Goal: Transaction & Acquisition: Purchase product/service

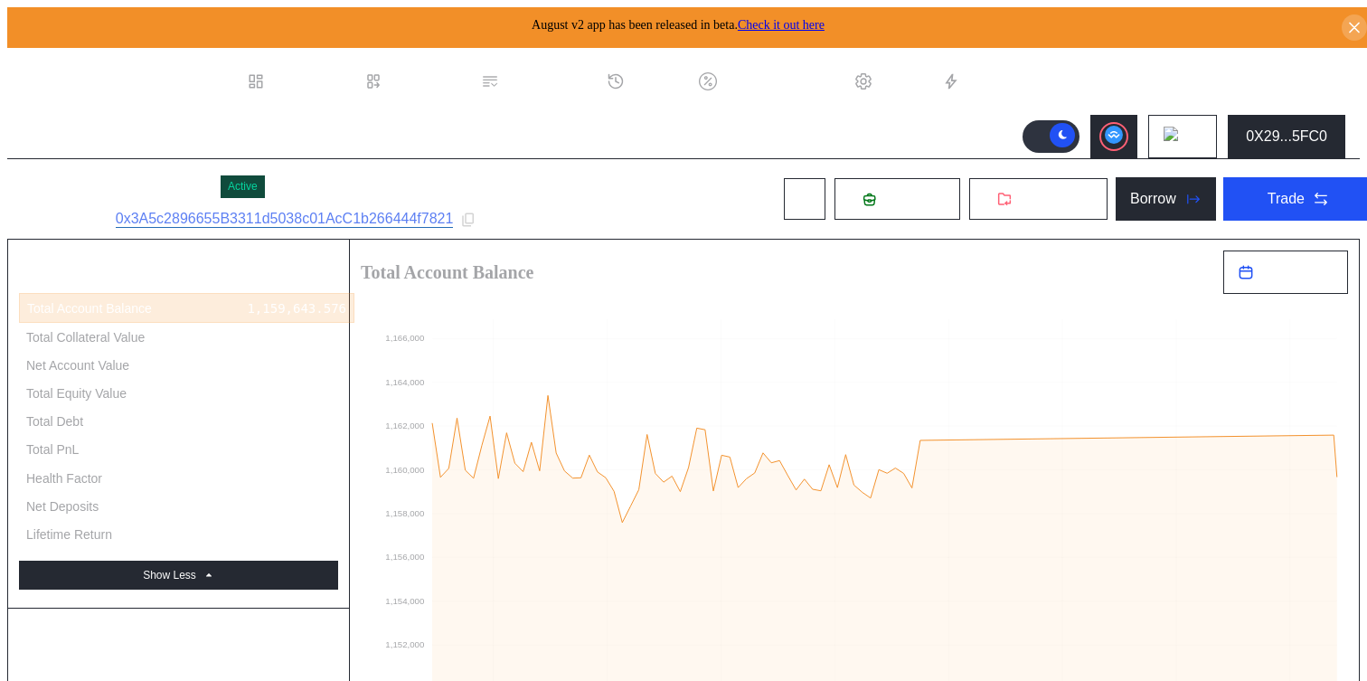
select select "*"
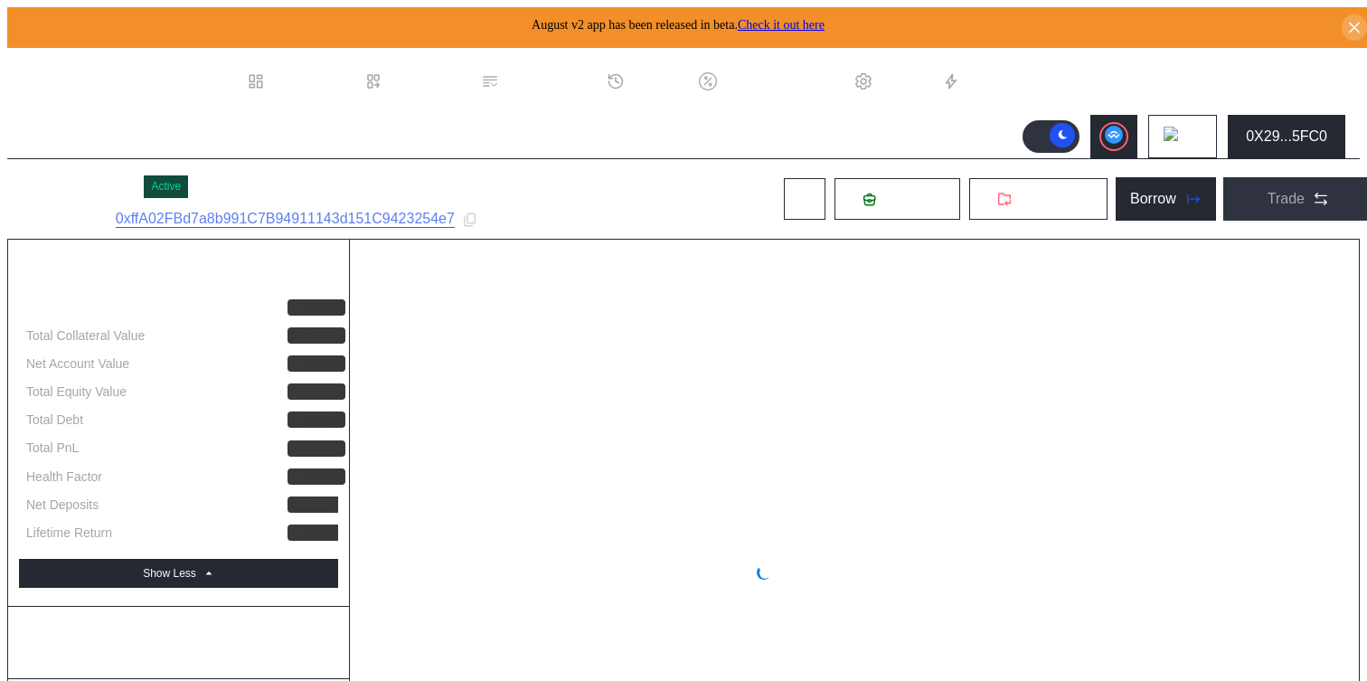
select select "*"
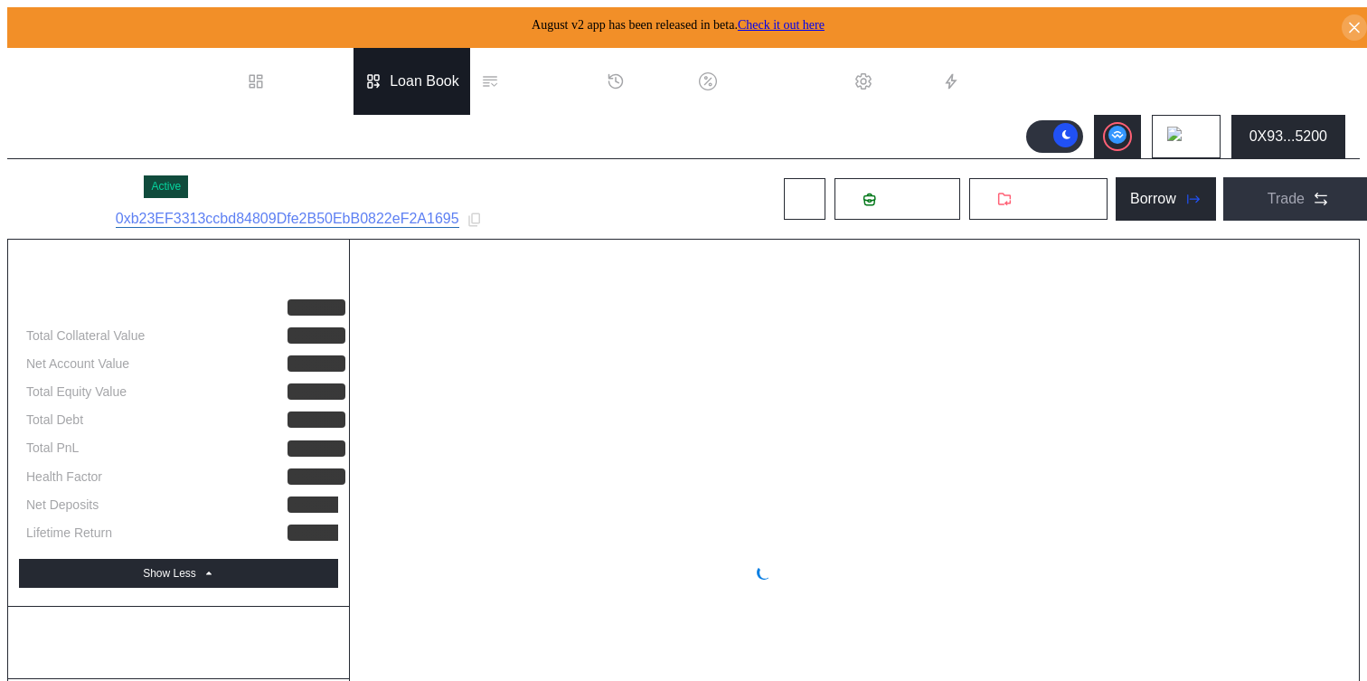
select select "*"
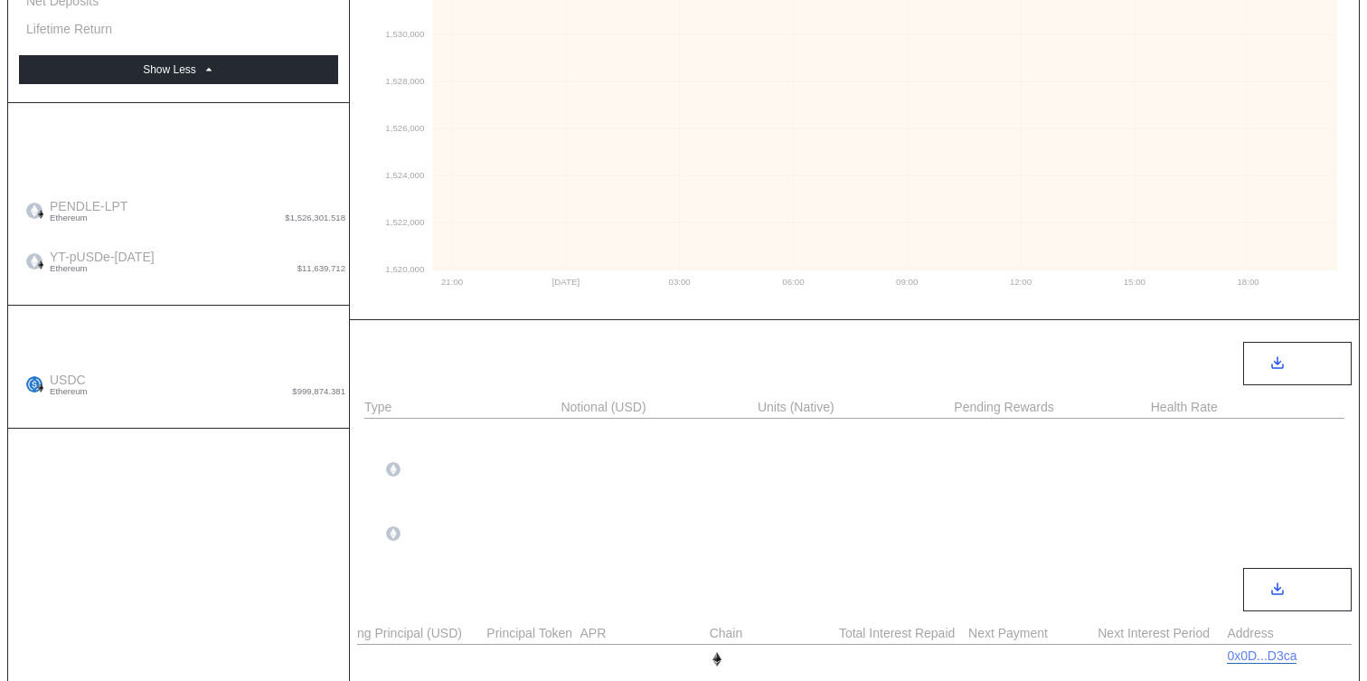
scroll to position [702, 0]
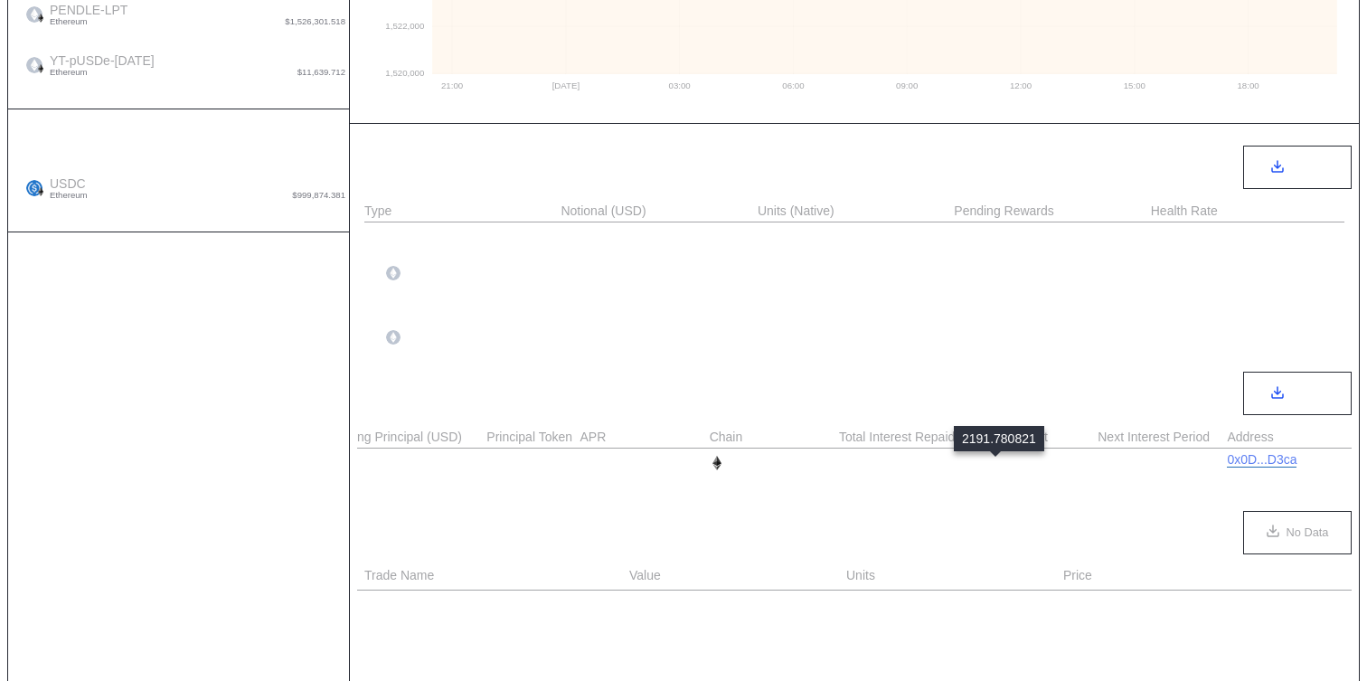
click at [1007, 461] on div "2,191.781" at bounding box center [1003, 463] width 69 height 14
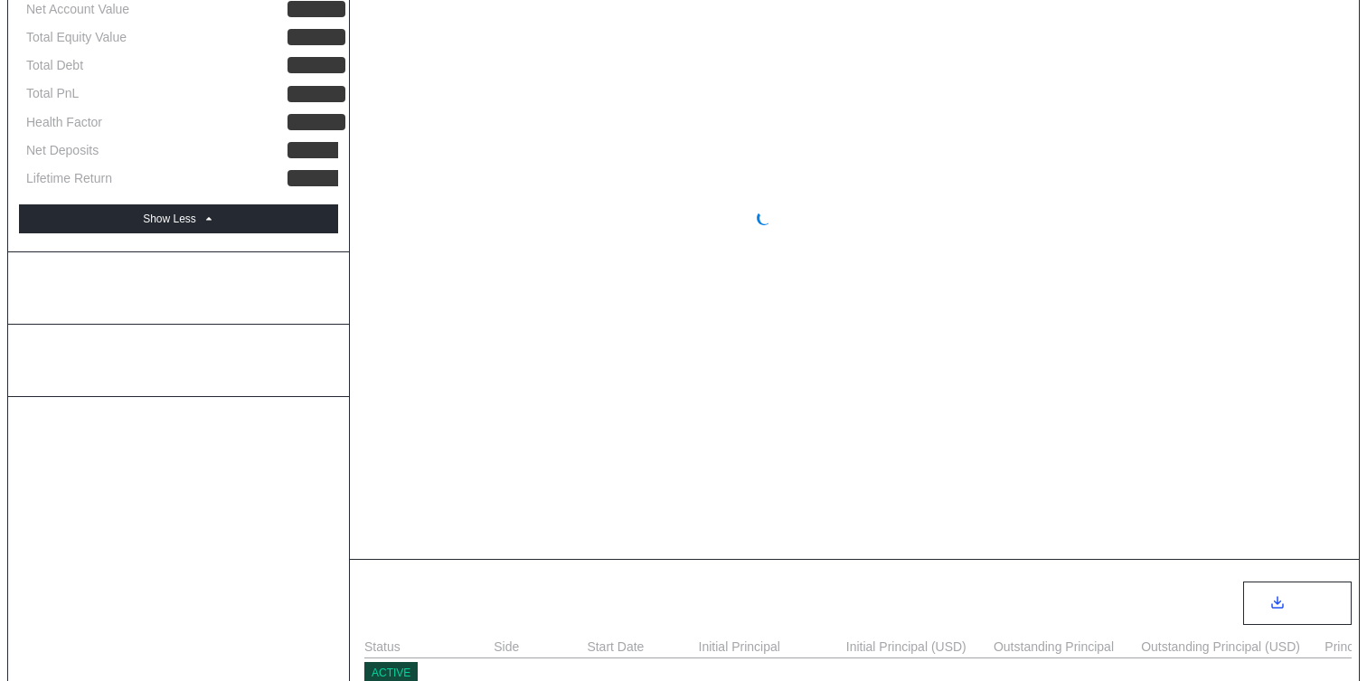
select select "*"
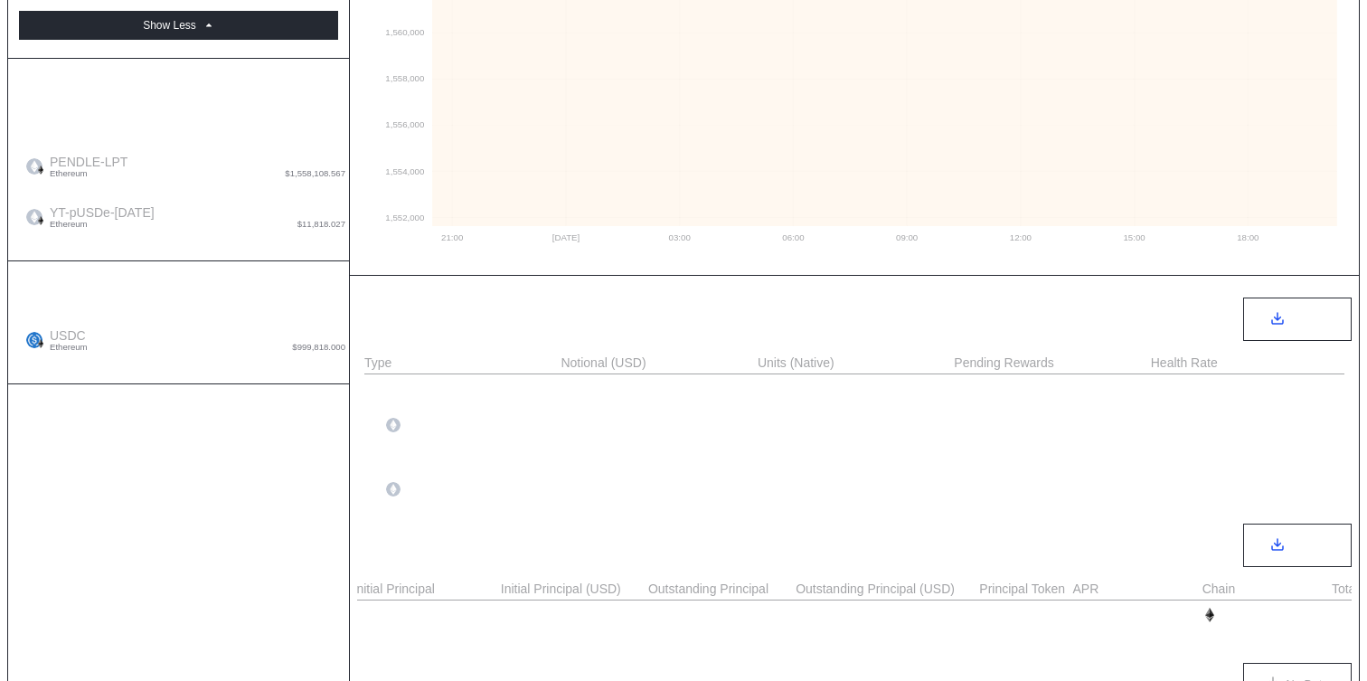
scroll to position [0, 588]
click at [1251, 621] on div "2,191.781" at bounding box center [1253, 615] width 69 height 14
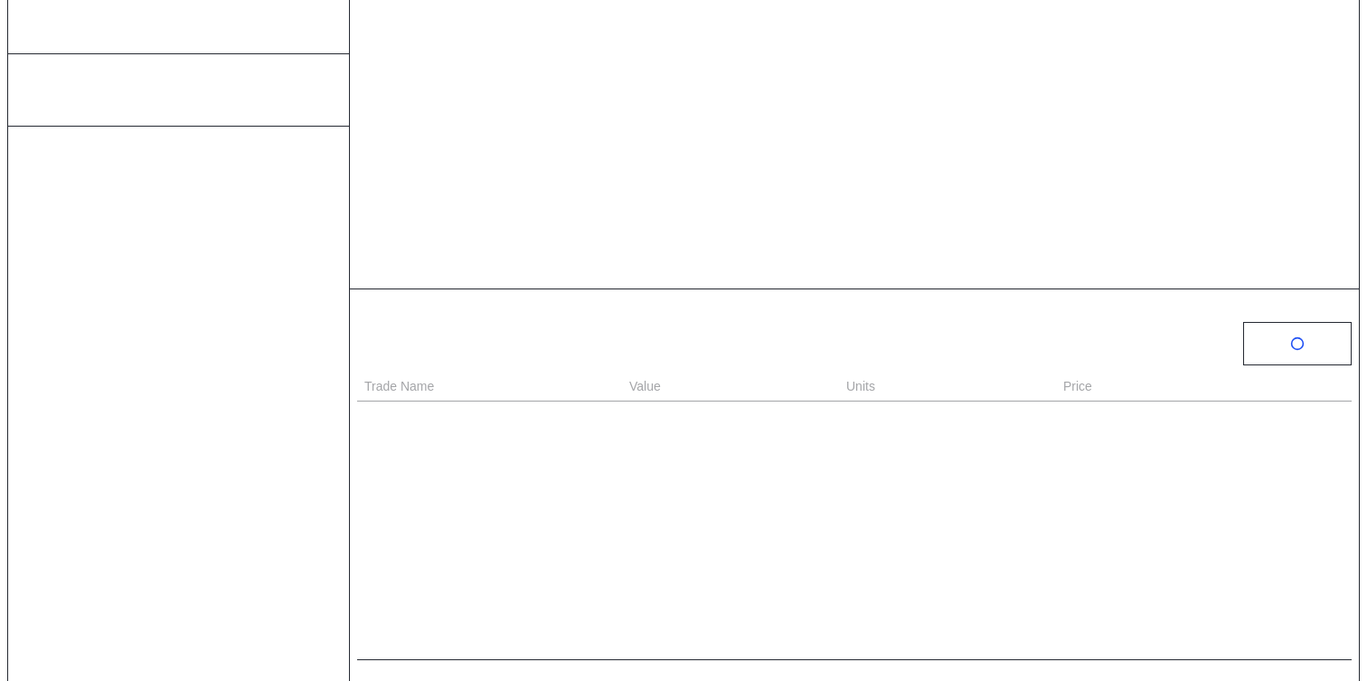
scroll to position [626, 0]
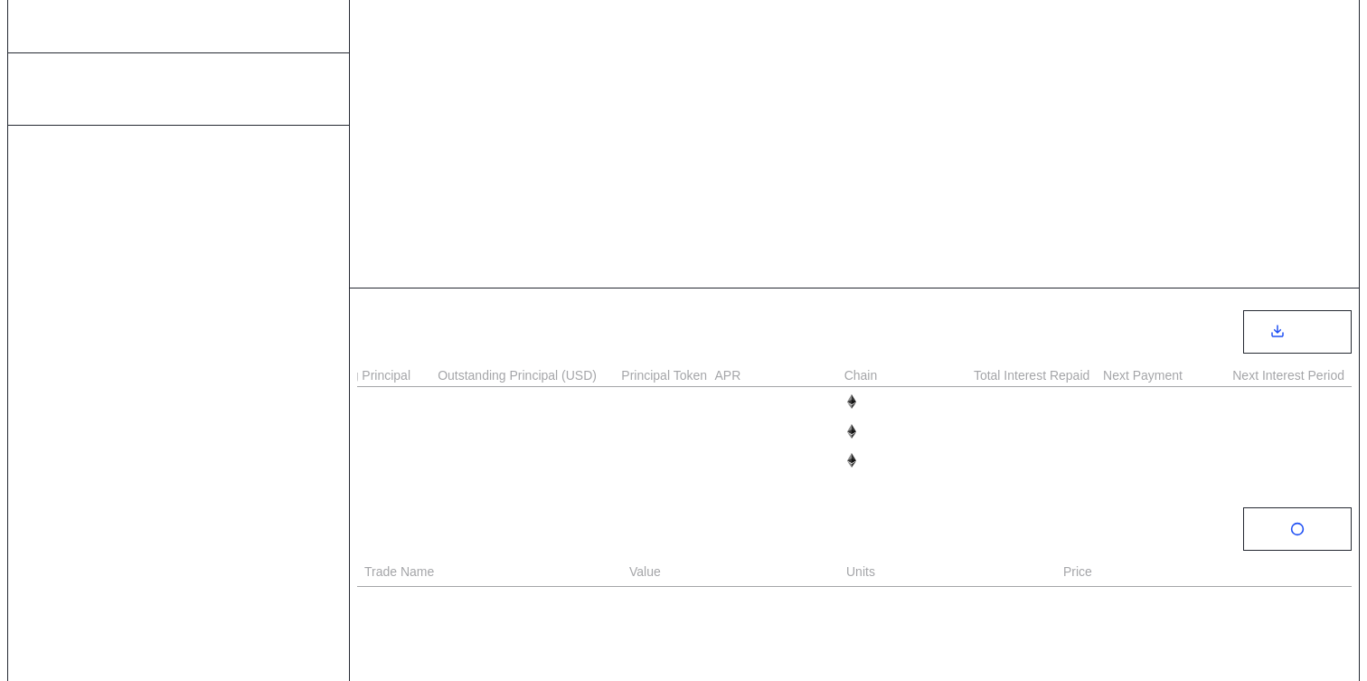
select select "*"
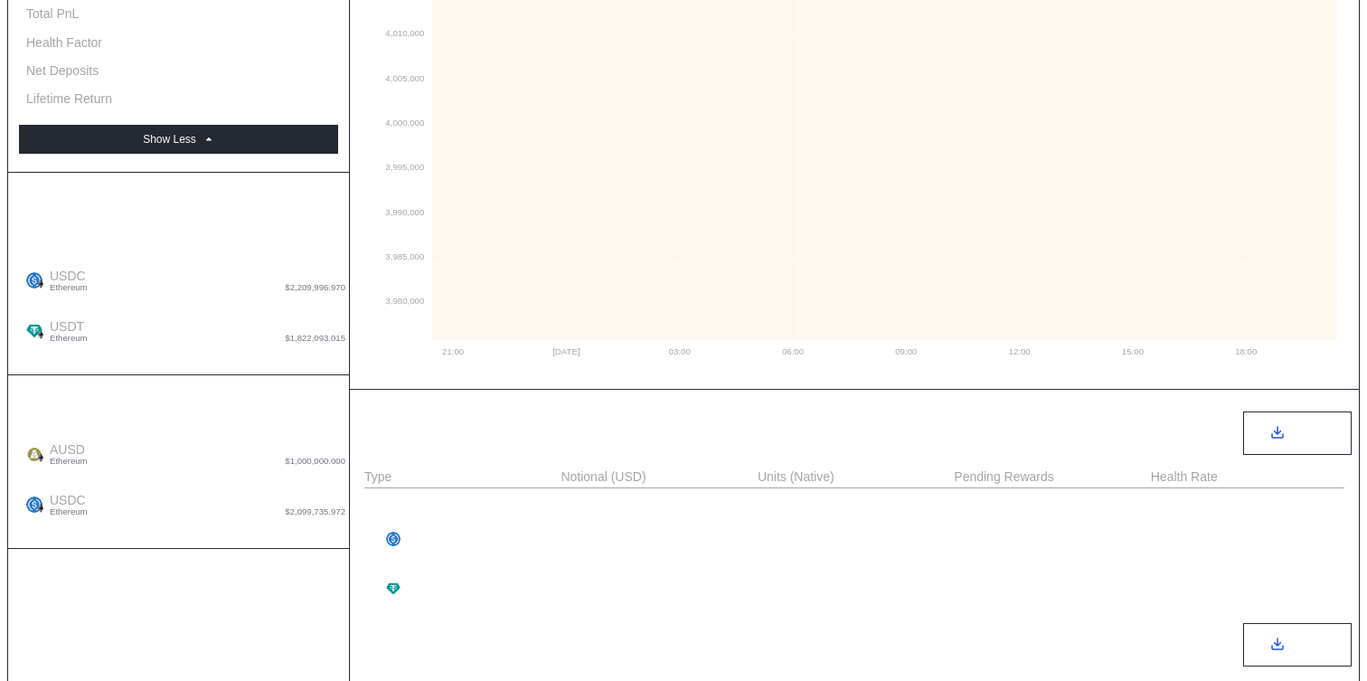
scroll to position [558, 0]
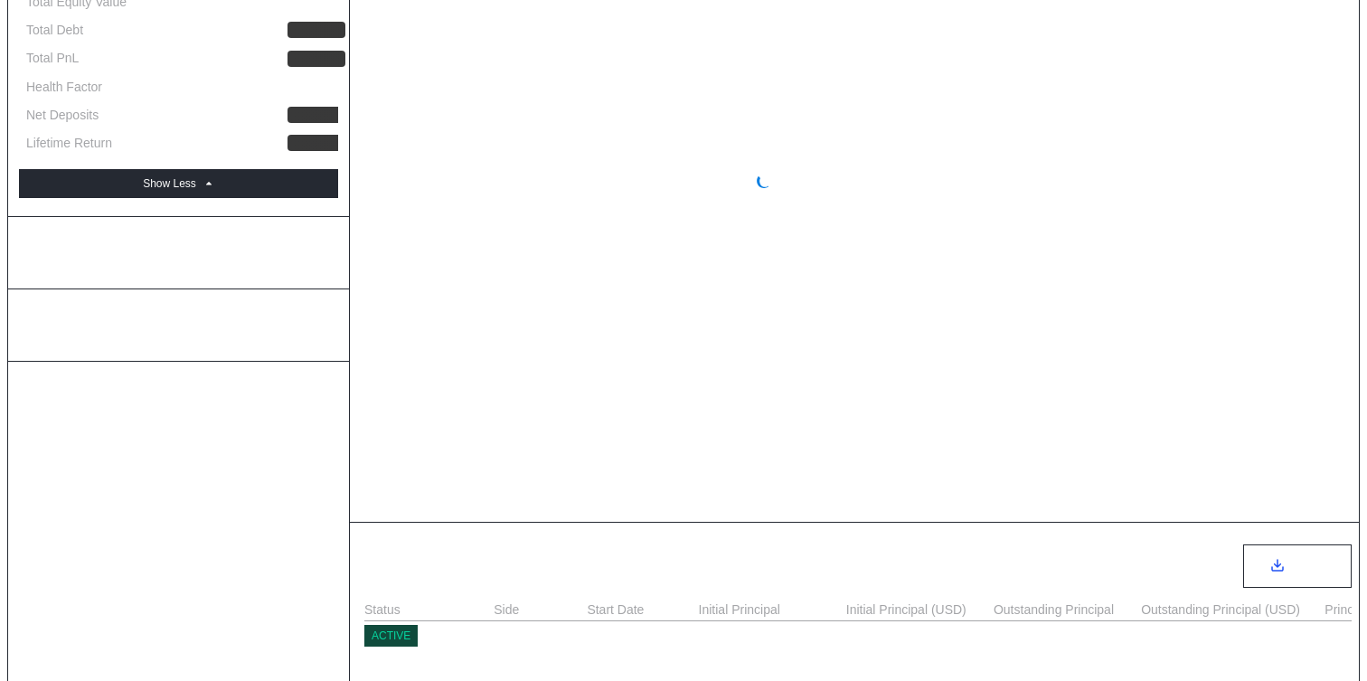
scroll to position [446, 0]
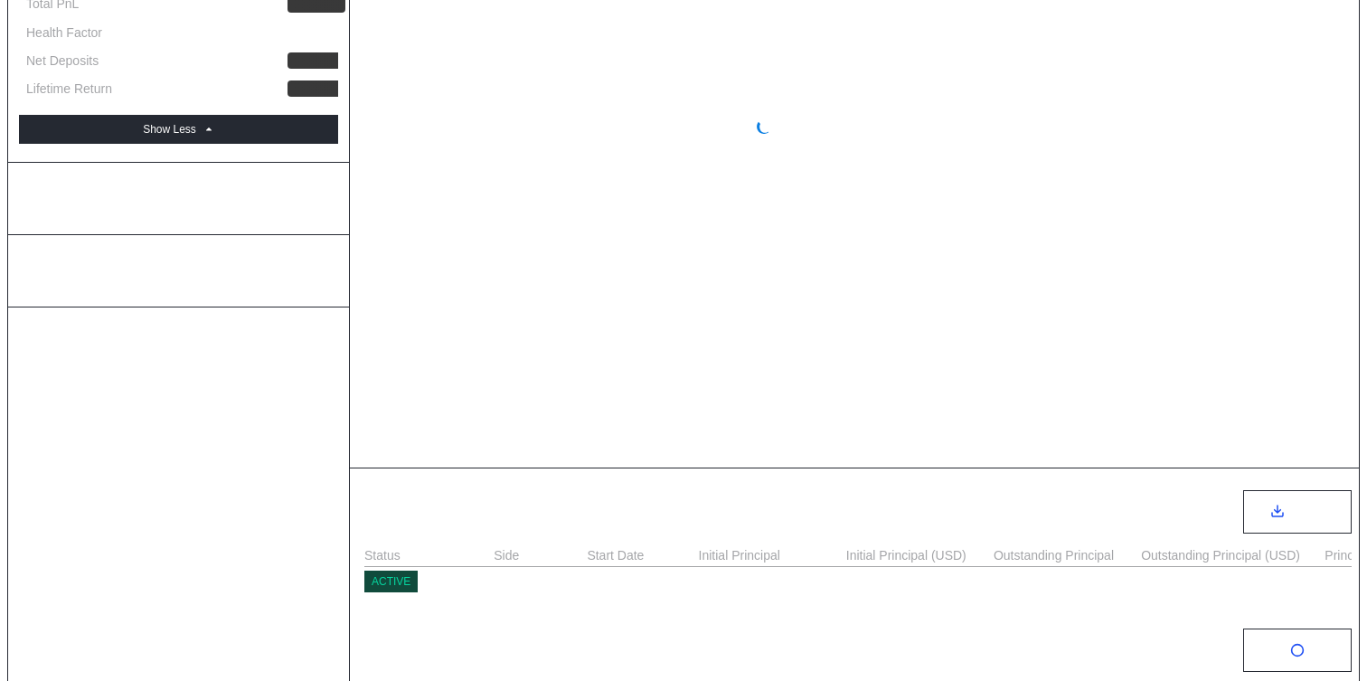
select select "*"
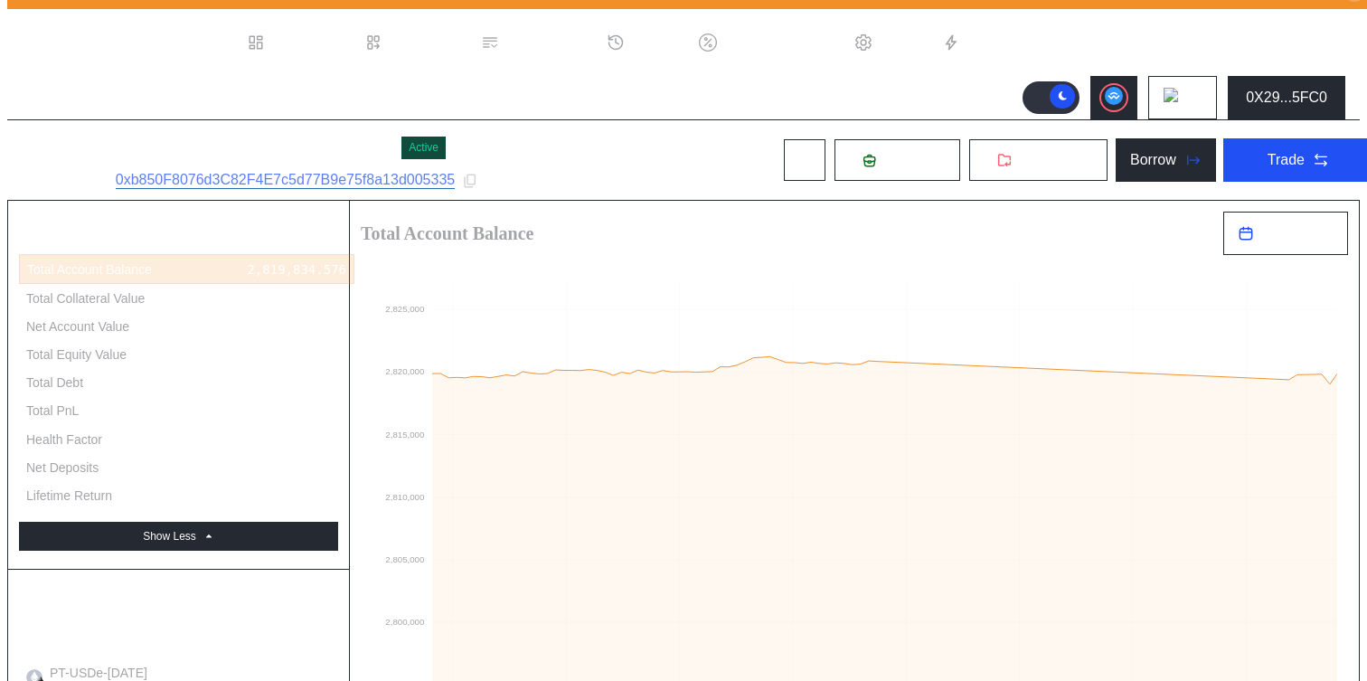
scroll to position [0, 0]
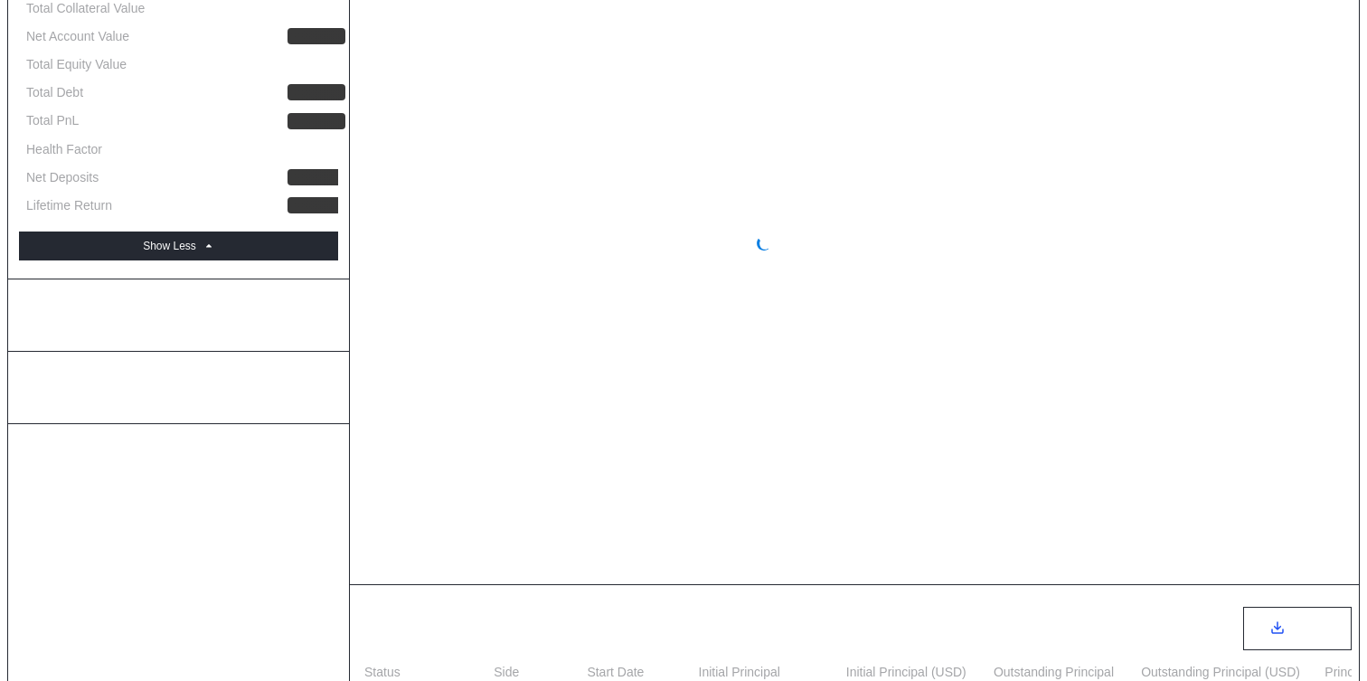
select select "*"
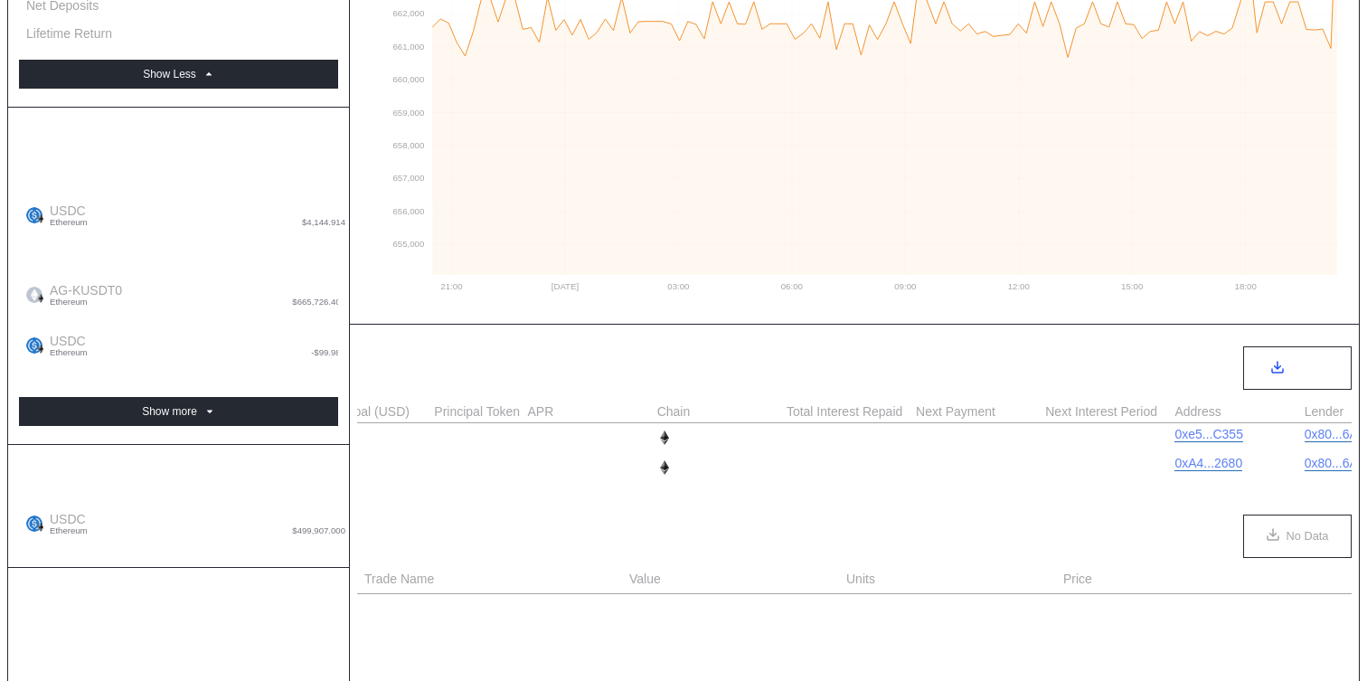
scroll to position [0, 920]
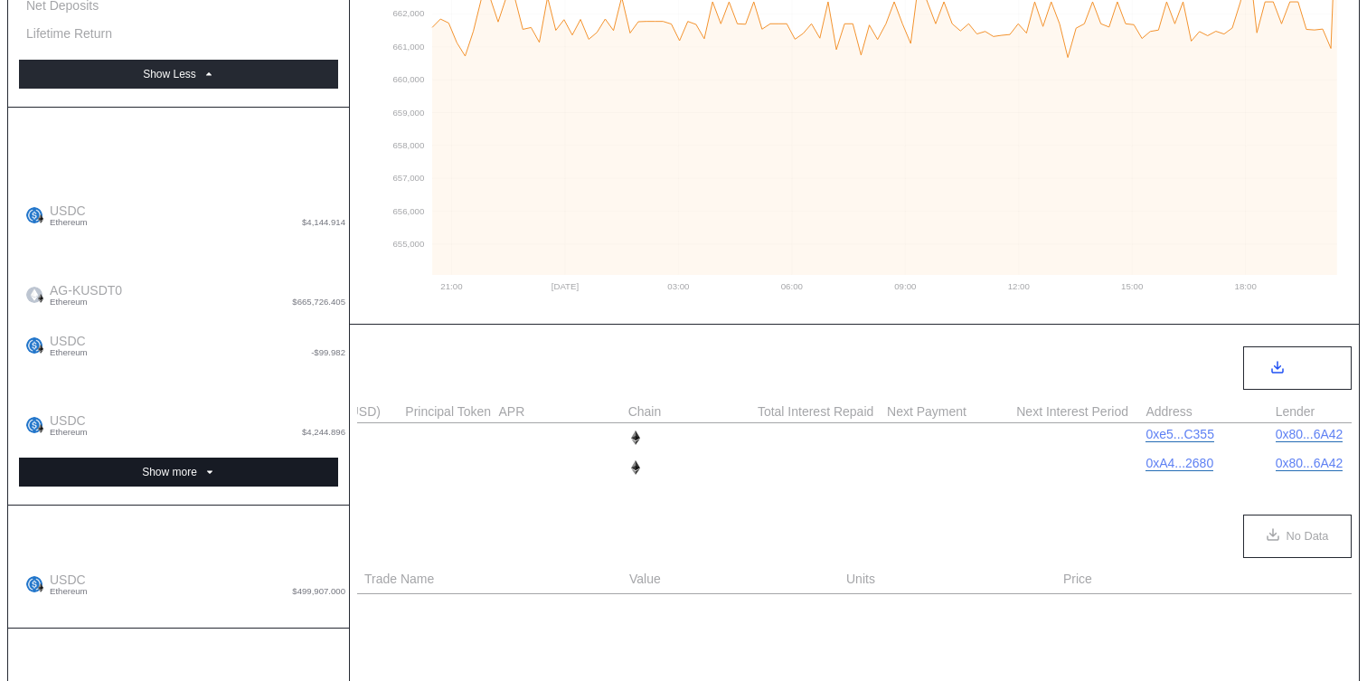
click at [308, 458] on button "Show more" at bounding box center [178, 472] width 319 height 29
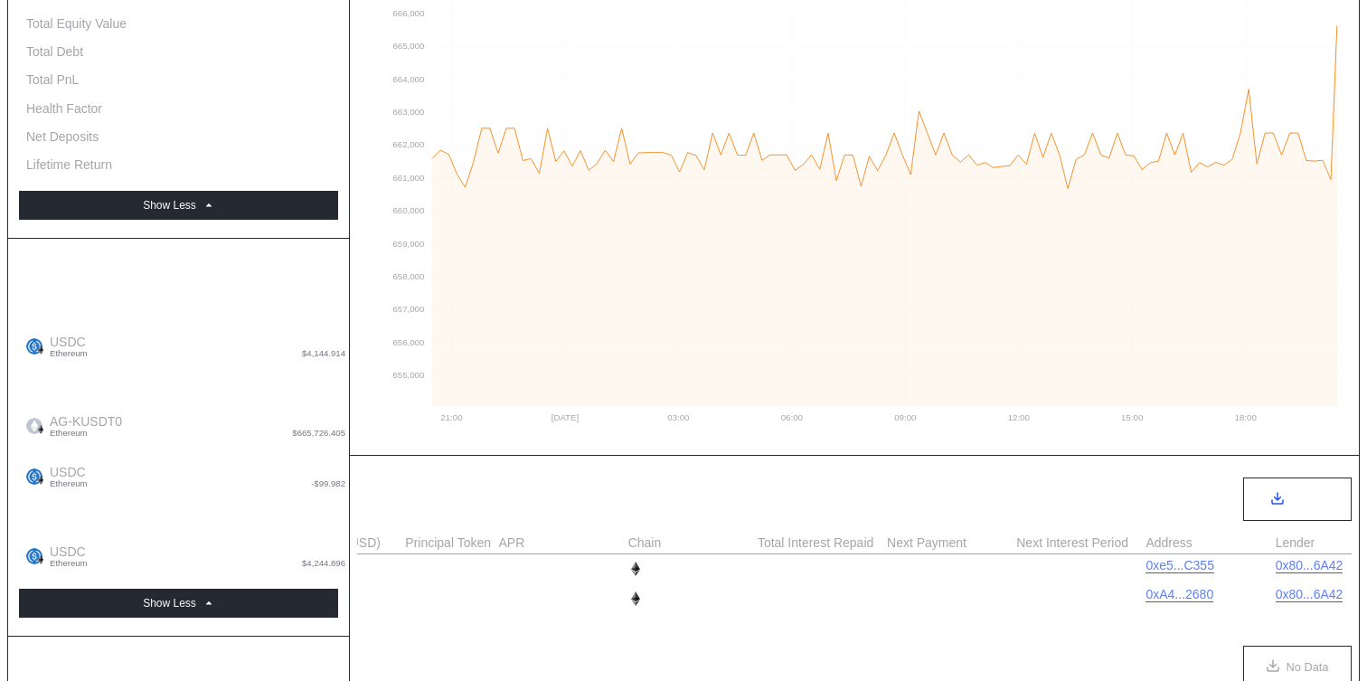
scroll to position [0, 0]
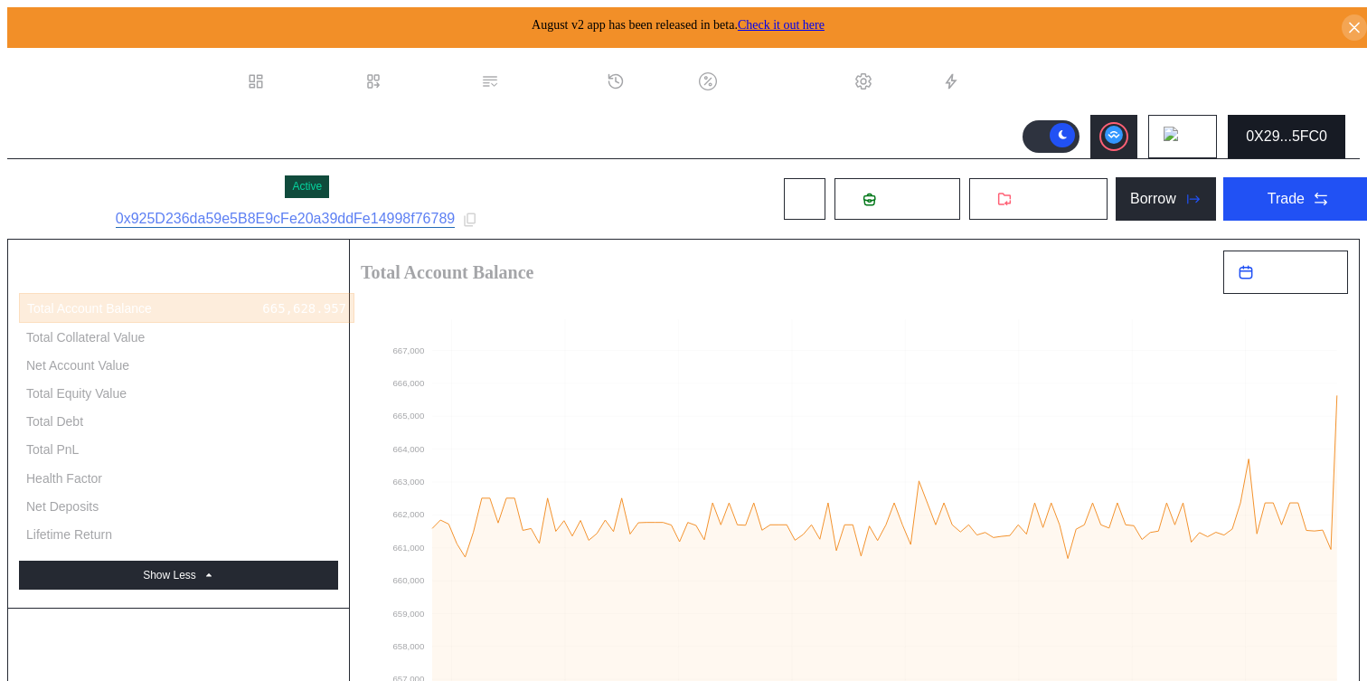
click at [1277, 146] on button "0X29...5FC0" at bounding box center [1287, 136] width 118 height 43
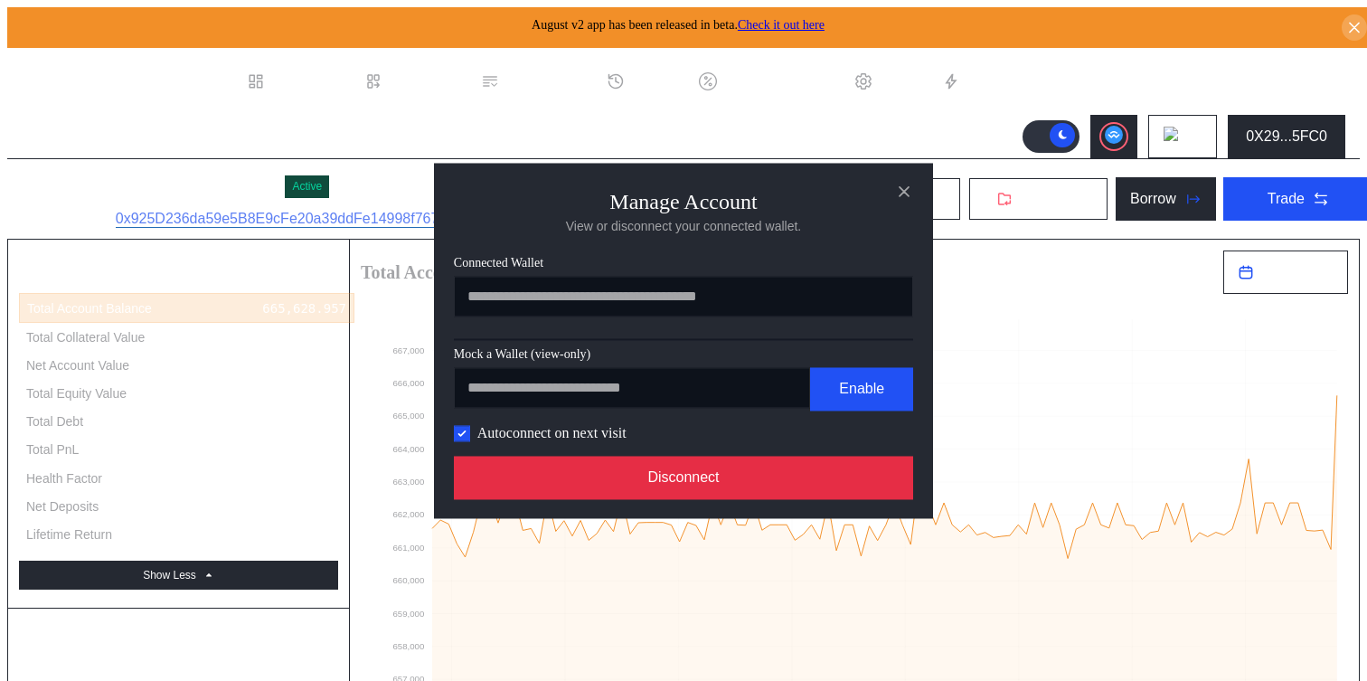
click at [846, 496] on button "Disconnect" at bounding box center [683, 477] width 459 height 43
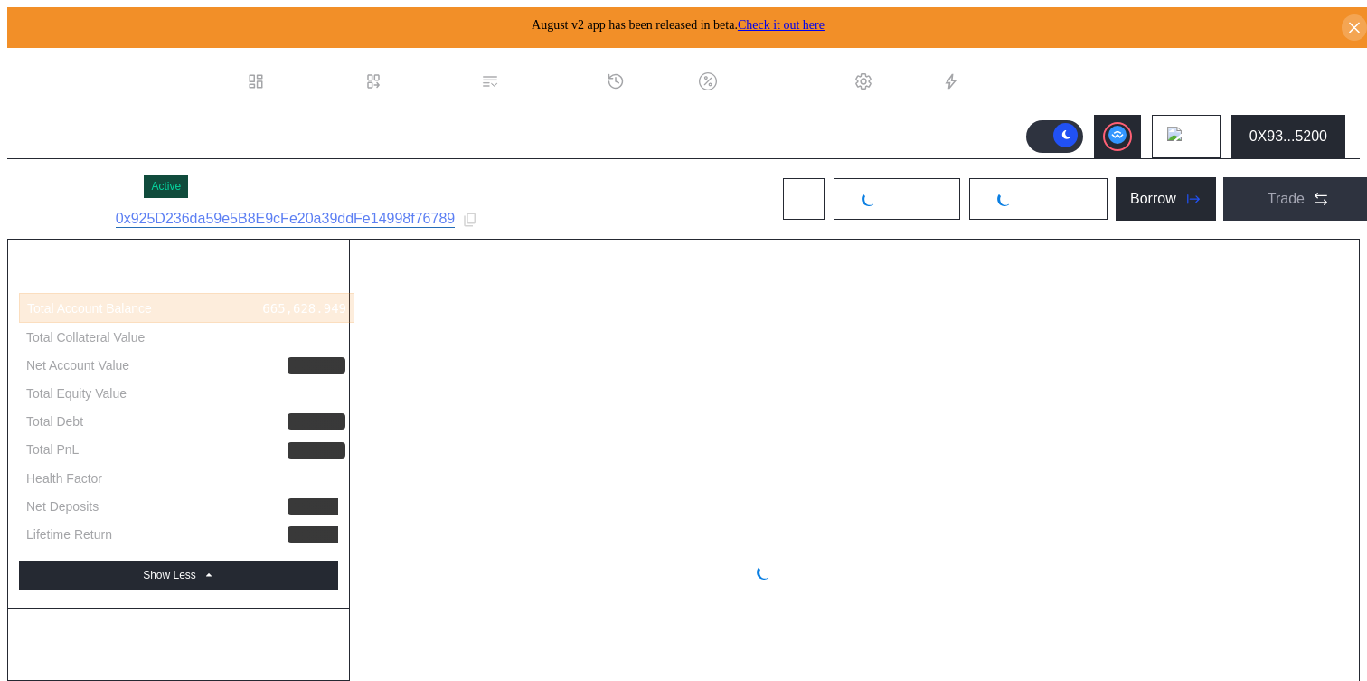
select select "*"
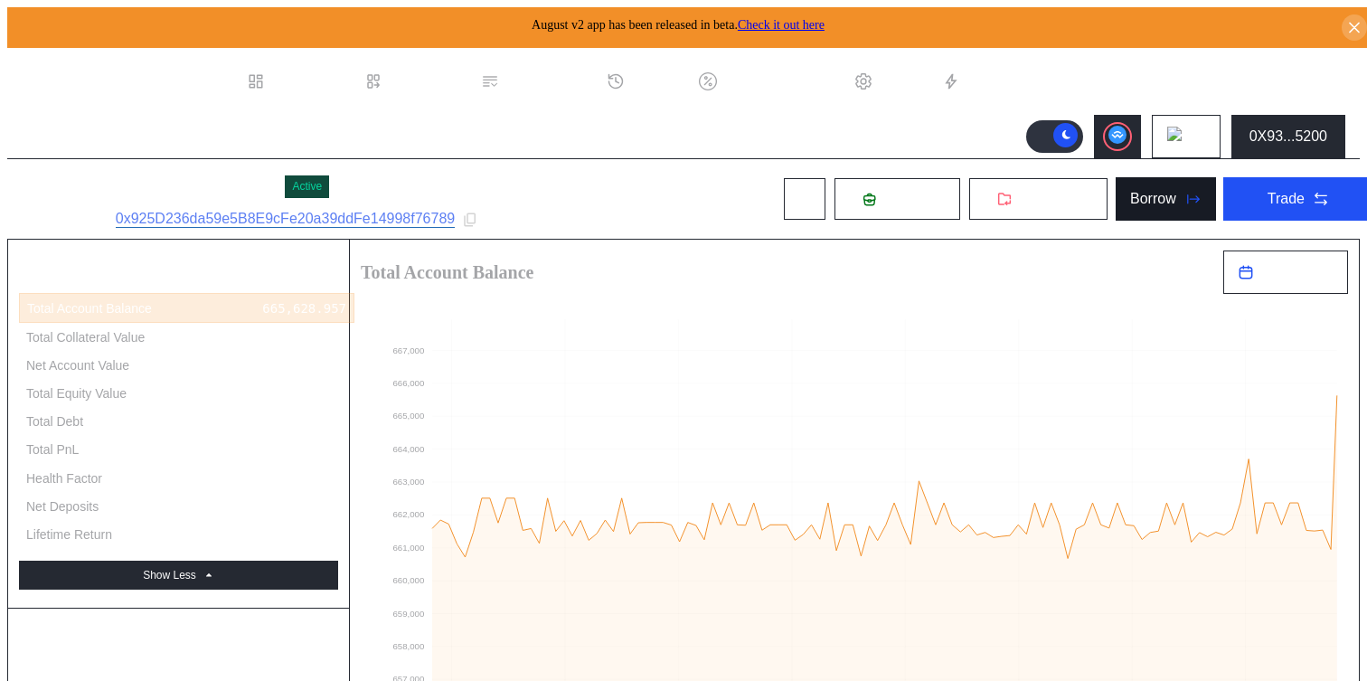
click at [1131, 191] on div "Borrow" at bounding box center [1154, 199] width 46 height 16
type input "**********"
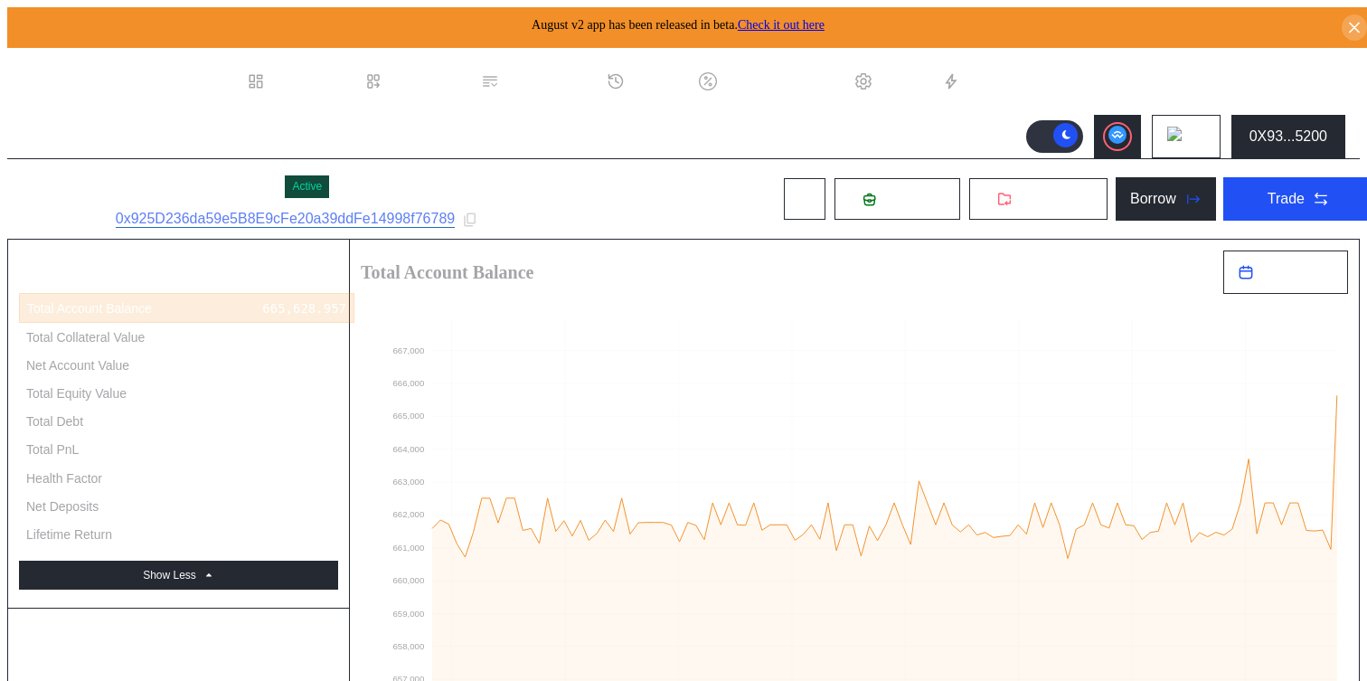
type input "**********"
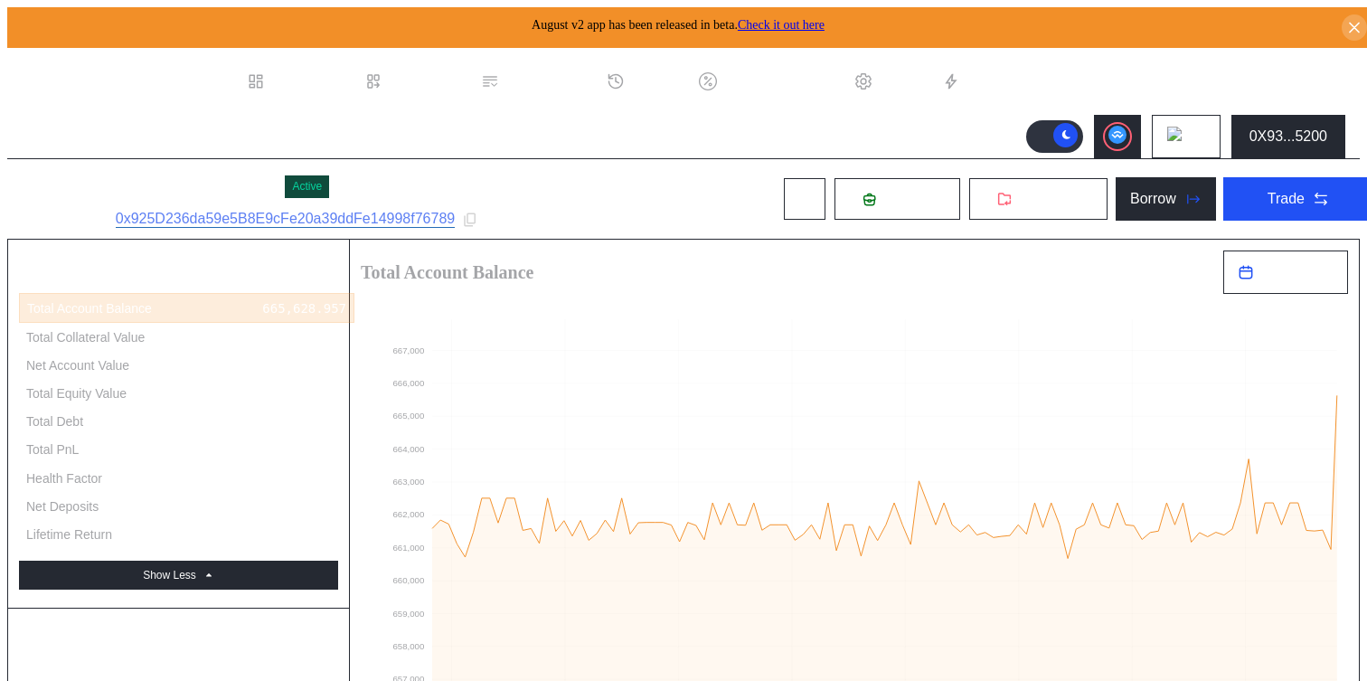
type input "**********"
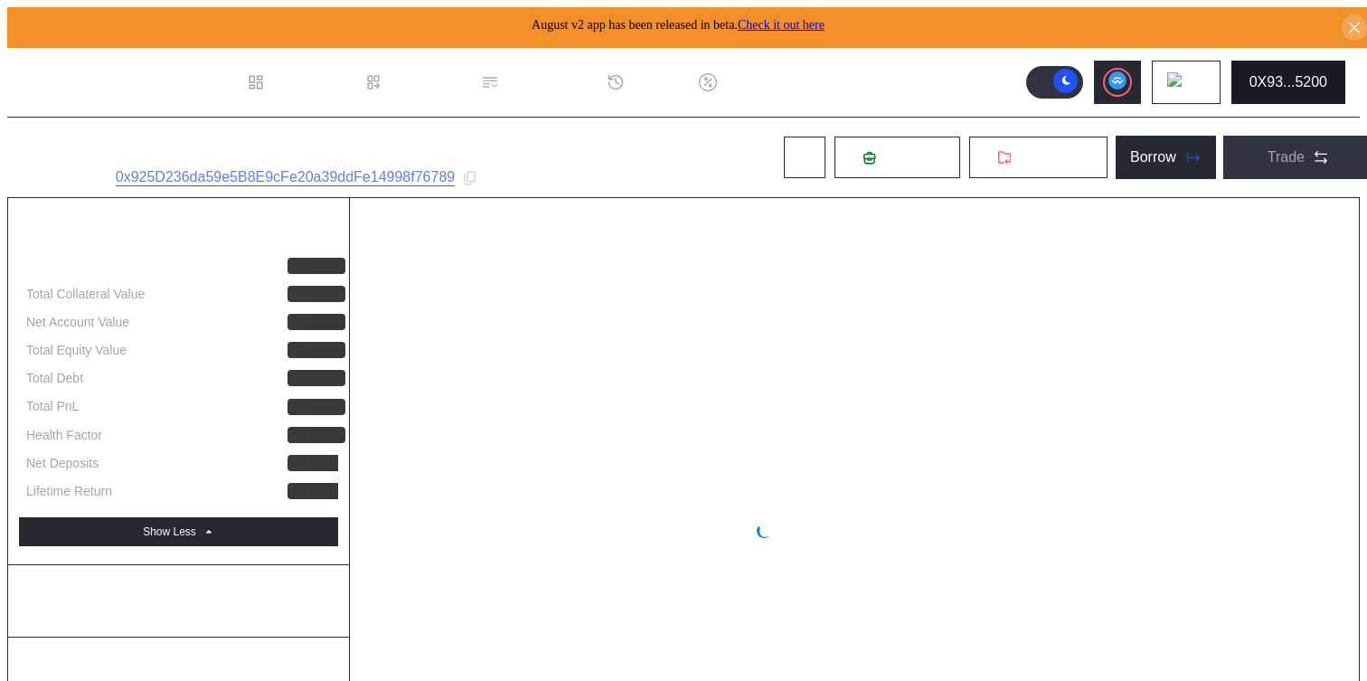
click at [1311, 62] on button "0X93...5200" at bounding box center [1289, 82] width 114 height 43
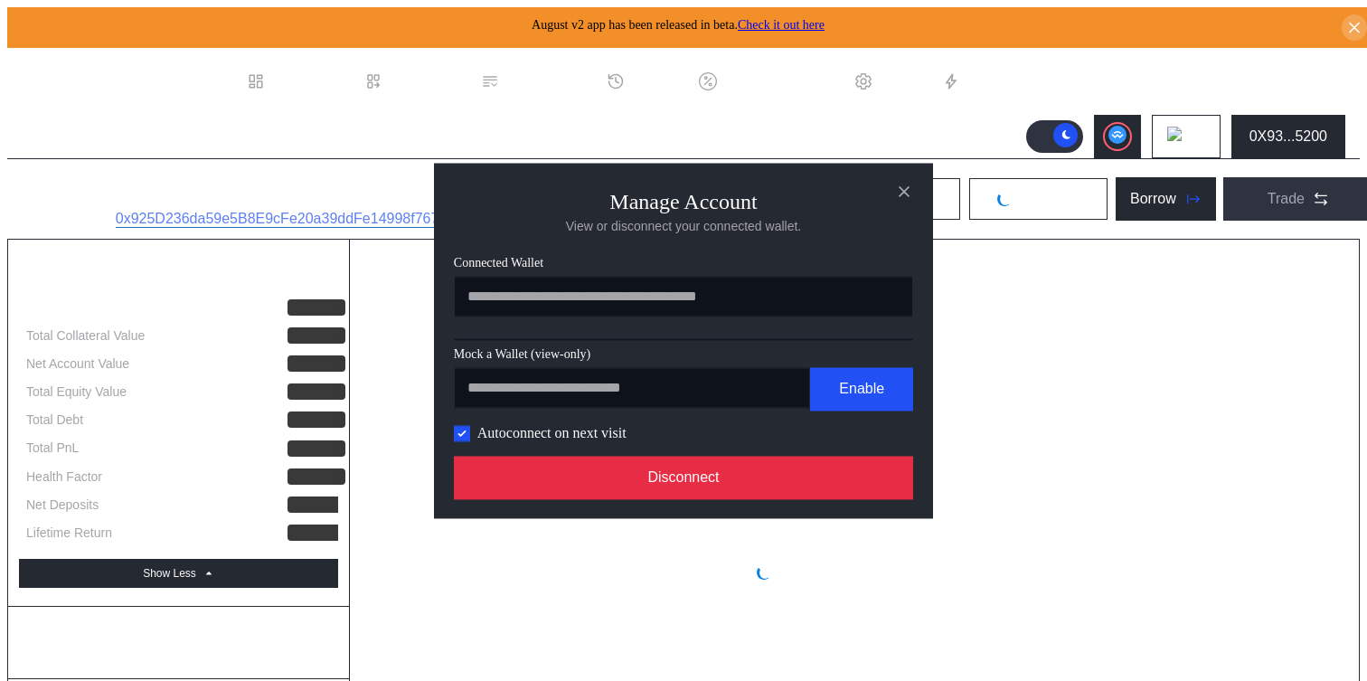
click at [734, 498] on button "Disconnect" at bounding box center [683, 477] width 459 height 43
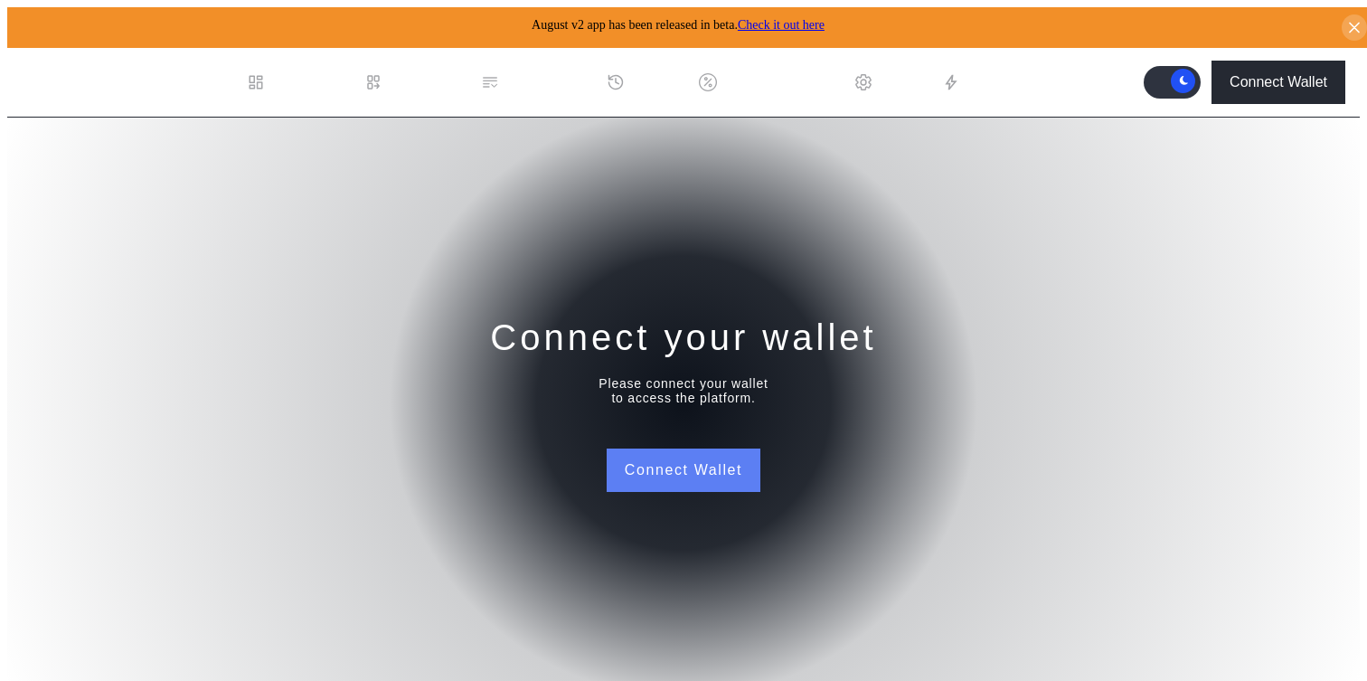
click at [723, 470] on button "Connect Wallet" at bounding box center [684, 470] width 154 height 43
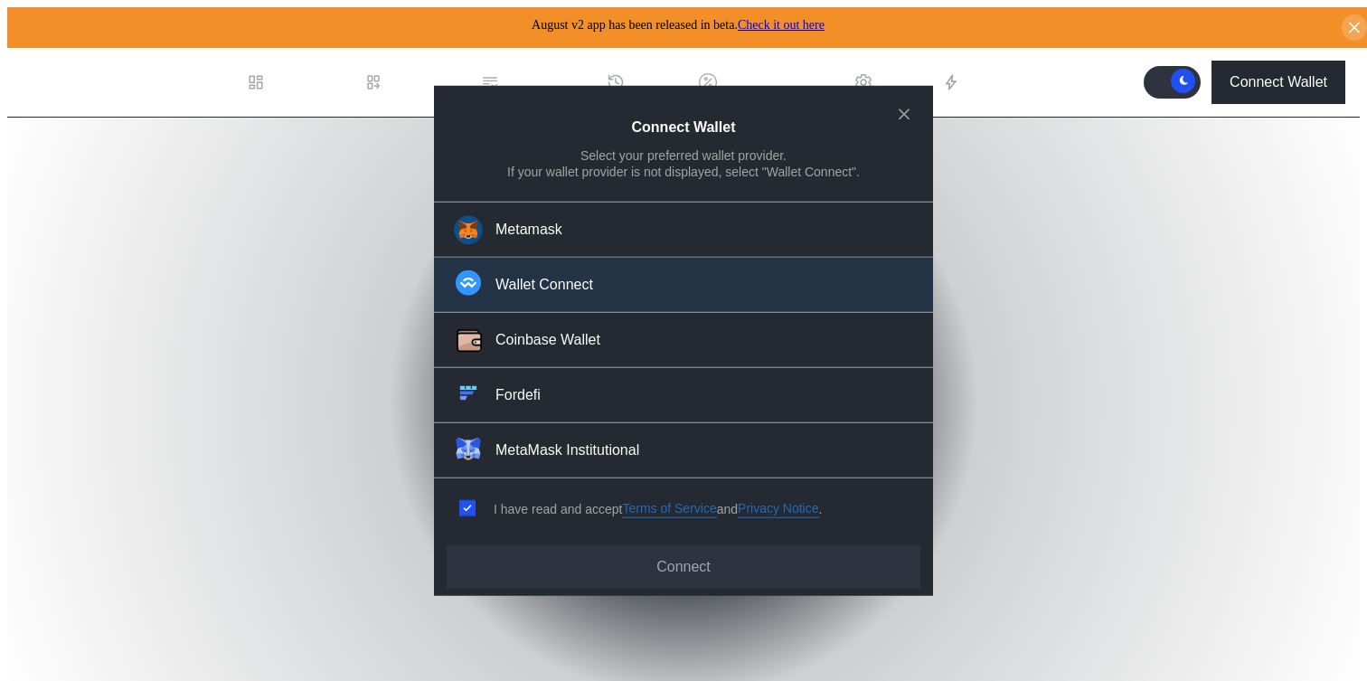
click at [622, 280] on button "Wallet Connect" at bounding box center [683, 285] width 499 height 55
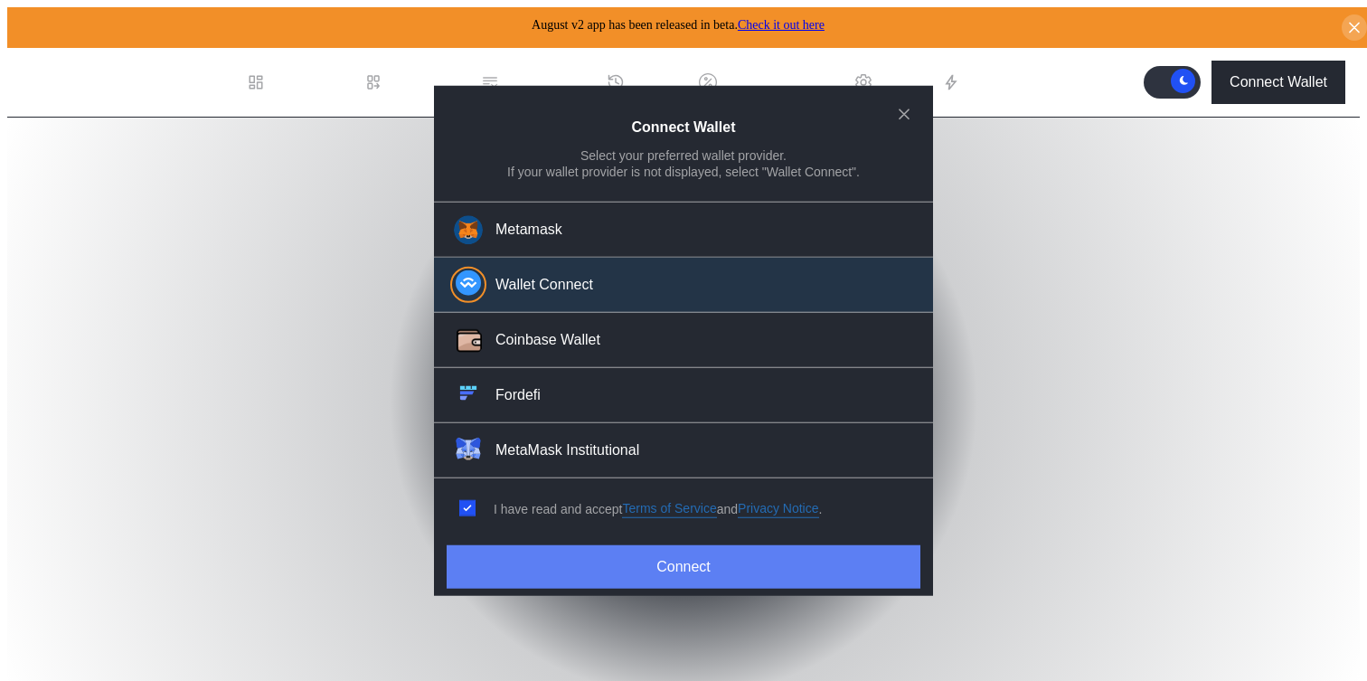
click at [653, 545] on button "Connect" at bounding box center [684, 566] width 474 height 43
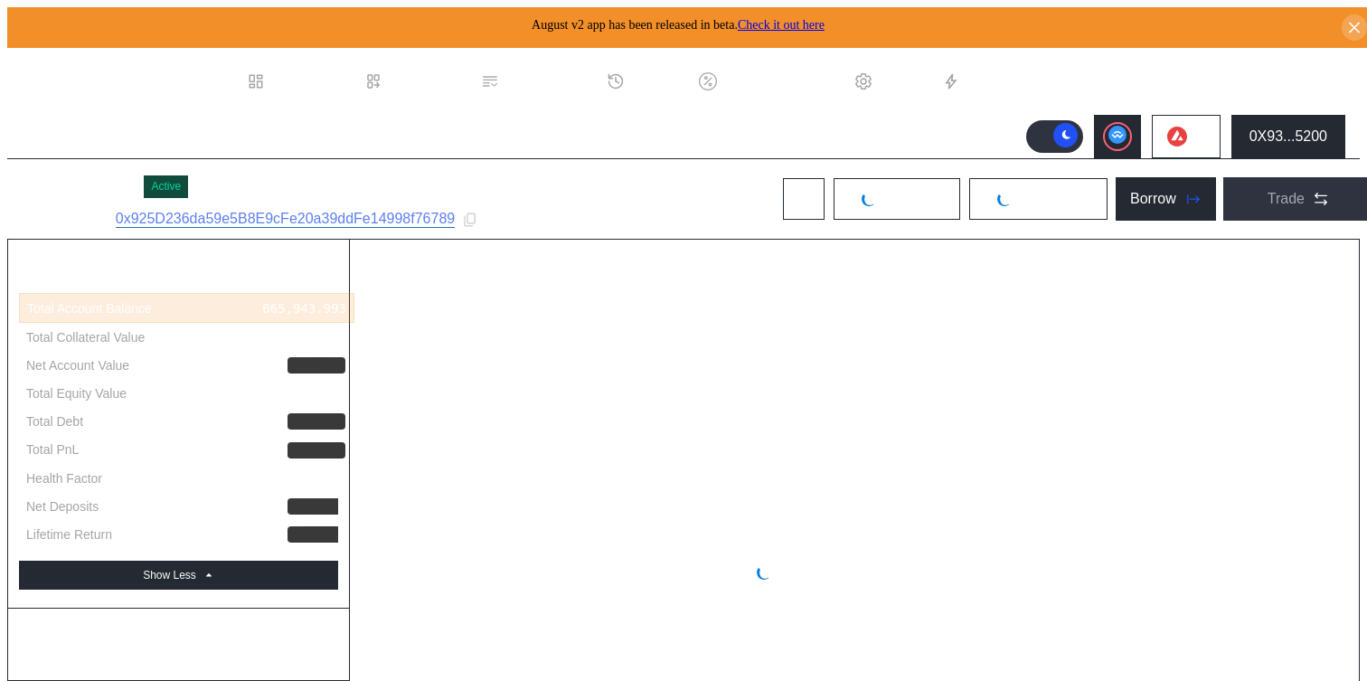
select select "*"
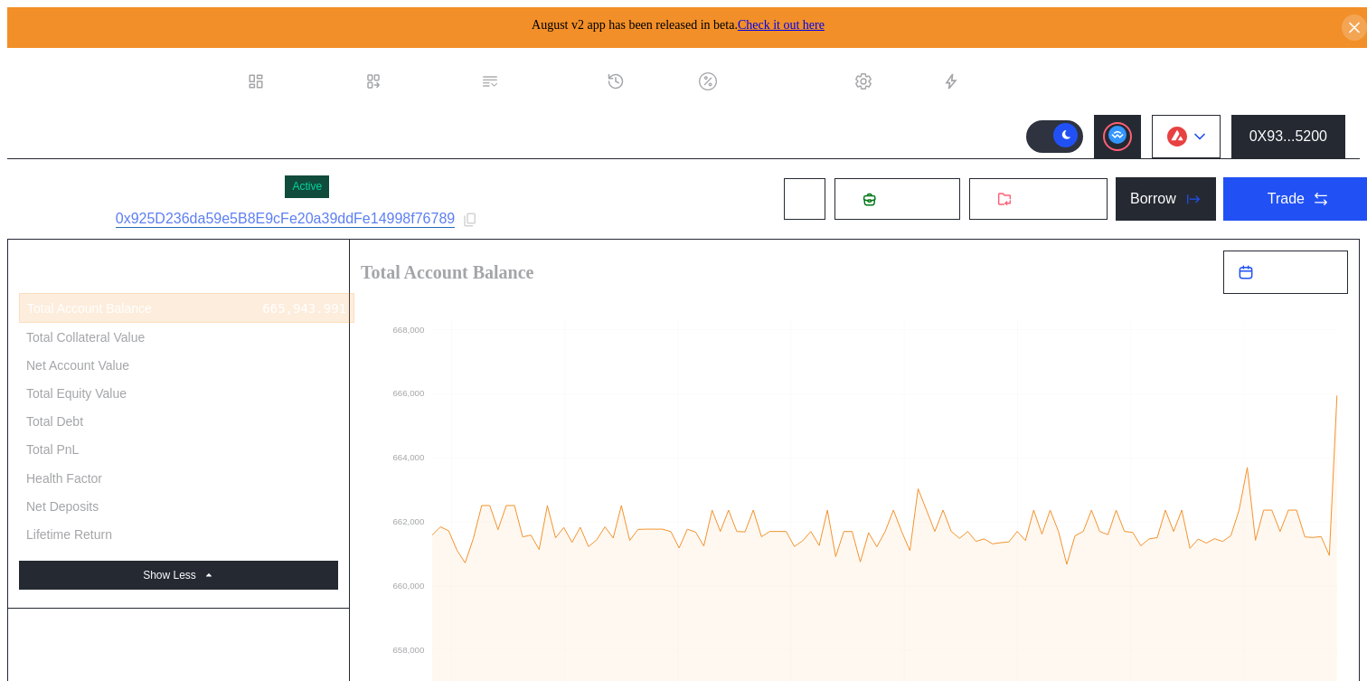
click at [1205, 119] on button at bounding box center [1186, 136] width 69 height 43
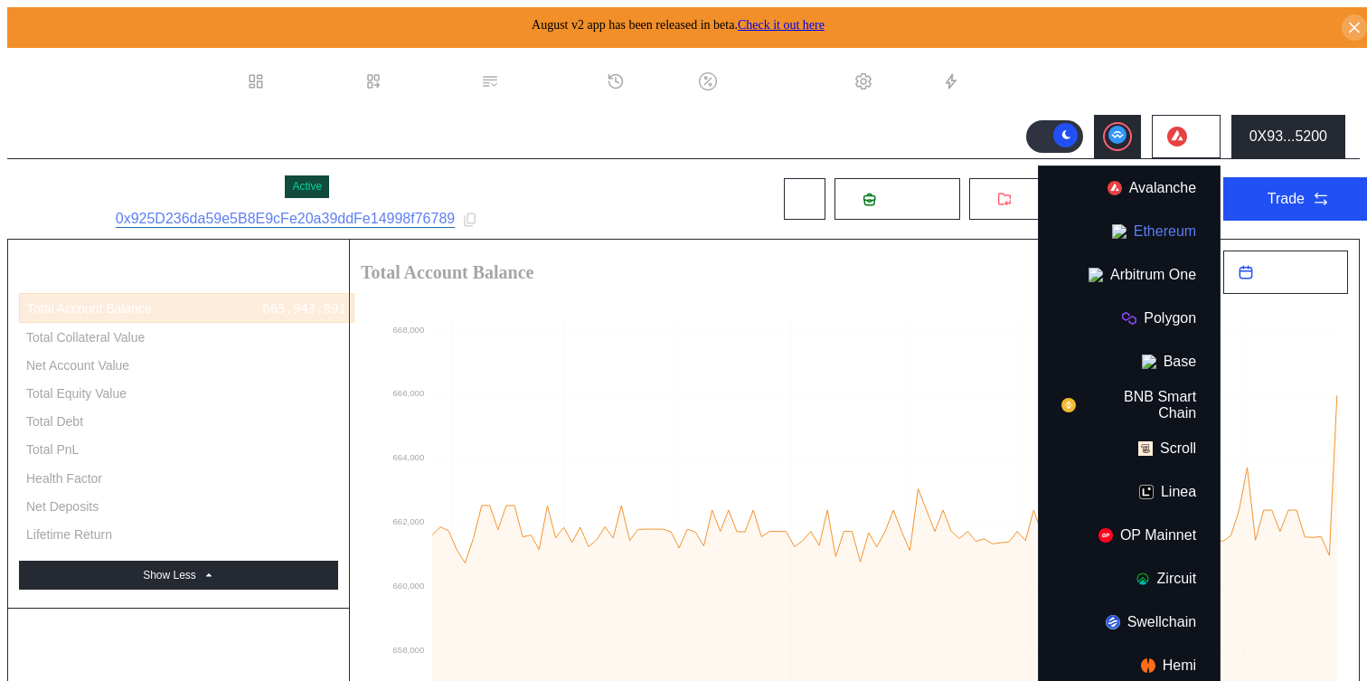
click at [1159, 218] on button "Ethereum" at bounding box center [1129, 231] width 181 height 43
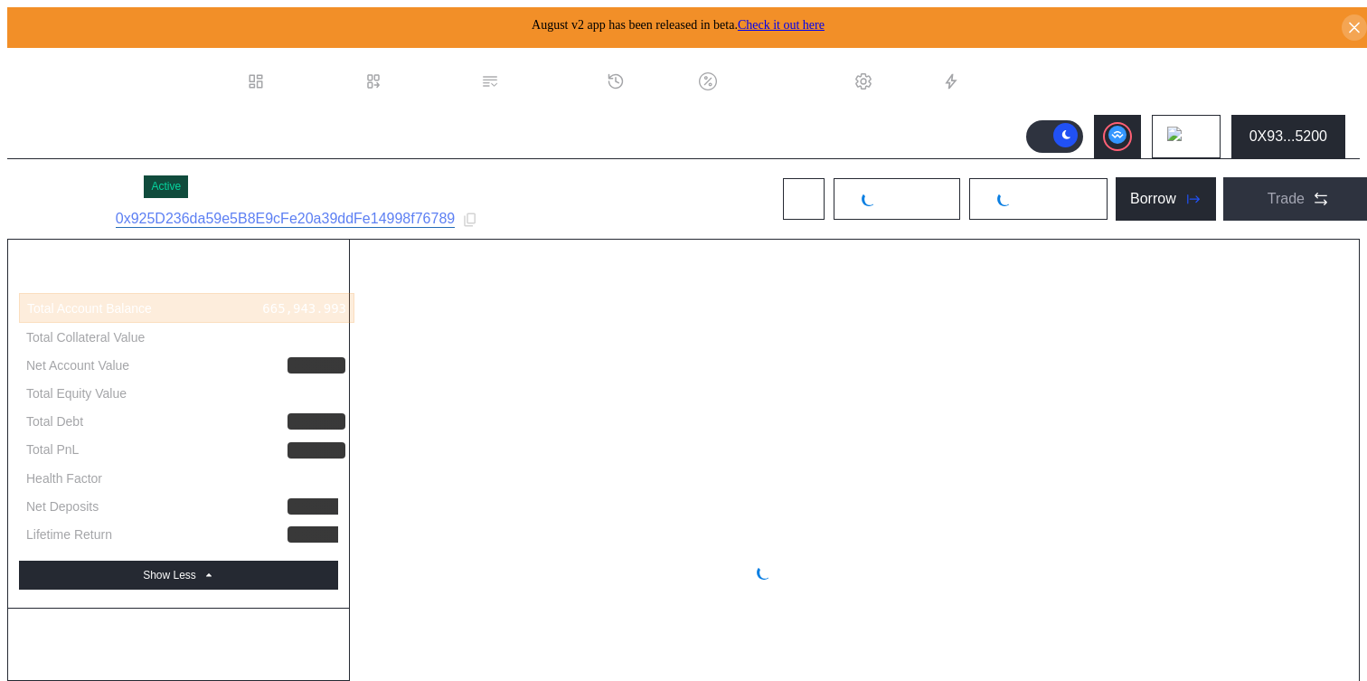
select select "*"
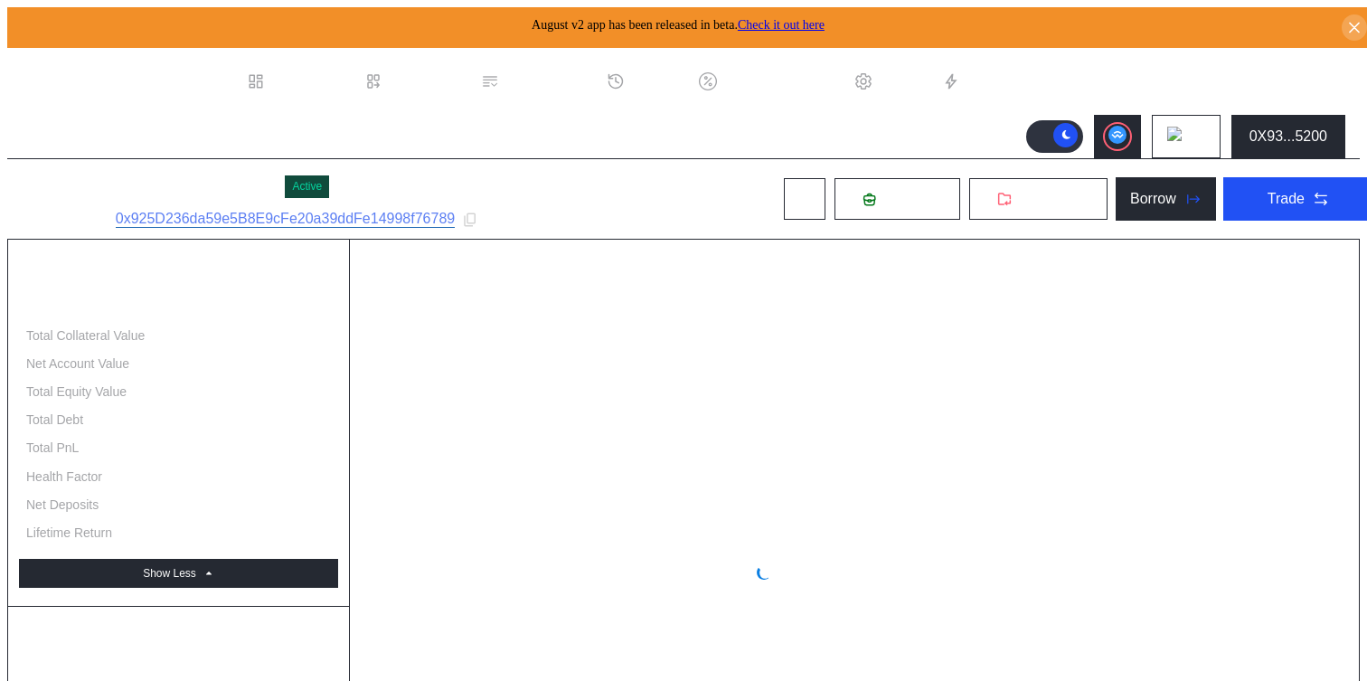
select select "*"
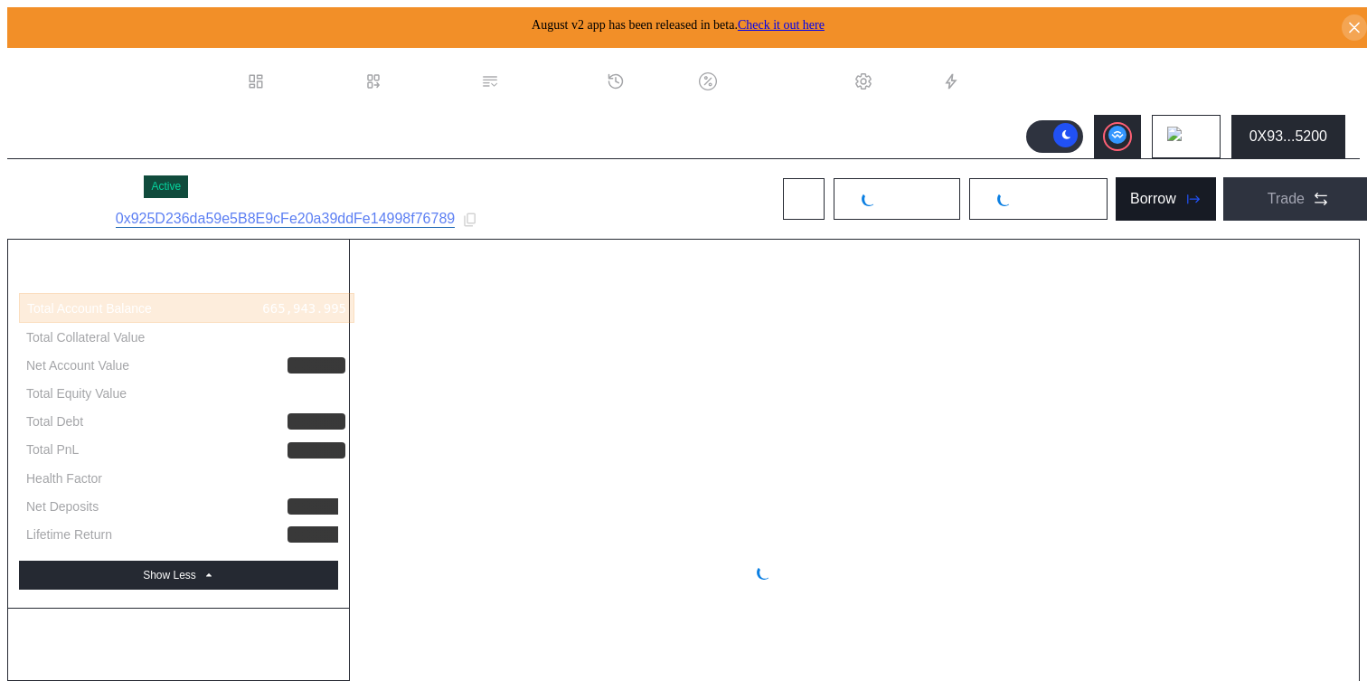
select select "*"
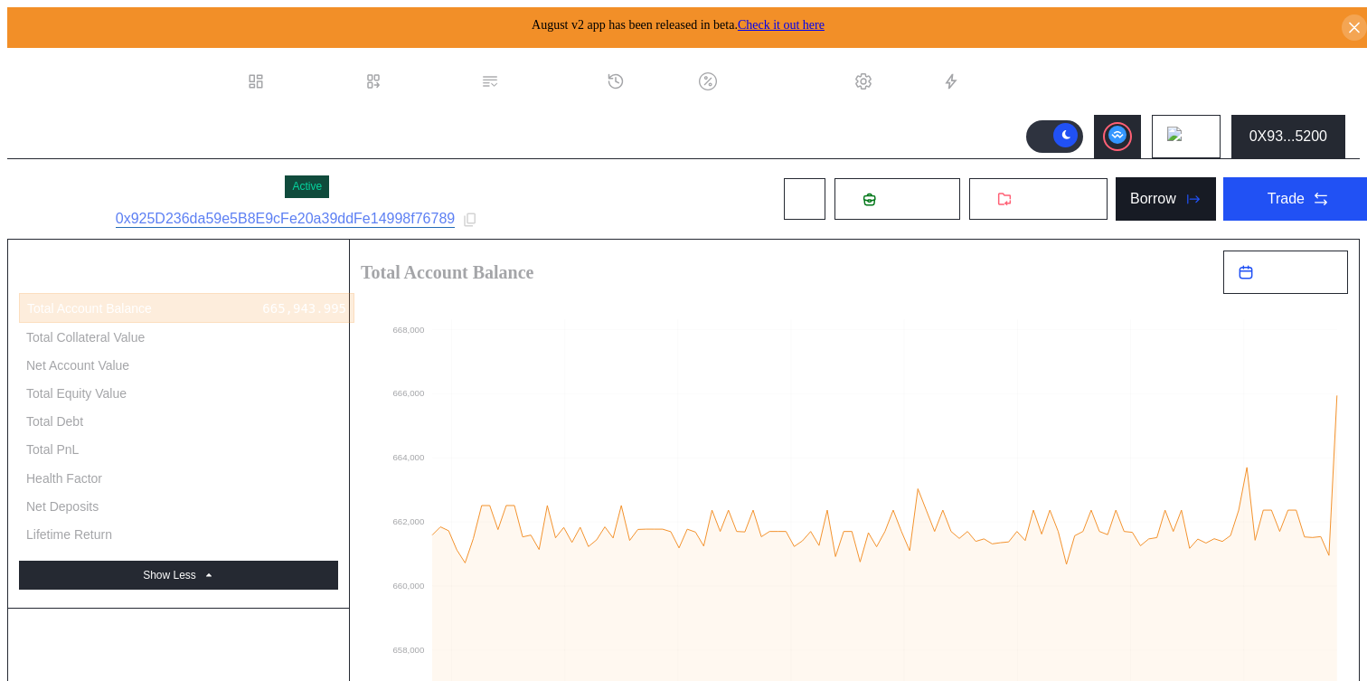
click at [1140, 199] on div "Borrow" at bounding box center [1154, 199] width 46 height 16
type input "**********"
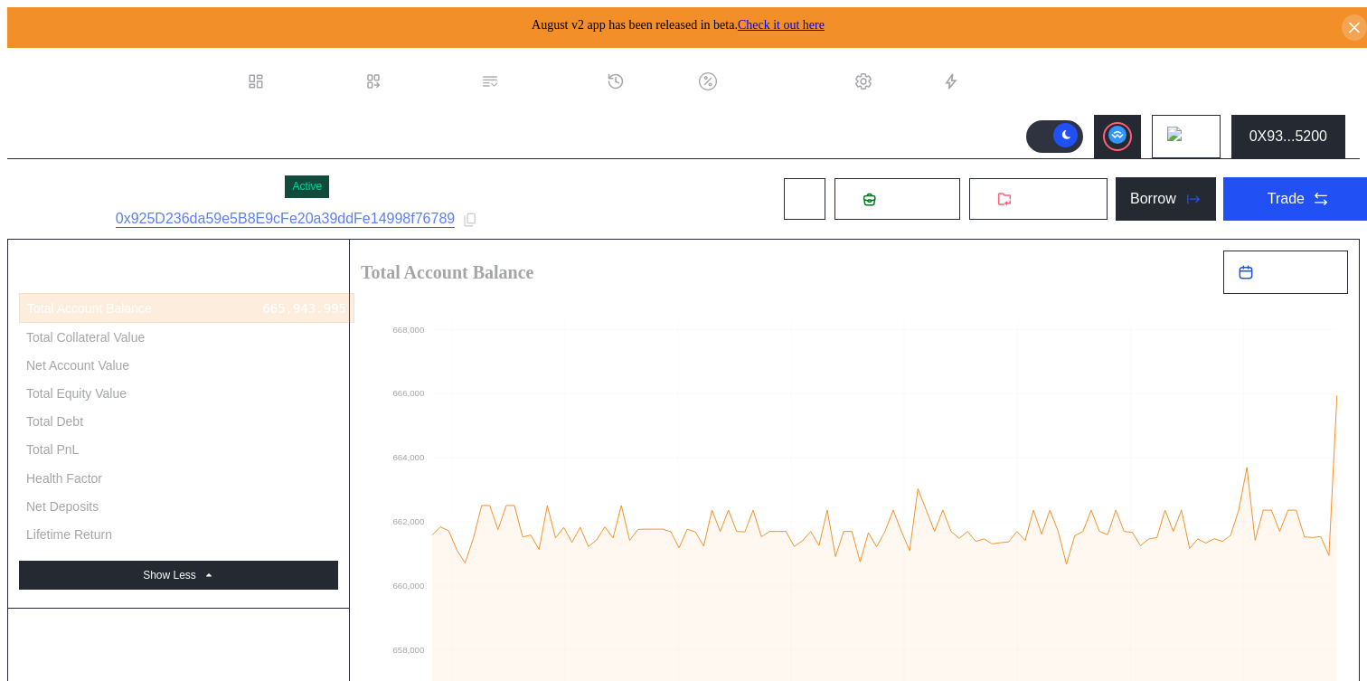
type input "**********"
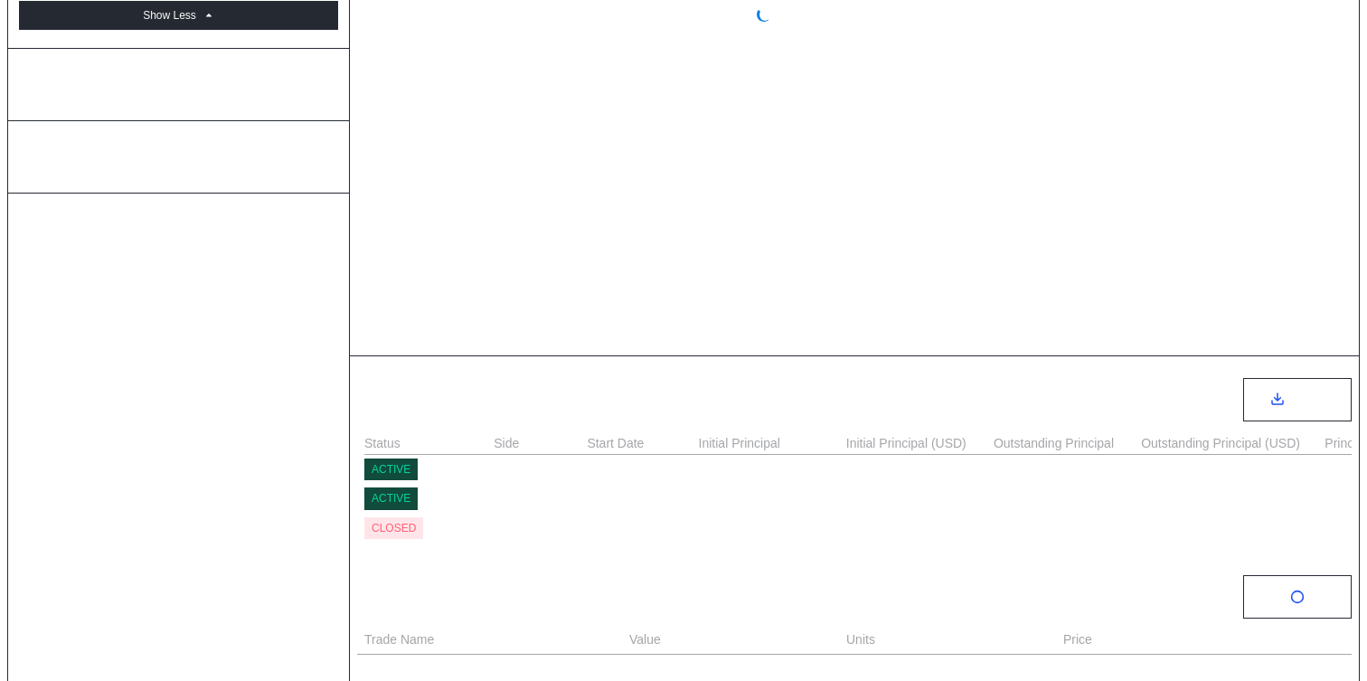
scroll to position [575, 0]
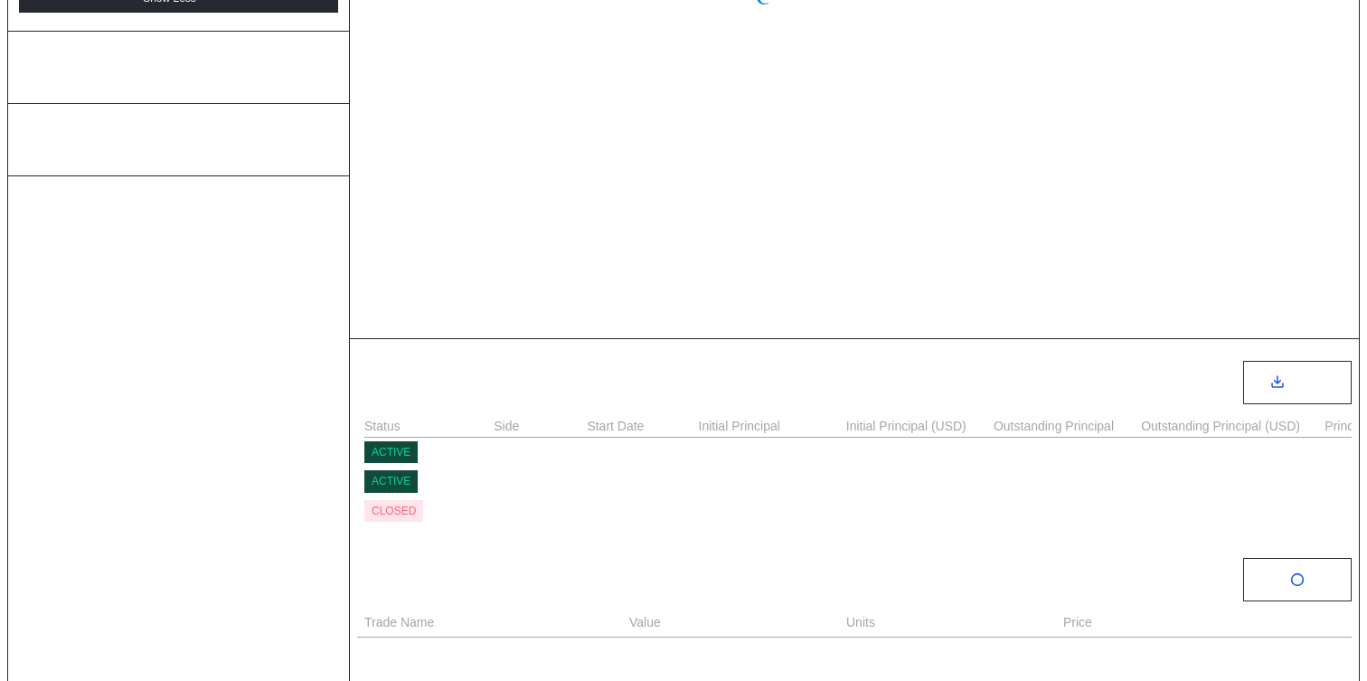
select select "*"
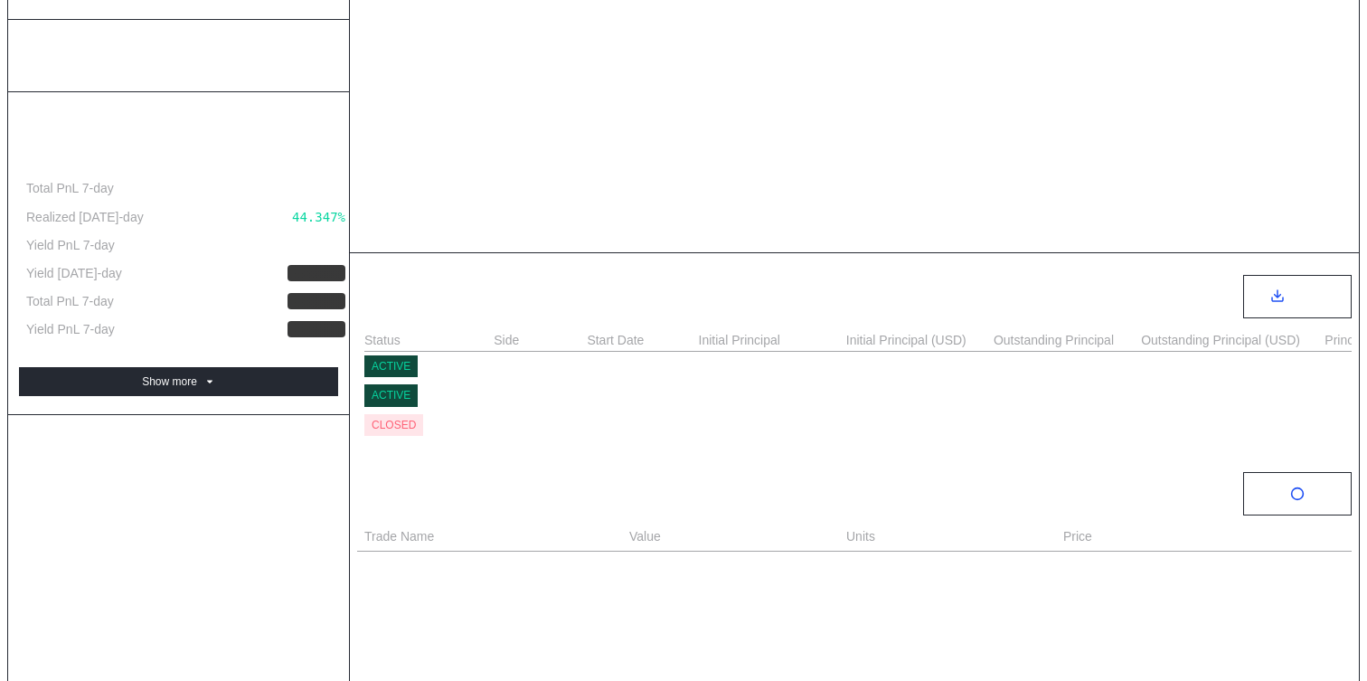
scroll to position [693, 0]
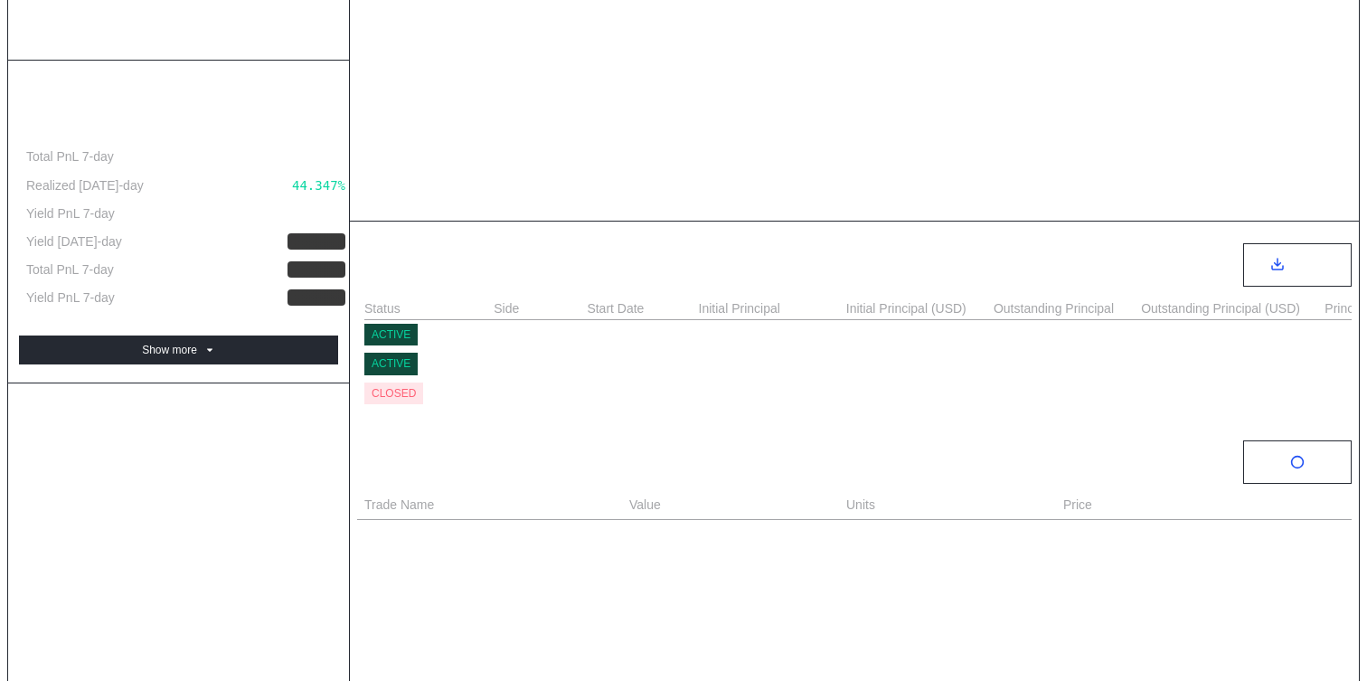
select select "*"
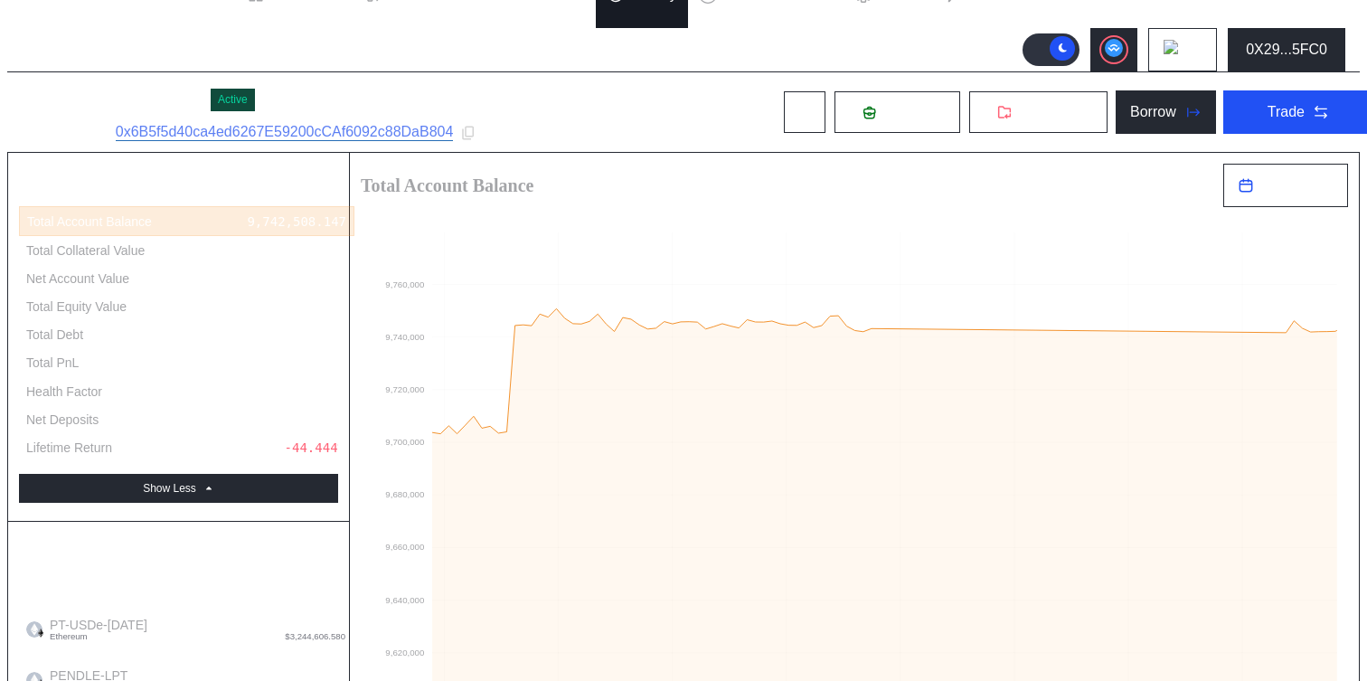
scroll to position [62, 0]
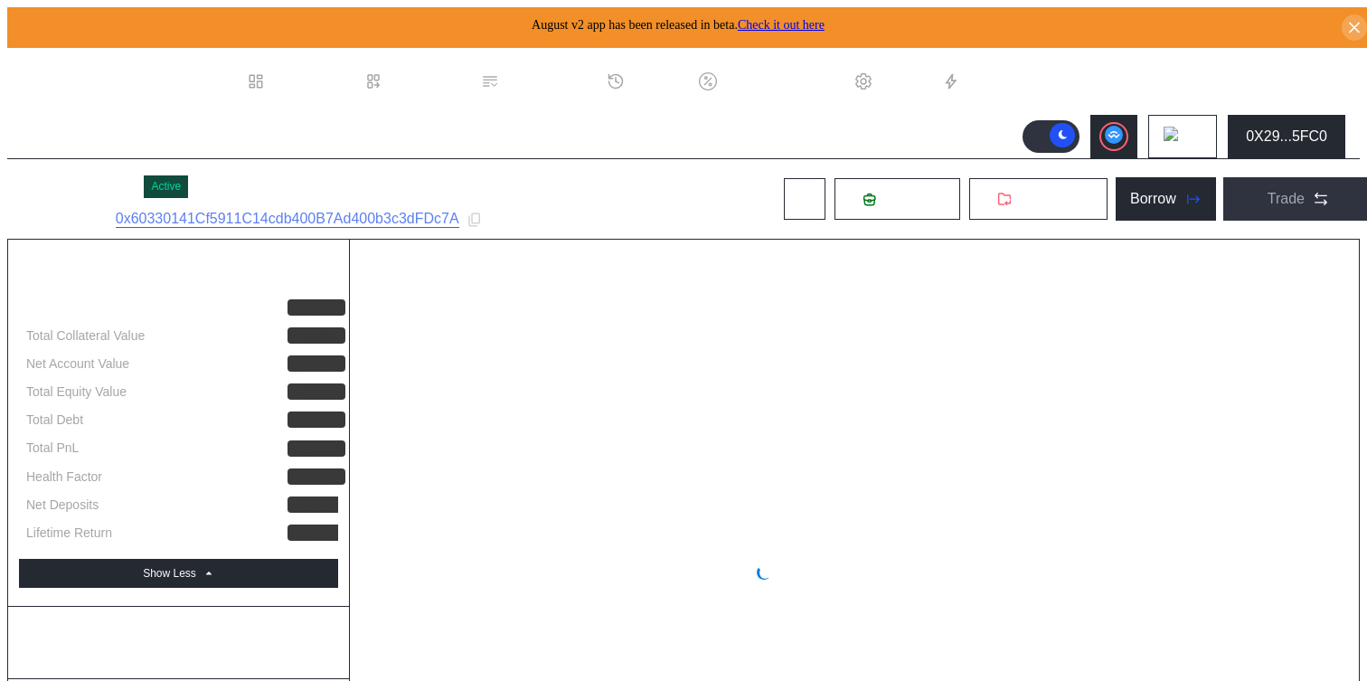
select select "*"
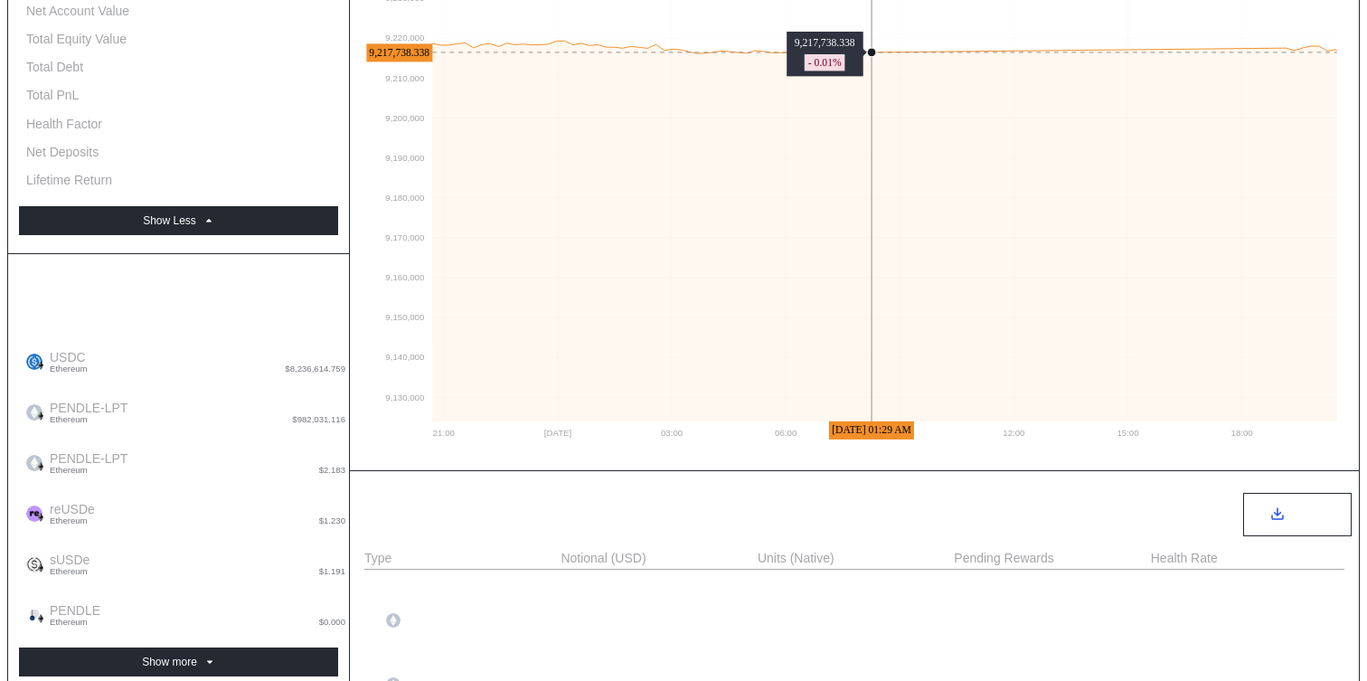
scroll to position [396, 0]
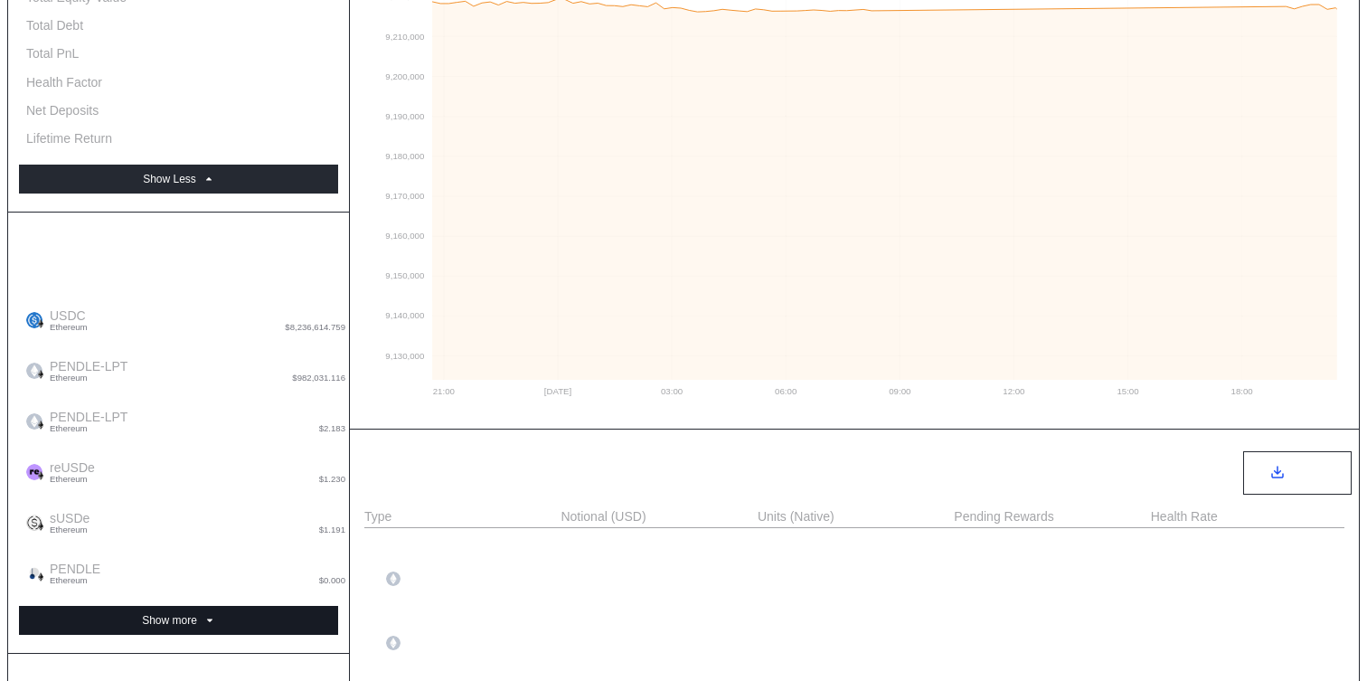
click at [204, 615] on icon at bounding box center [209, 620] width 11 height 11
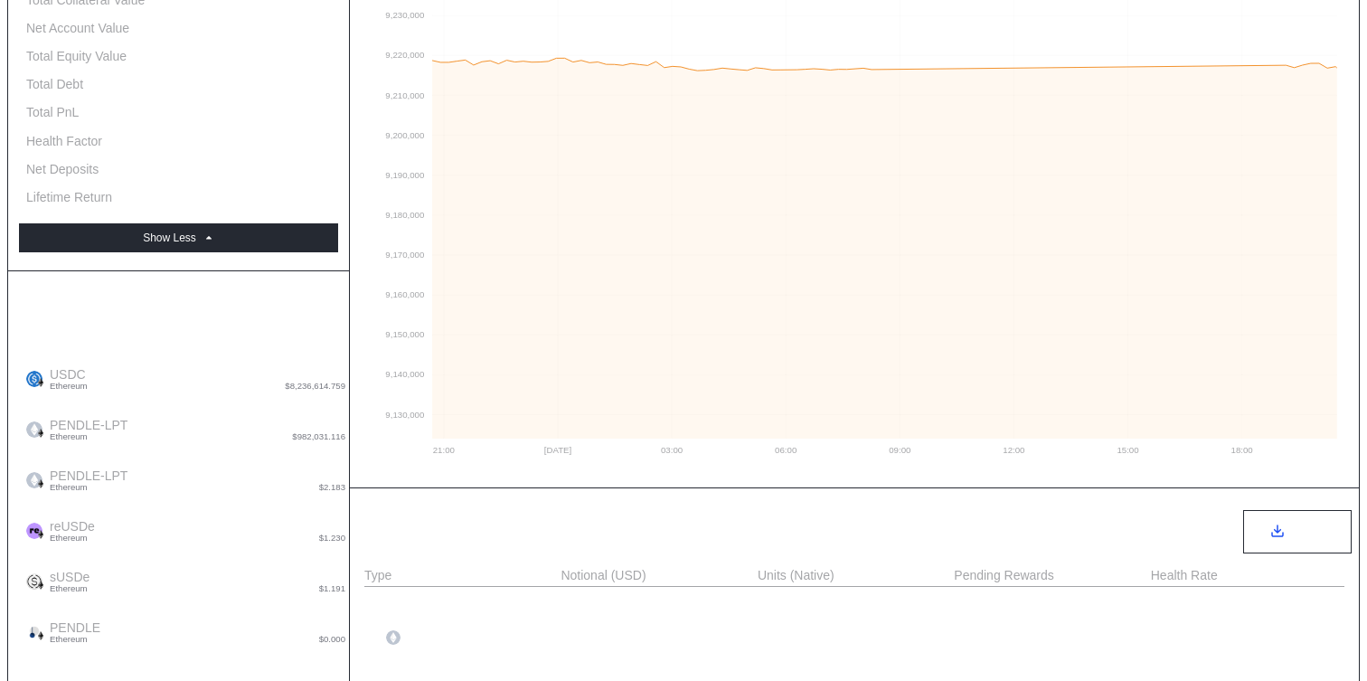
scroll to position [0, 0]
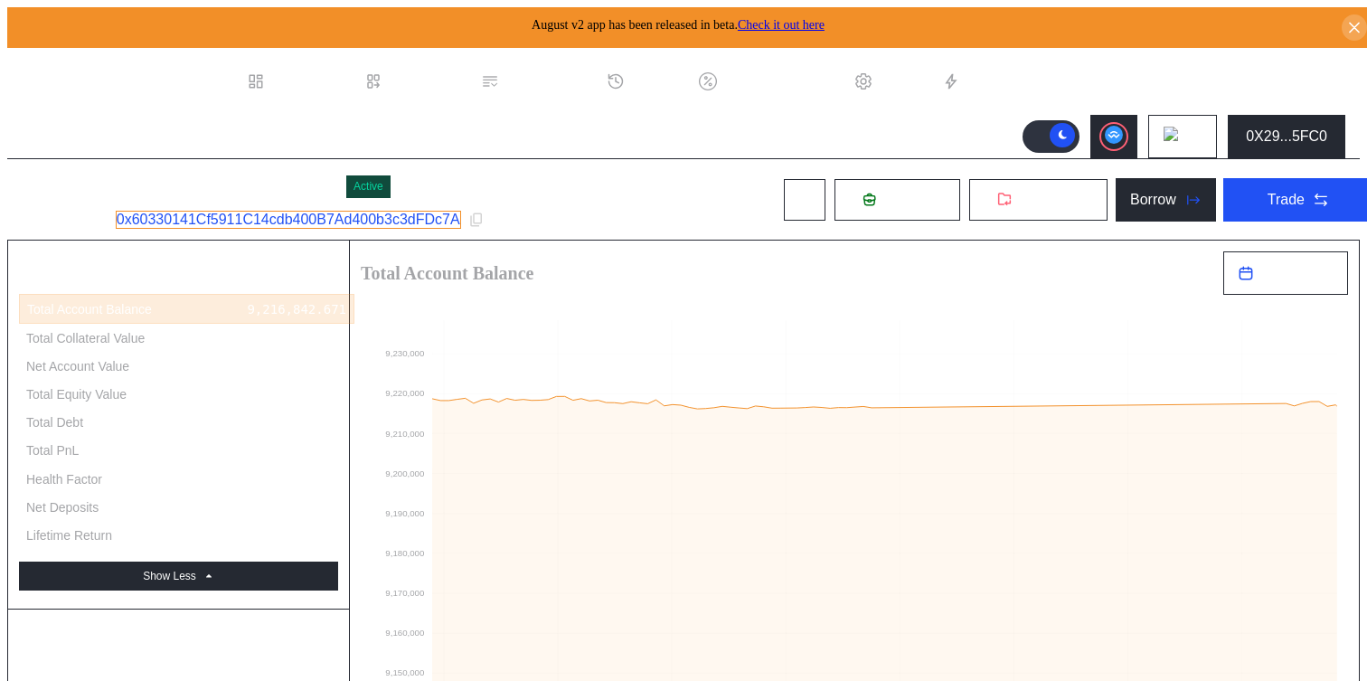
click at [406, 221] on link "0x60330141Cf5911C14cdb400B7Ad400b3c3dFDc7A" at bounding box center [288, 220] width 345 height 18
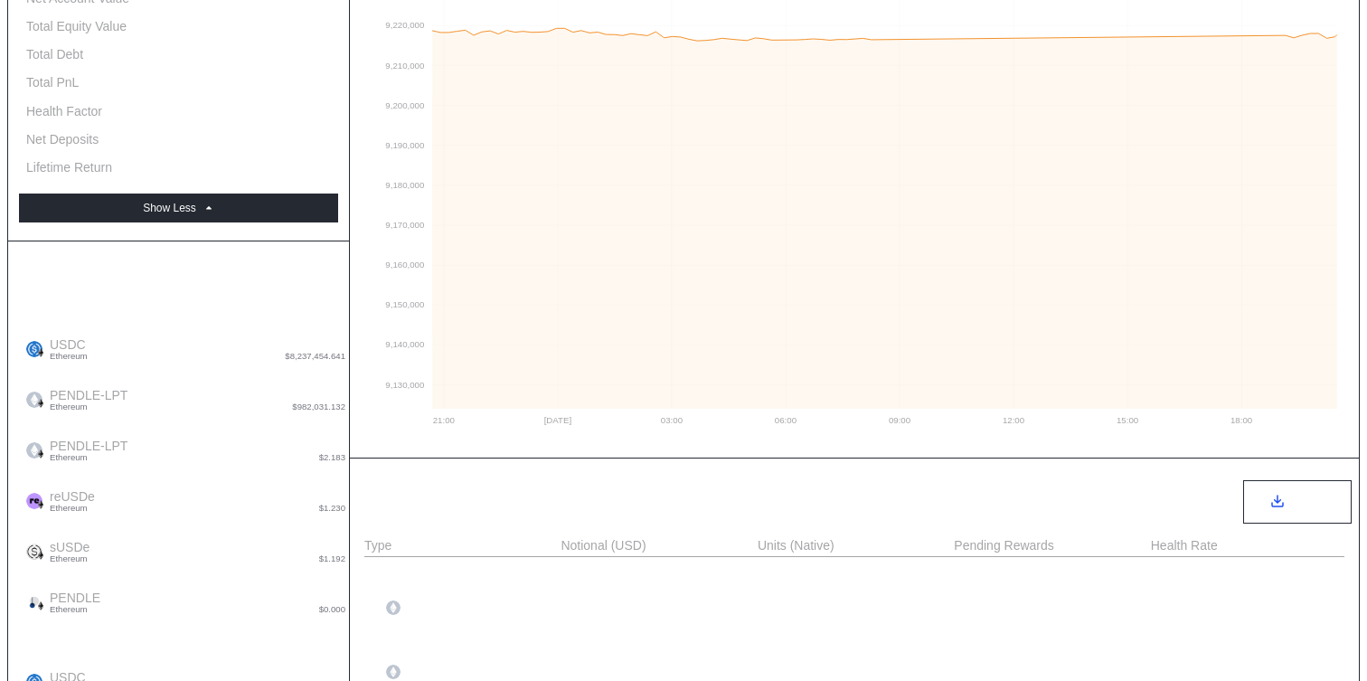
scroll to position [393, 0]
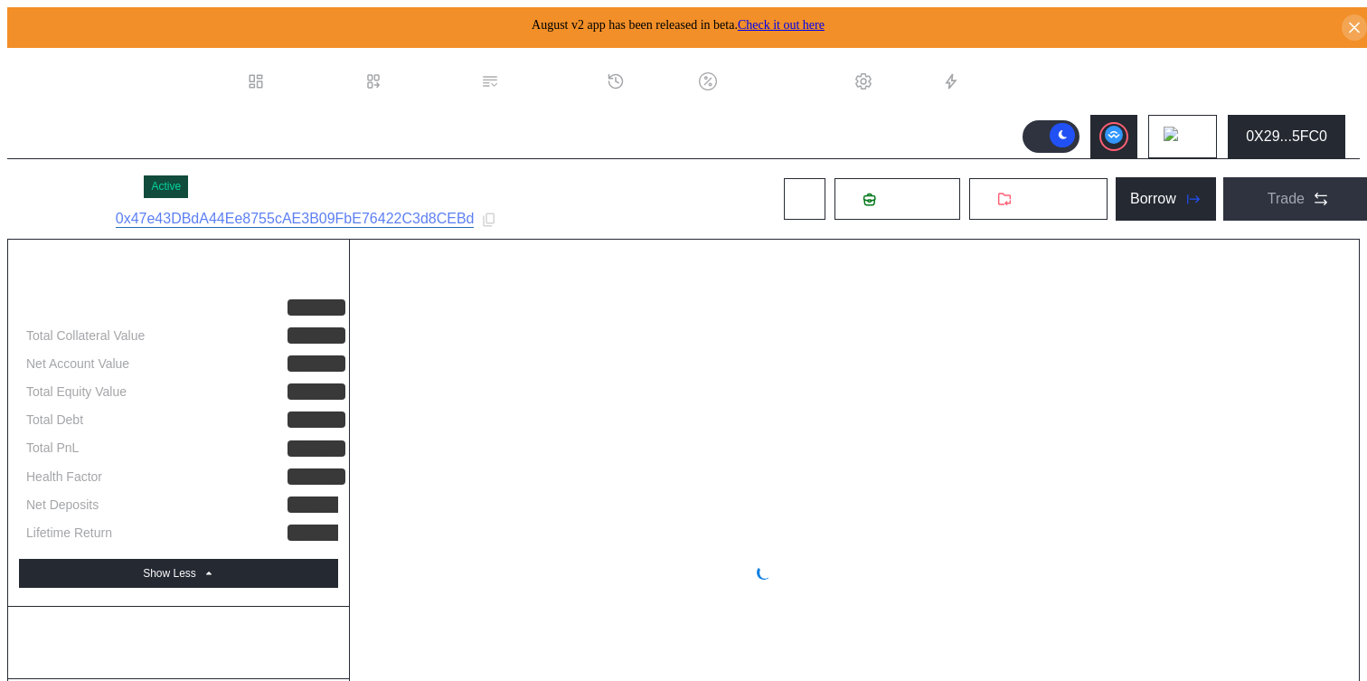
select select "*"
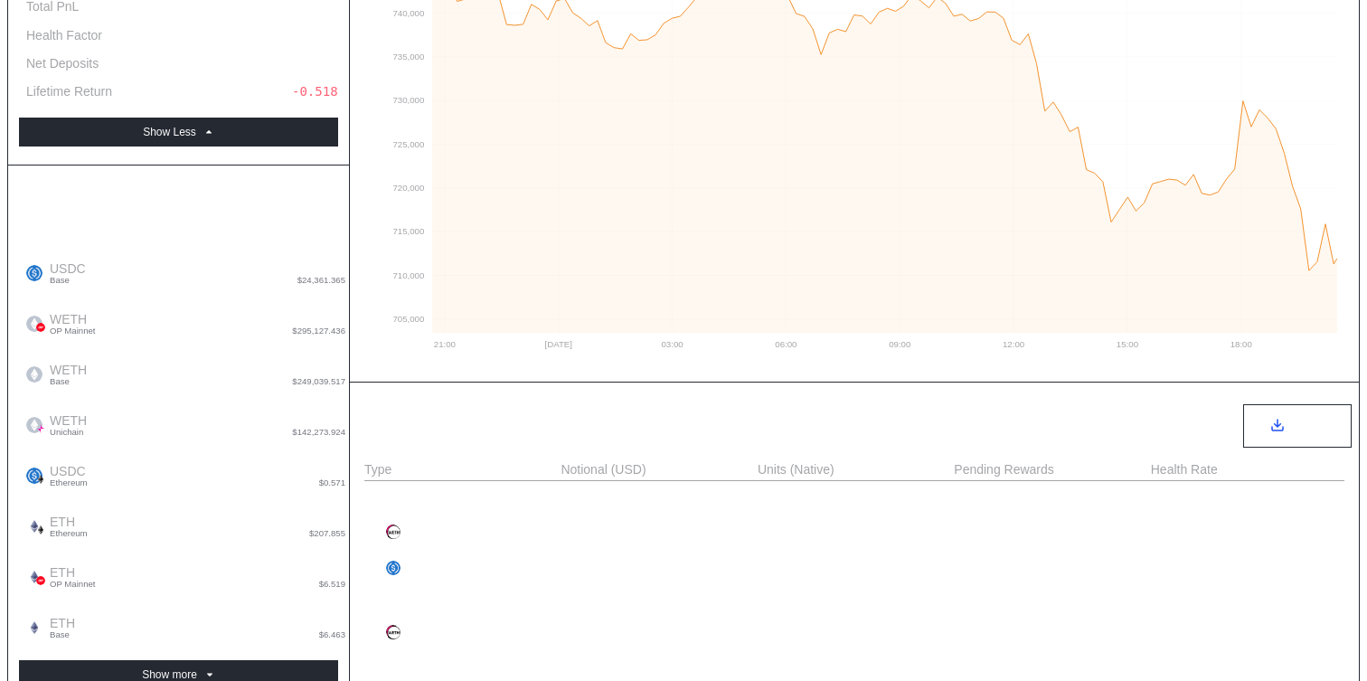
scroll to position [214, 0]
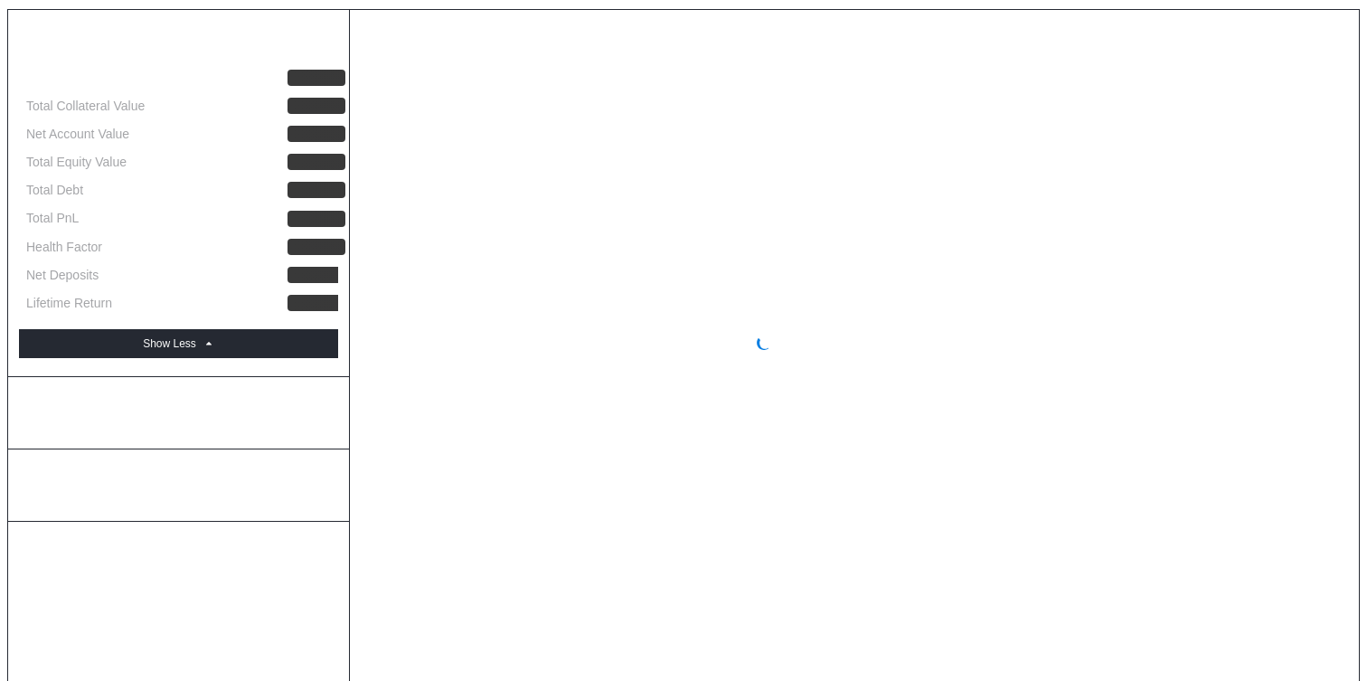
scroll to position [625, 0]
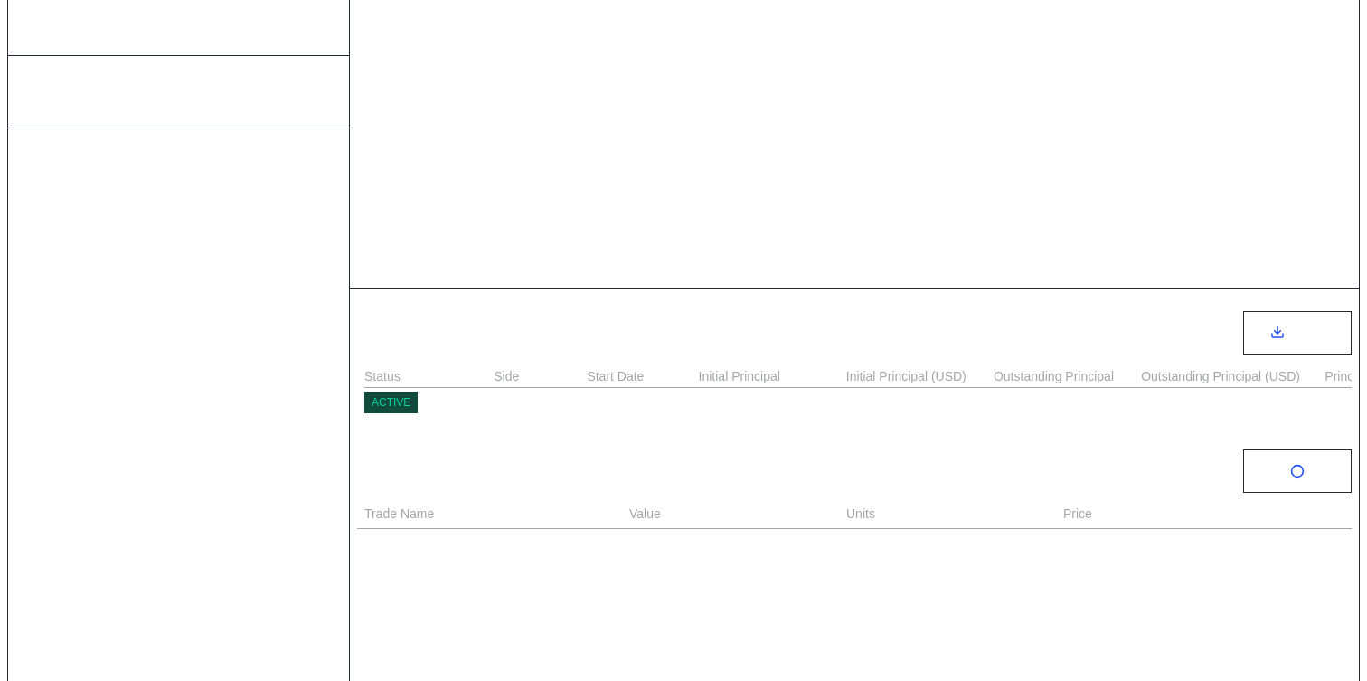
select select "*"
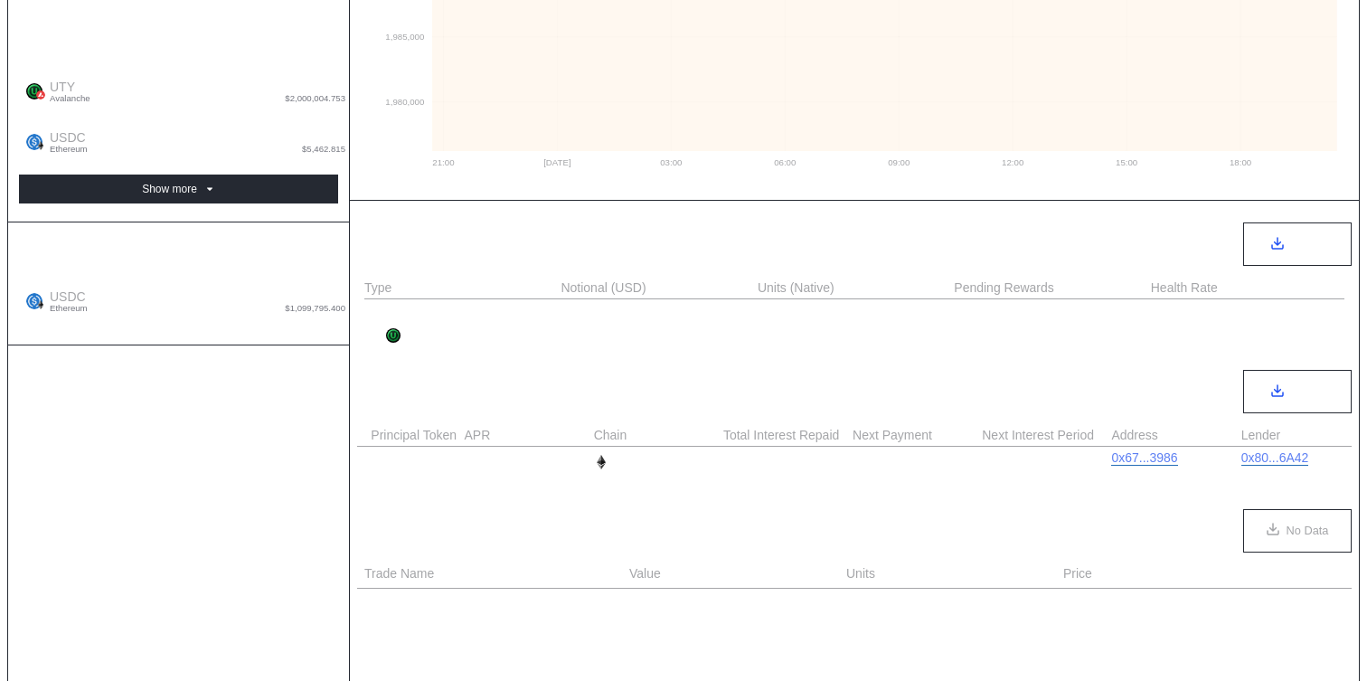
scroll to position [0, 964]
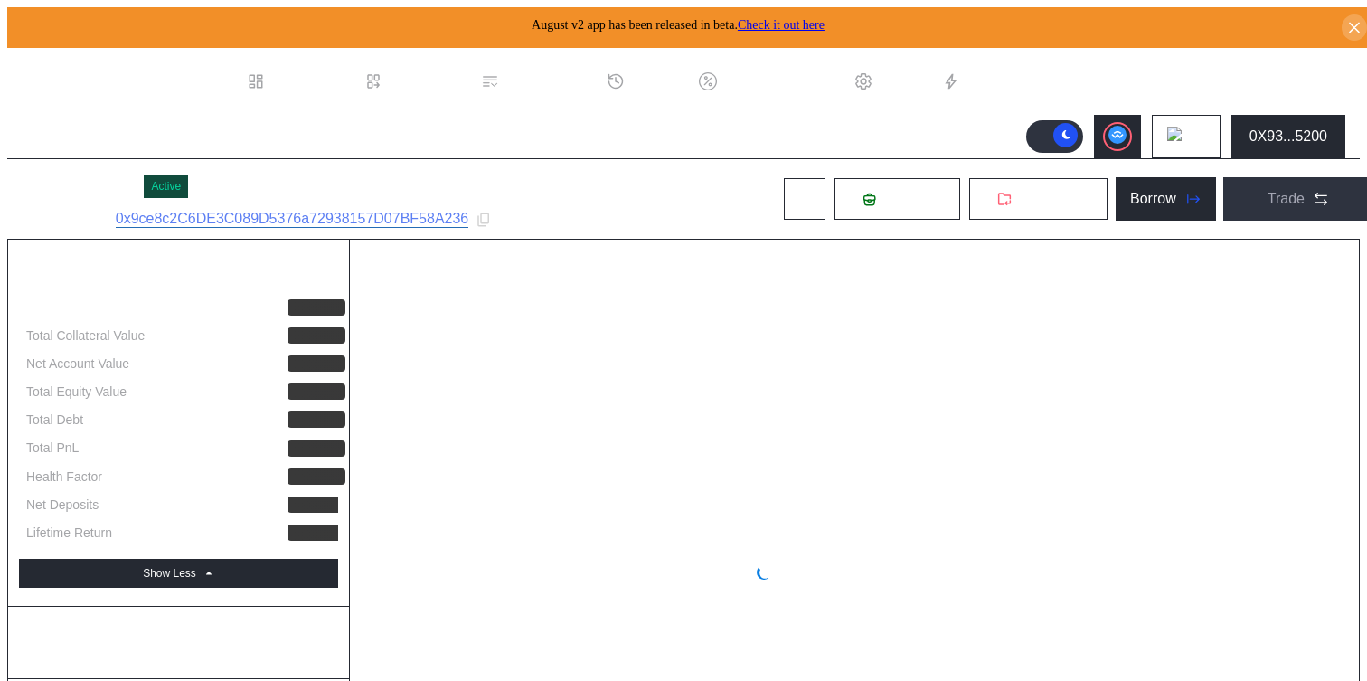
select select "*"
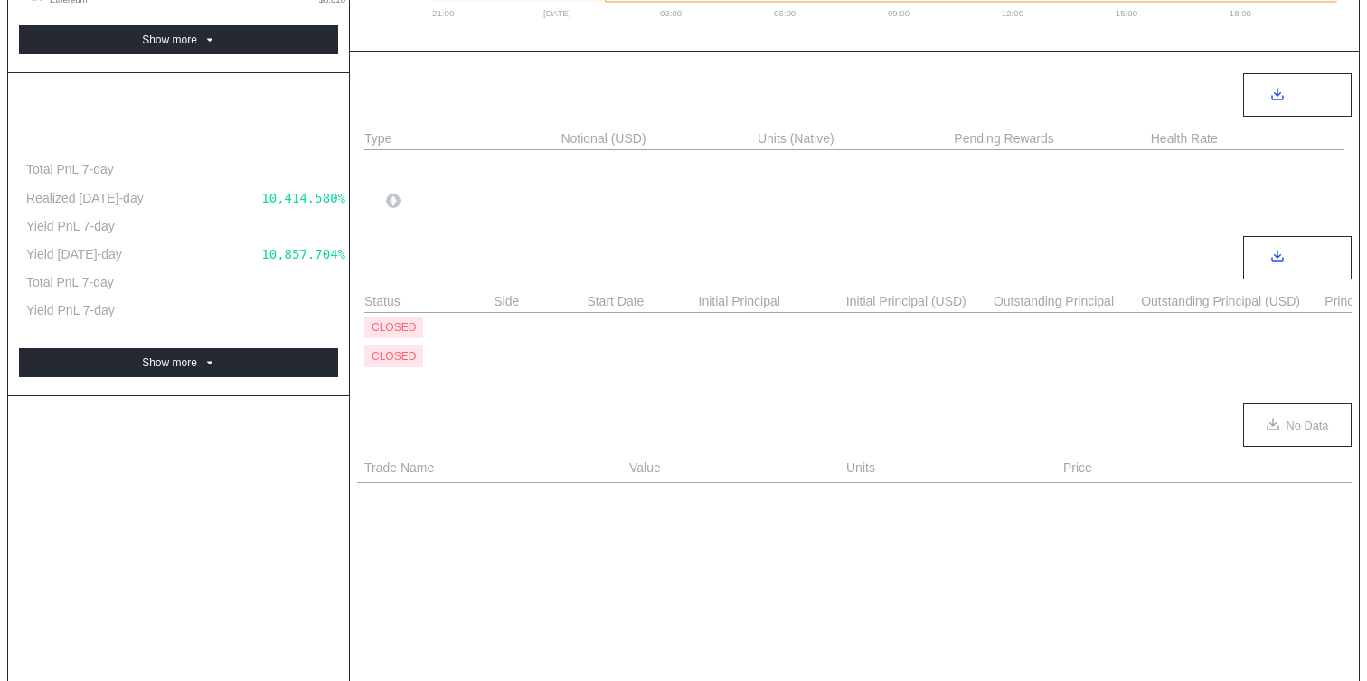
scroll to position [860, 0]
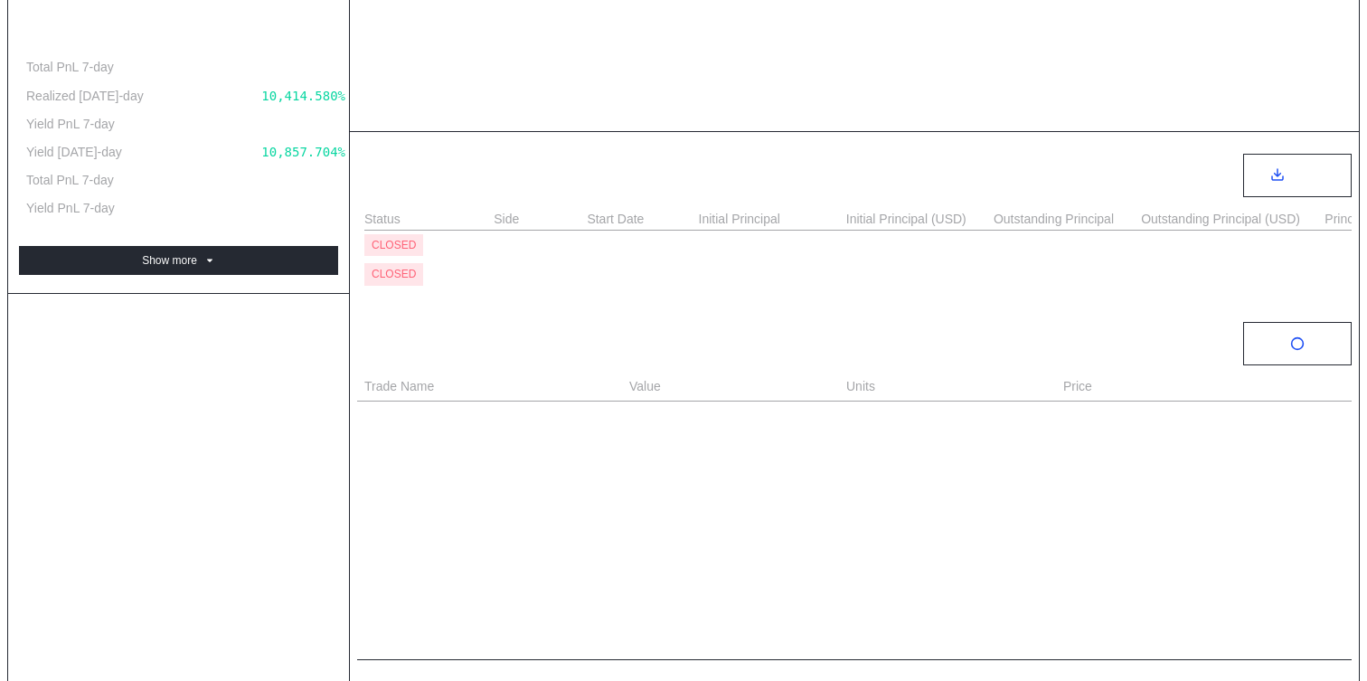
scroll to position [832, 0]
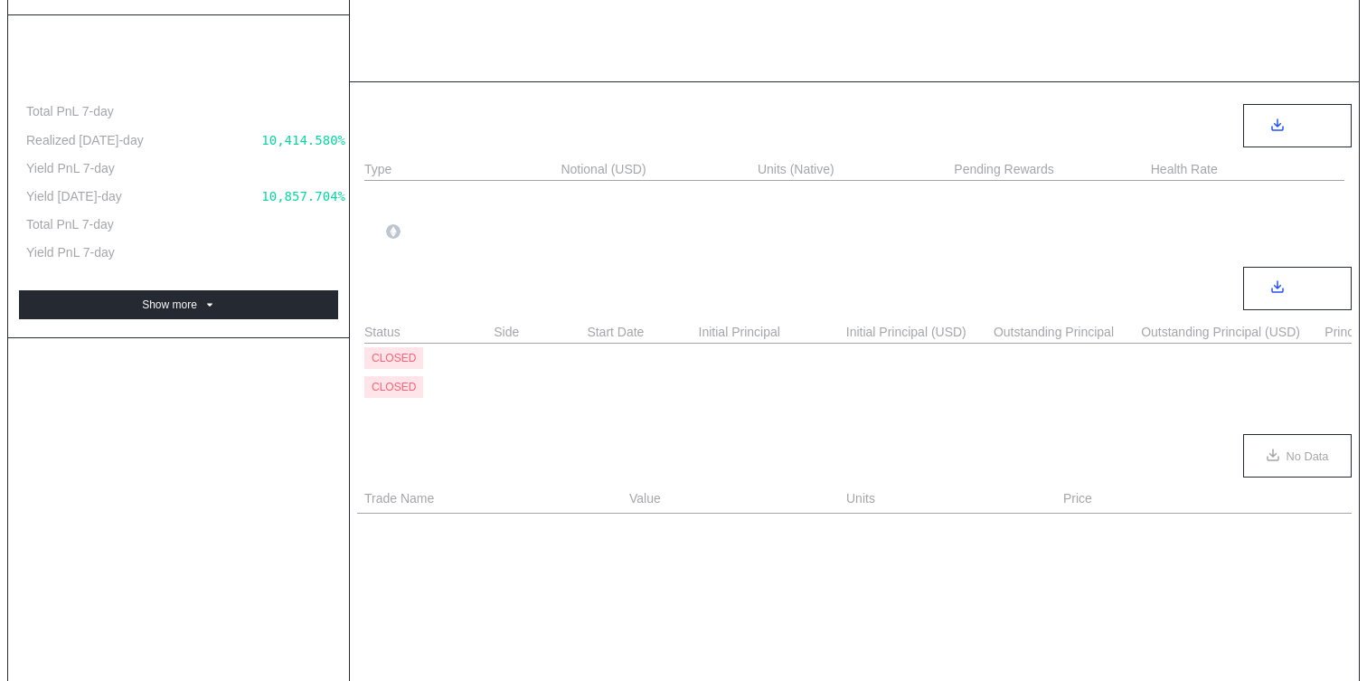
select select "*"
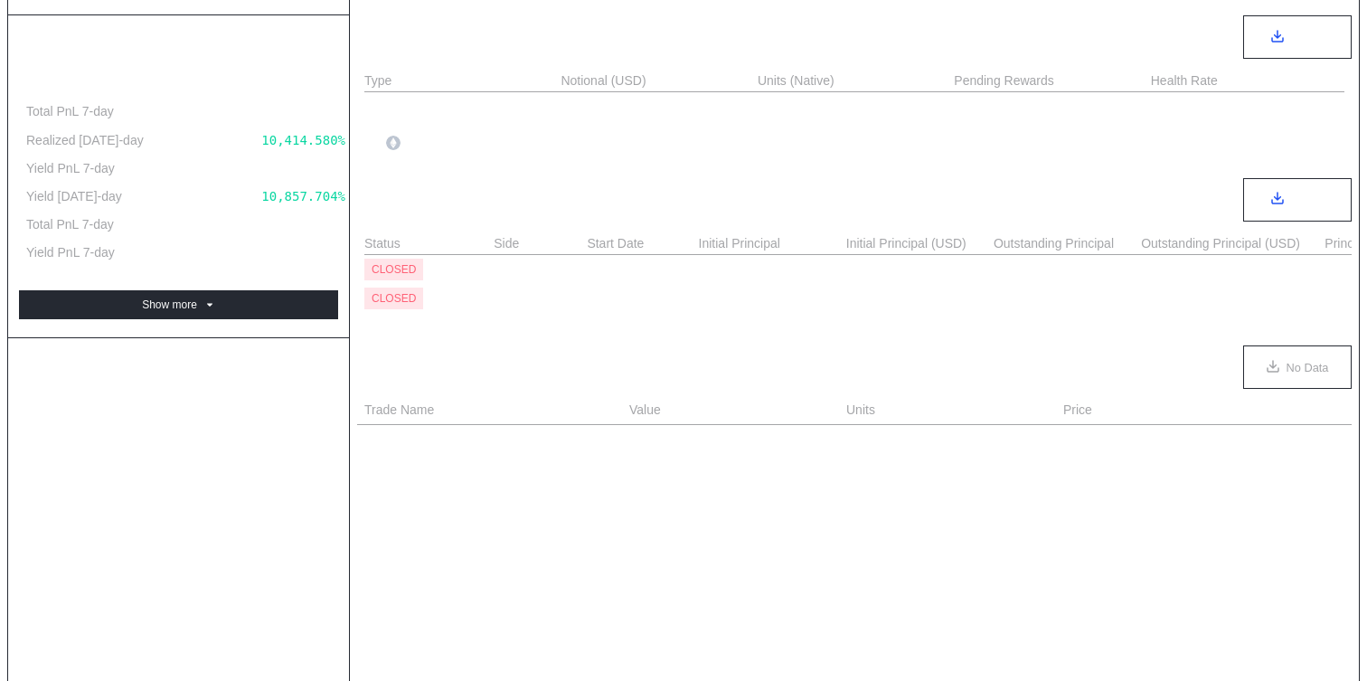
scroll to position [0, 0]
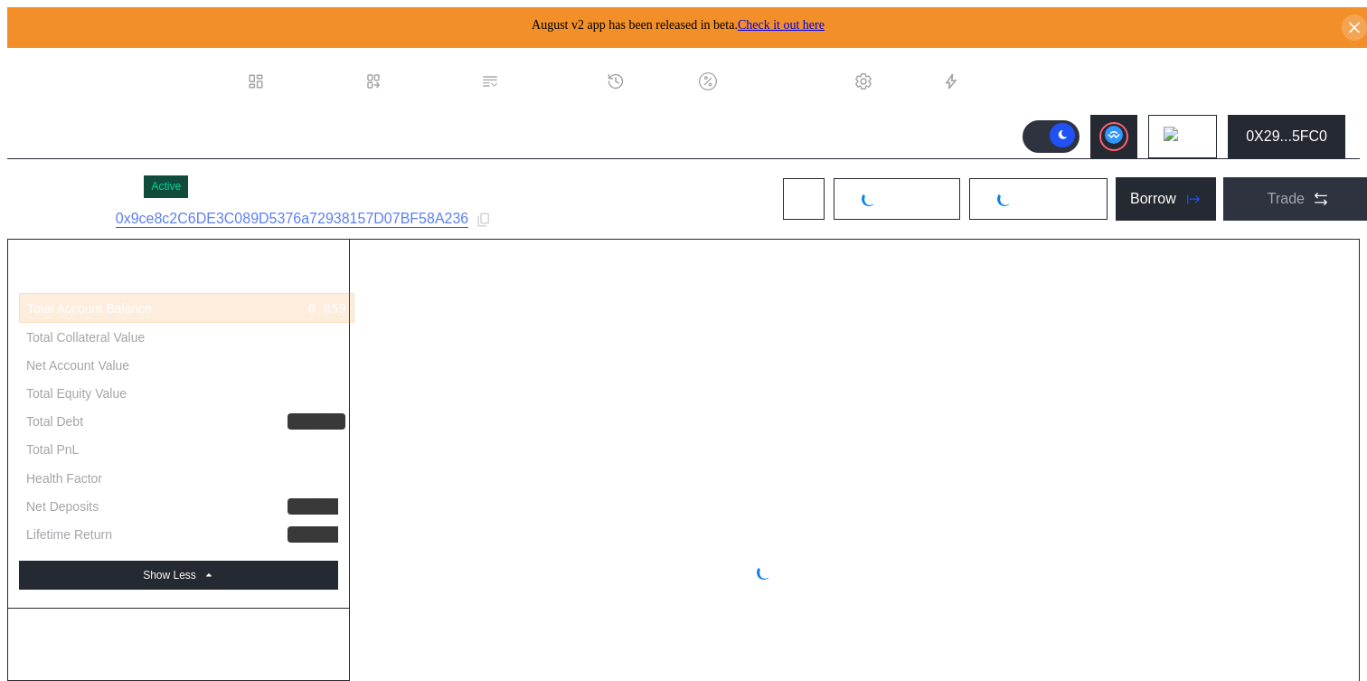
select select "*"
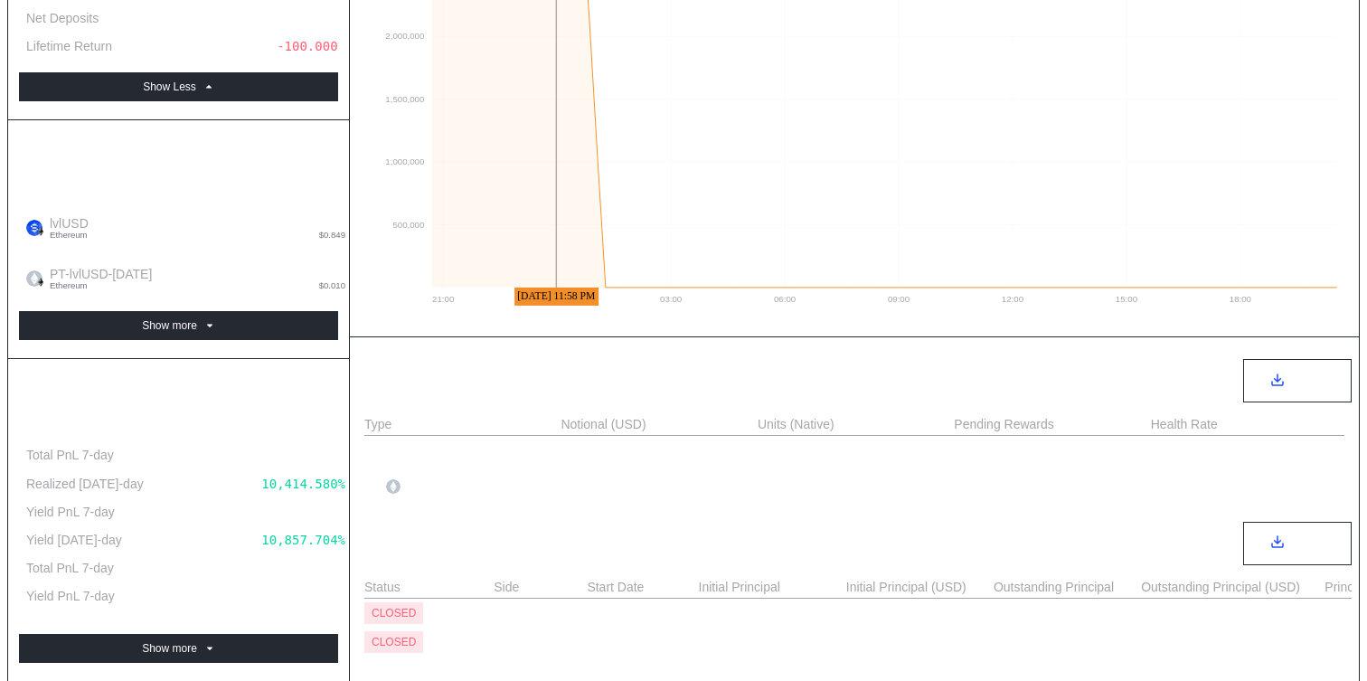
scroll to position [650, 0]
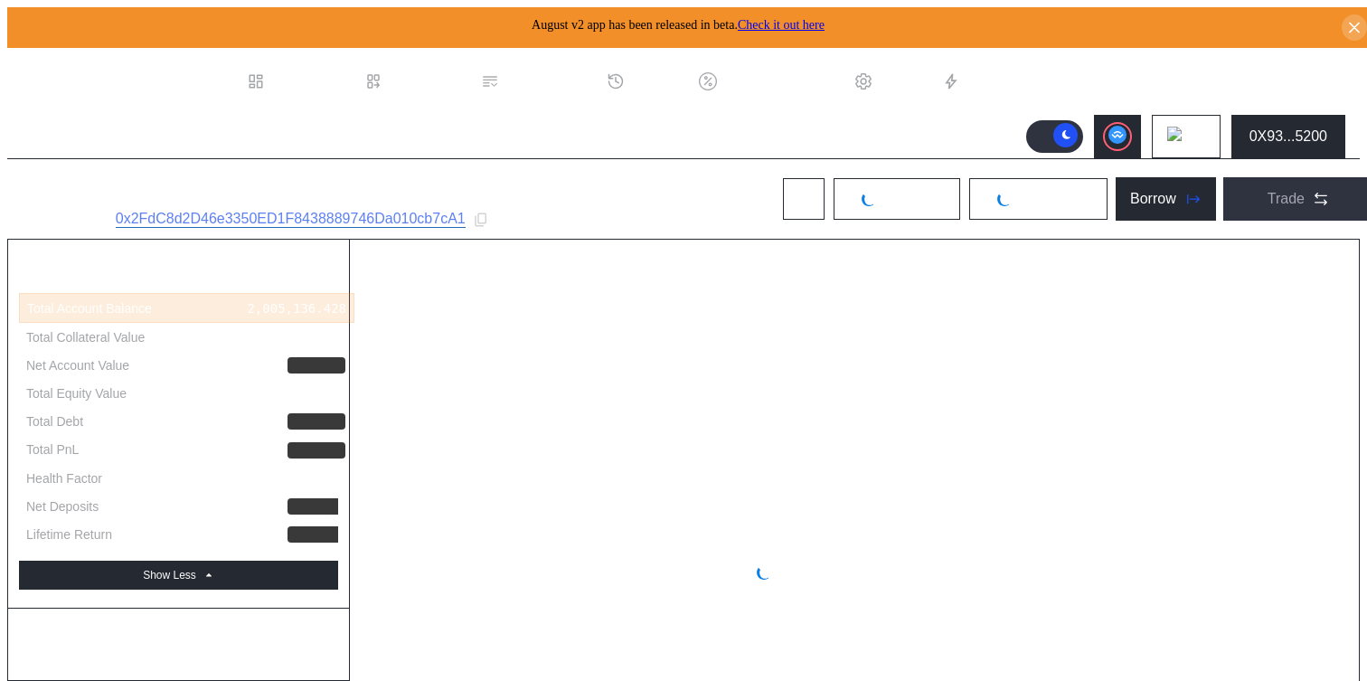
select select "*"
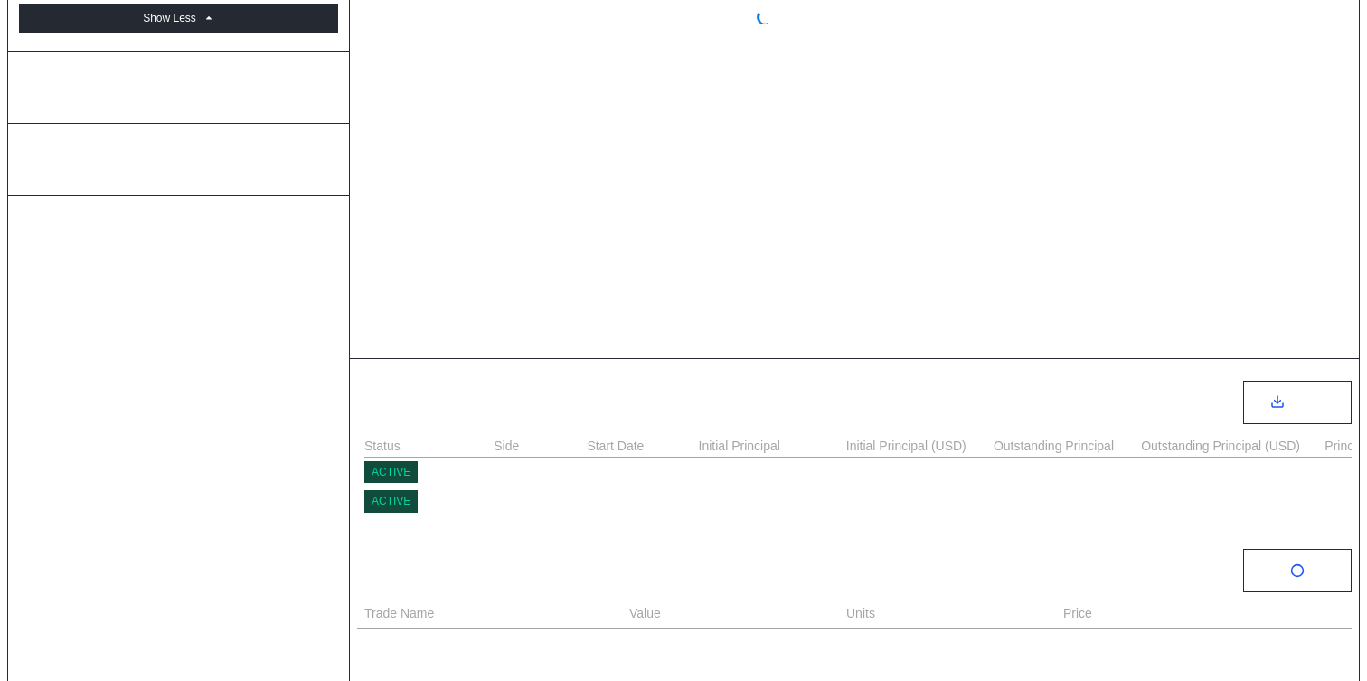
select select "*"
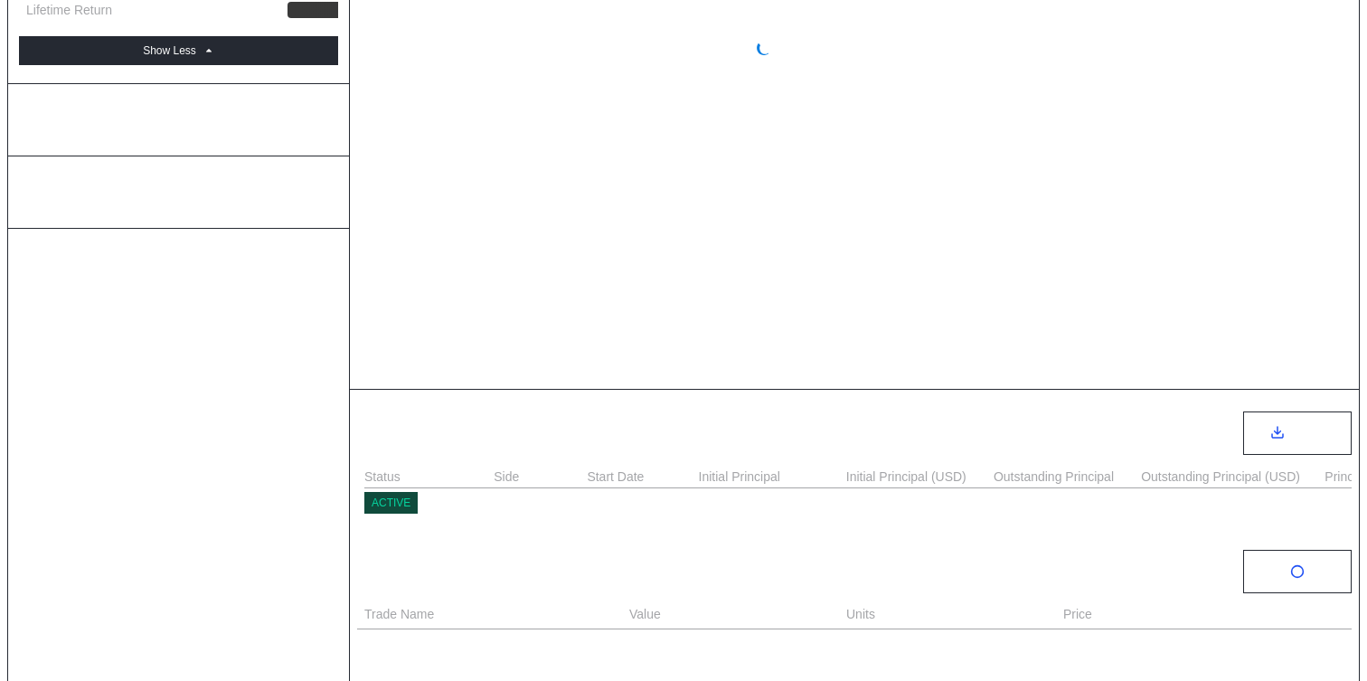
select select "*"
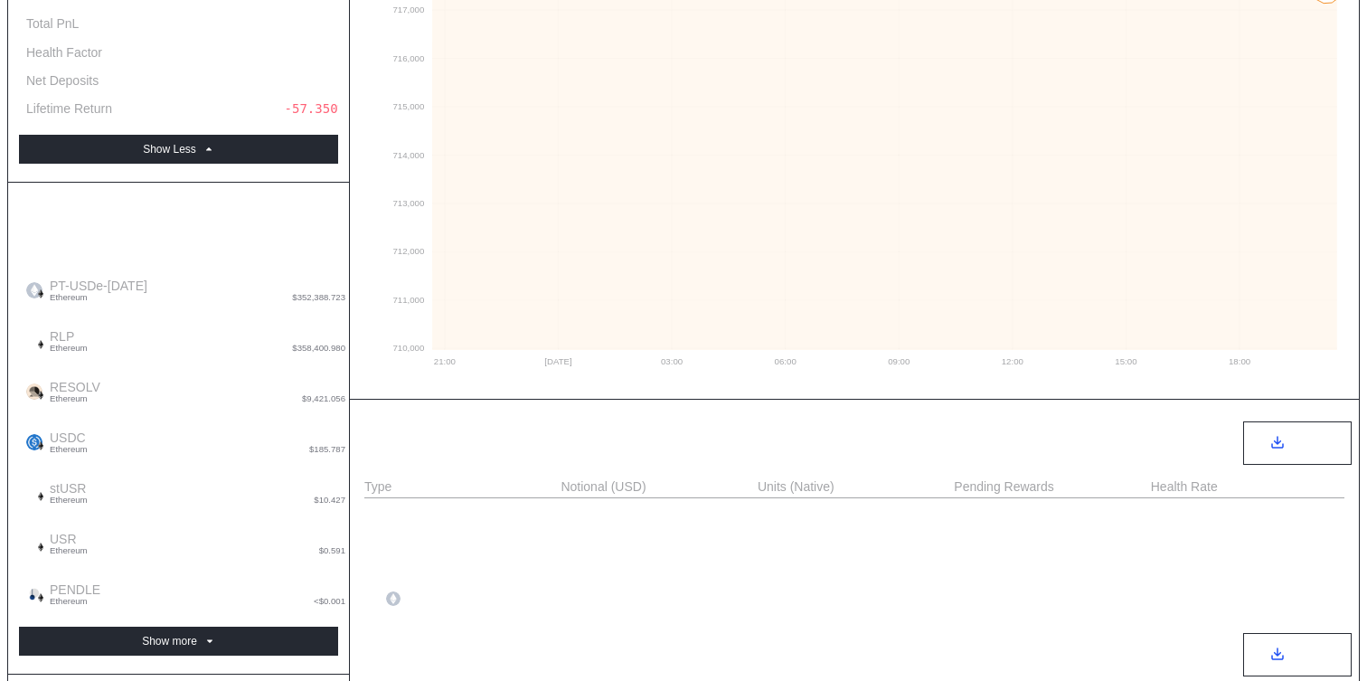
scroll to position [435, 0]
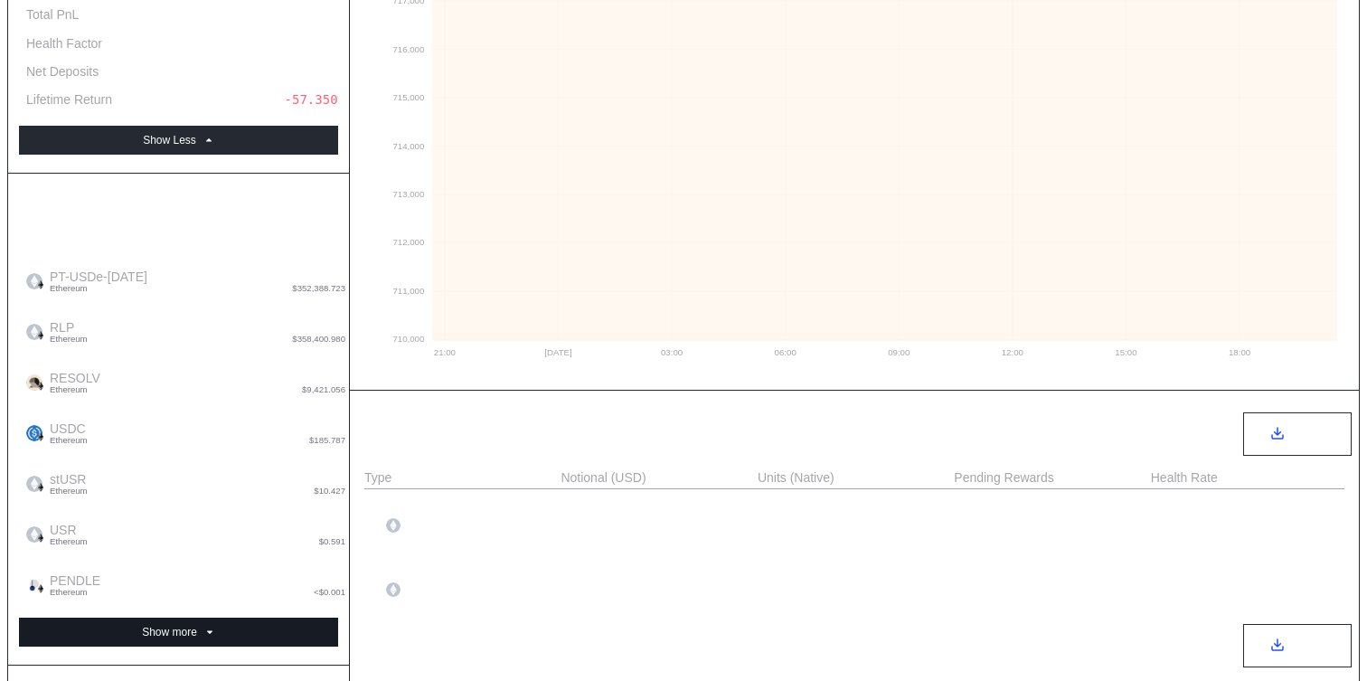
click at [230, 618] on button "Show more" at bounding box center [178, 632] width 319 height 29
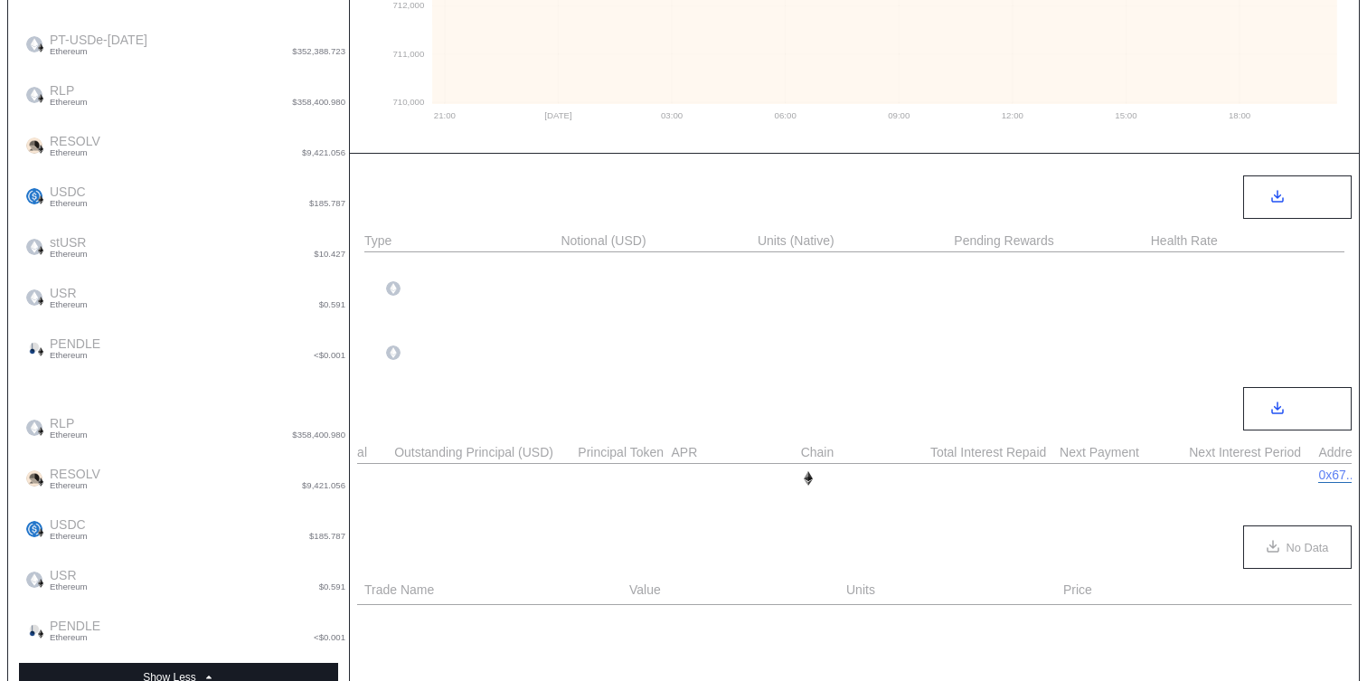
scroll to position [755, 0]
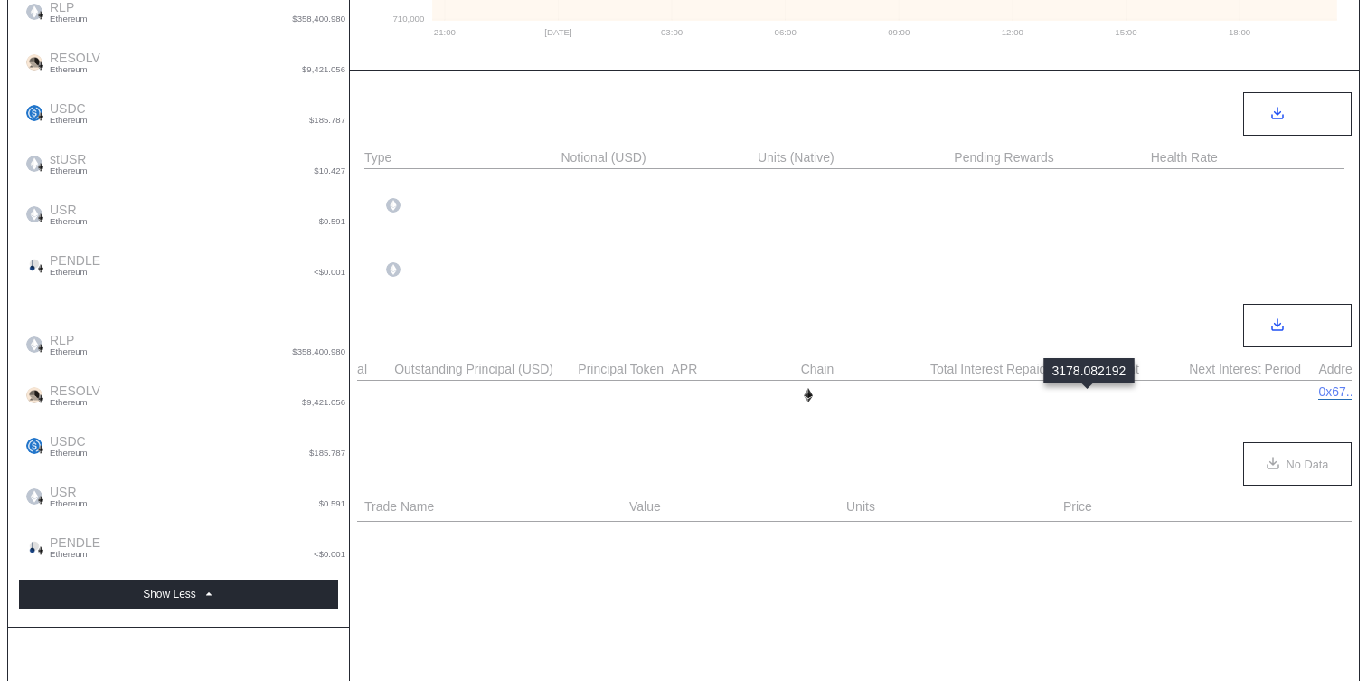
click at [1086, 399] on div "3,178.083" at bounding box center [1094, 395] width 69 height 14
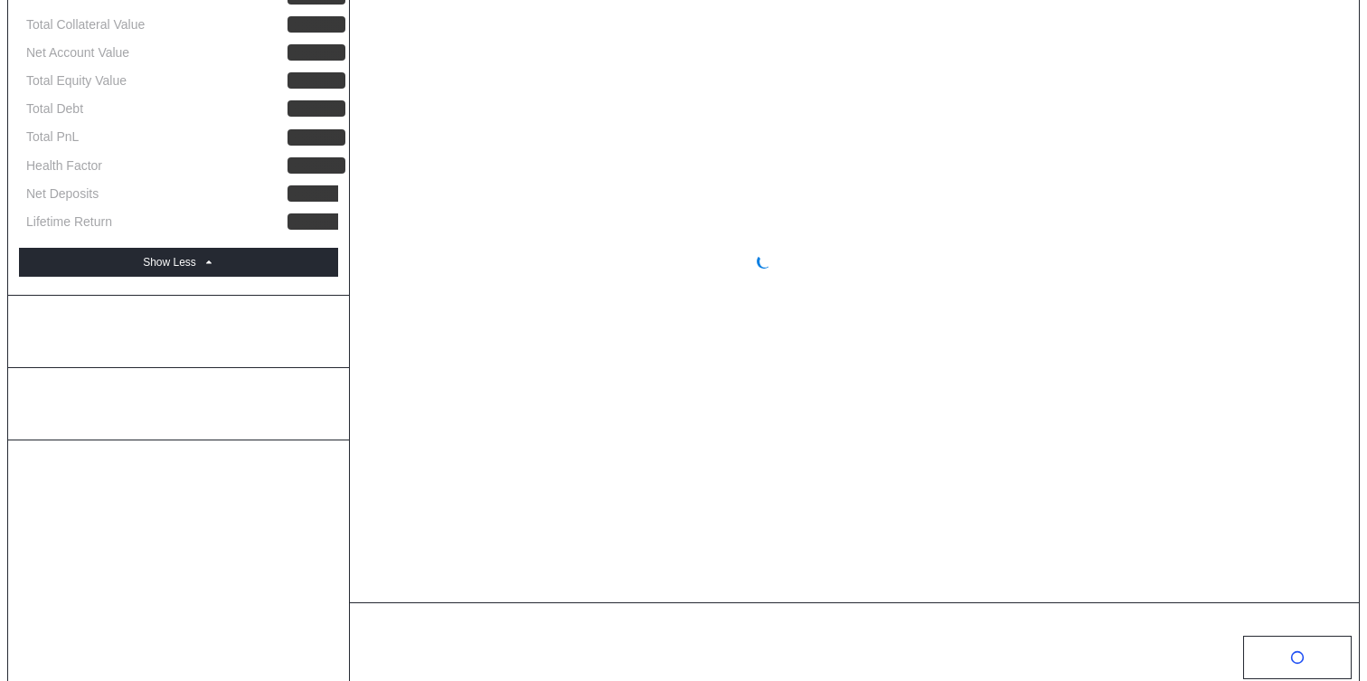
scroll to position [625, 0]
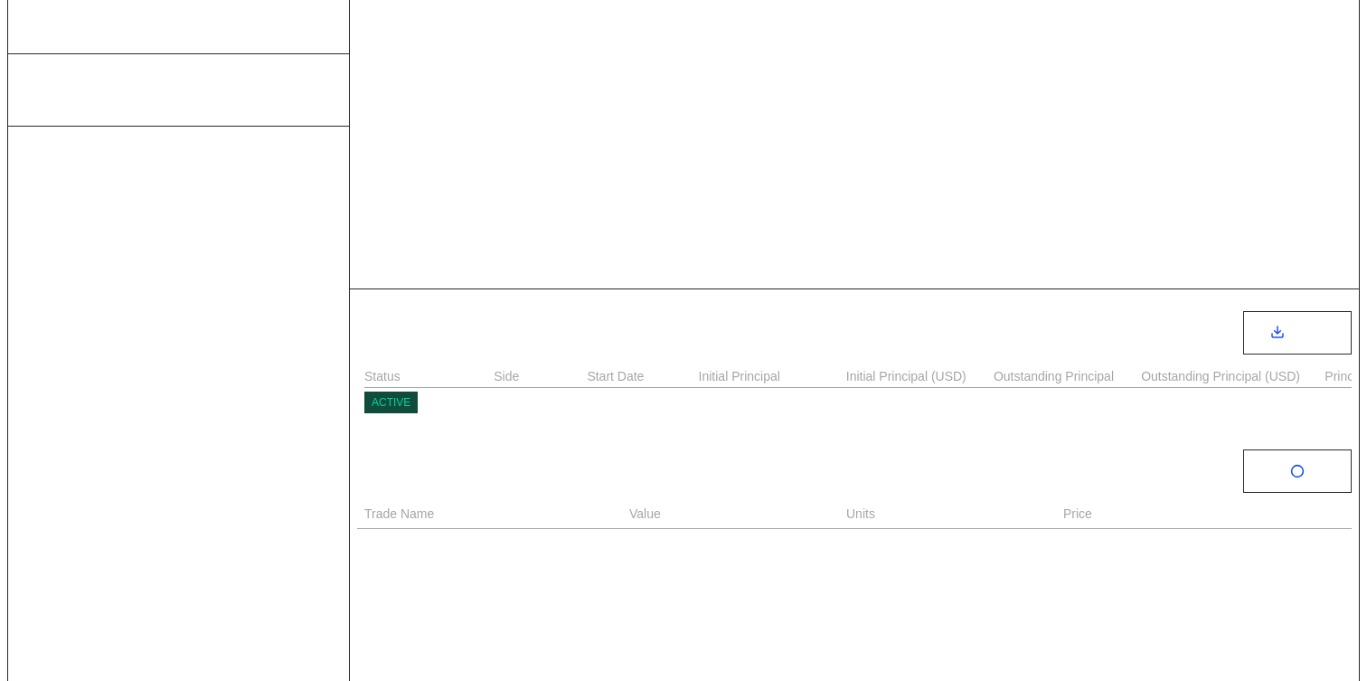
select select "*"
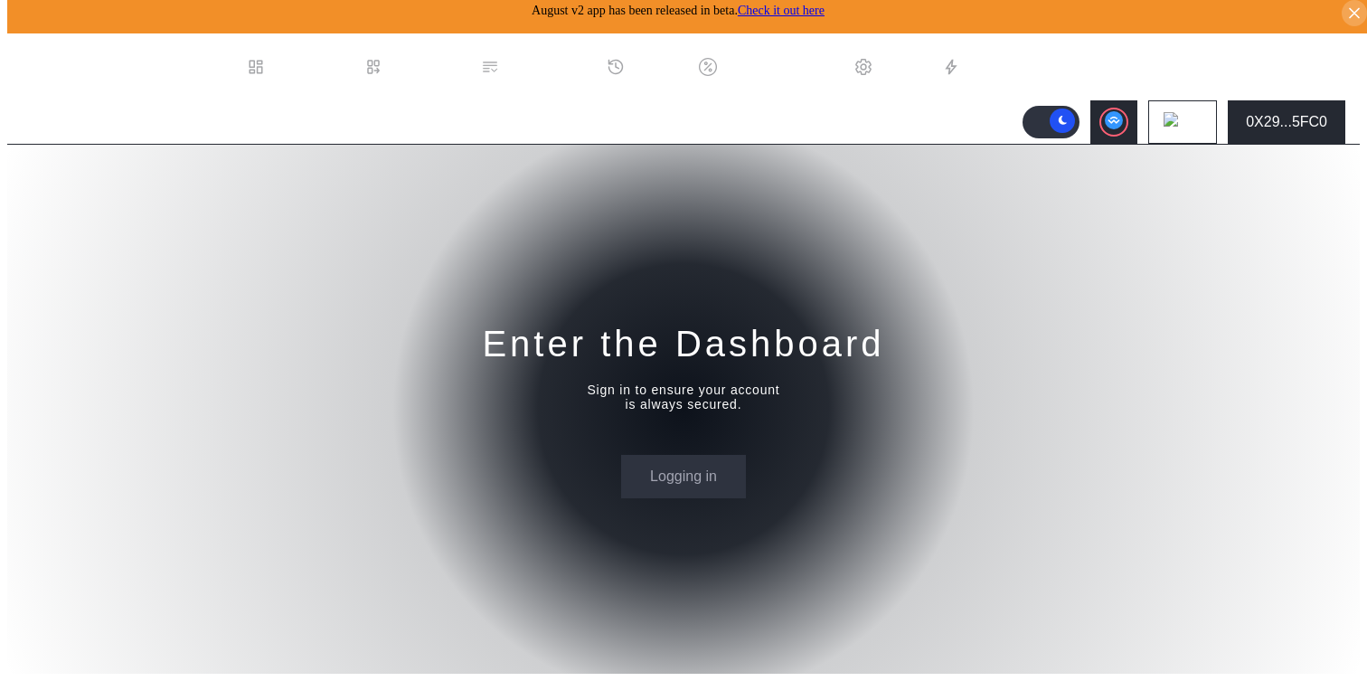
scroll to position [0, 0]
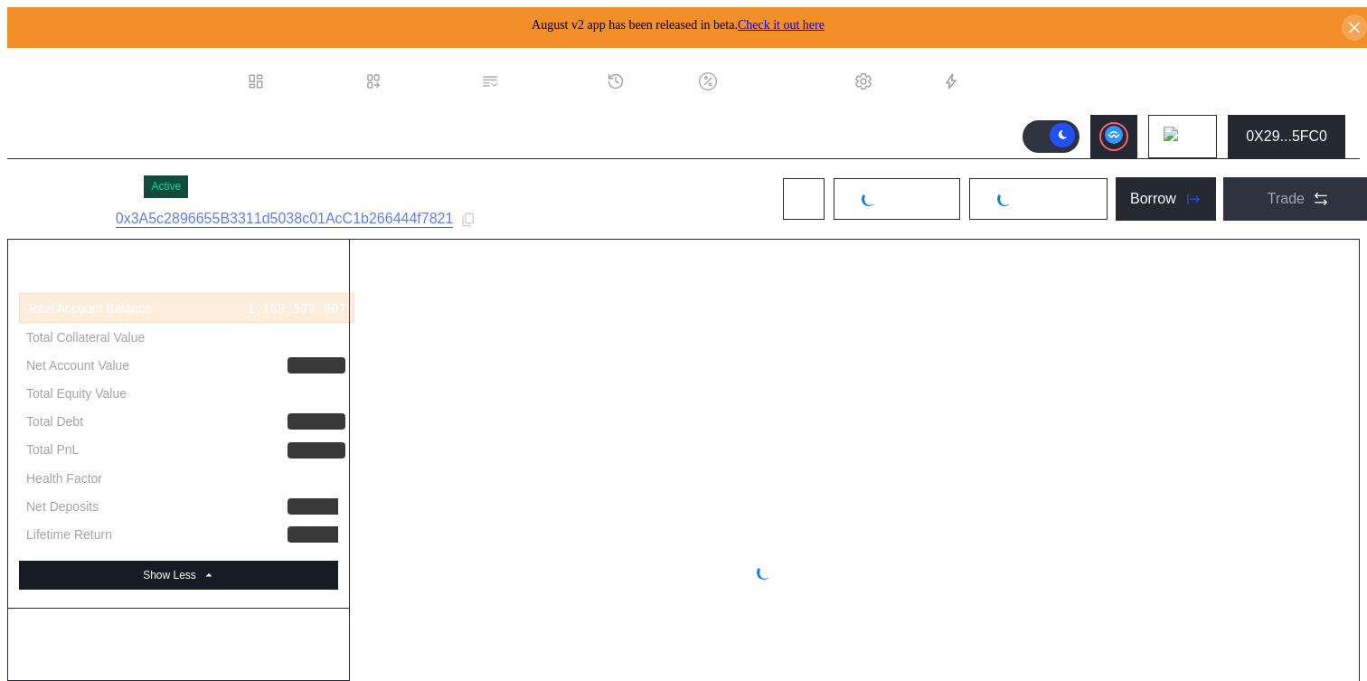
select select "*"
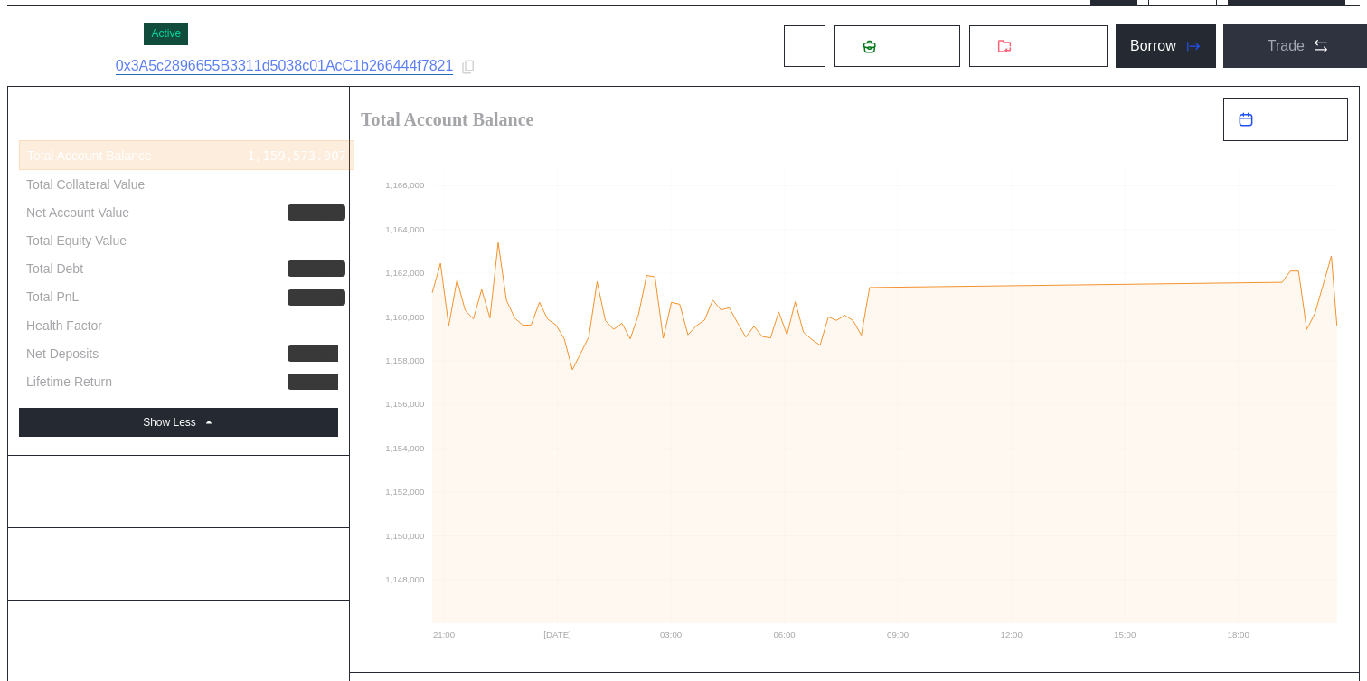
scroll to position [428, 0]
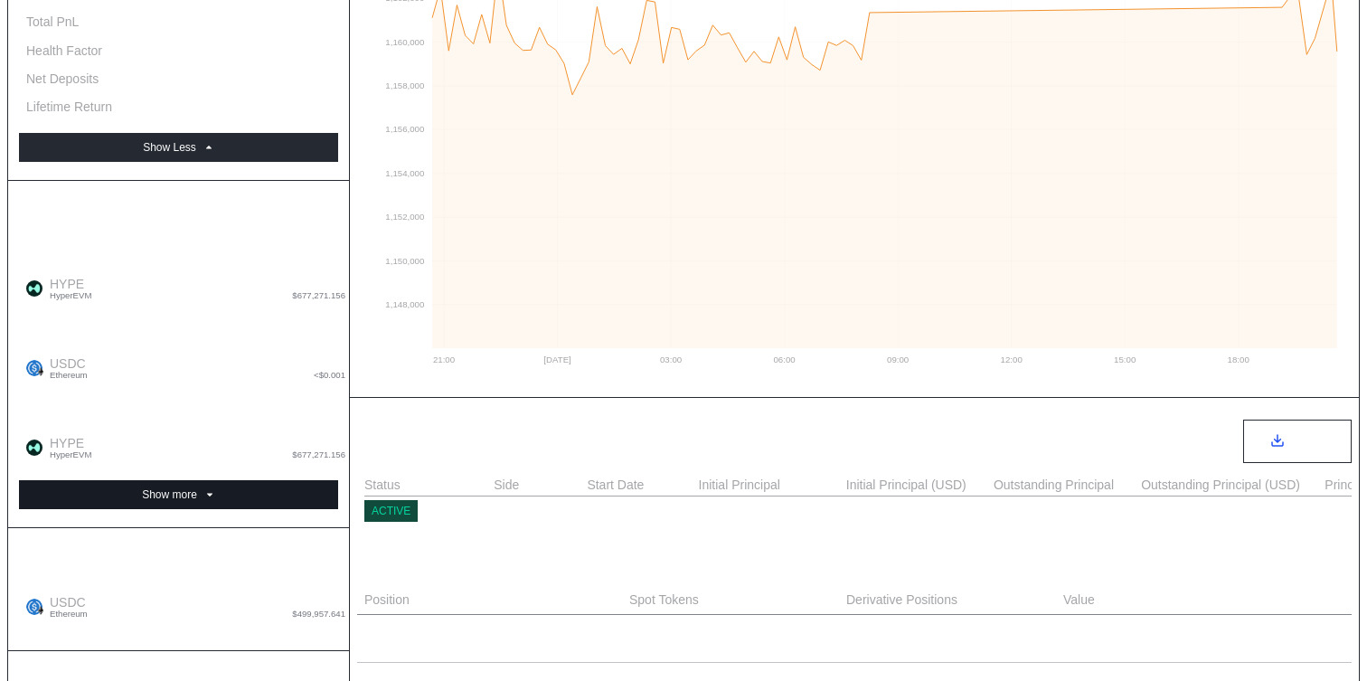
click at [250, 480] on button "Show more" at bounding box center [178, 494] width 319 height 29
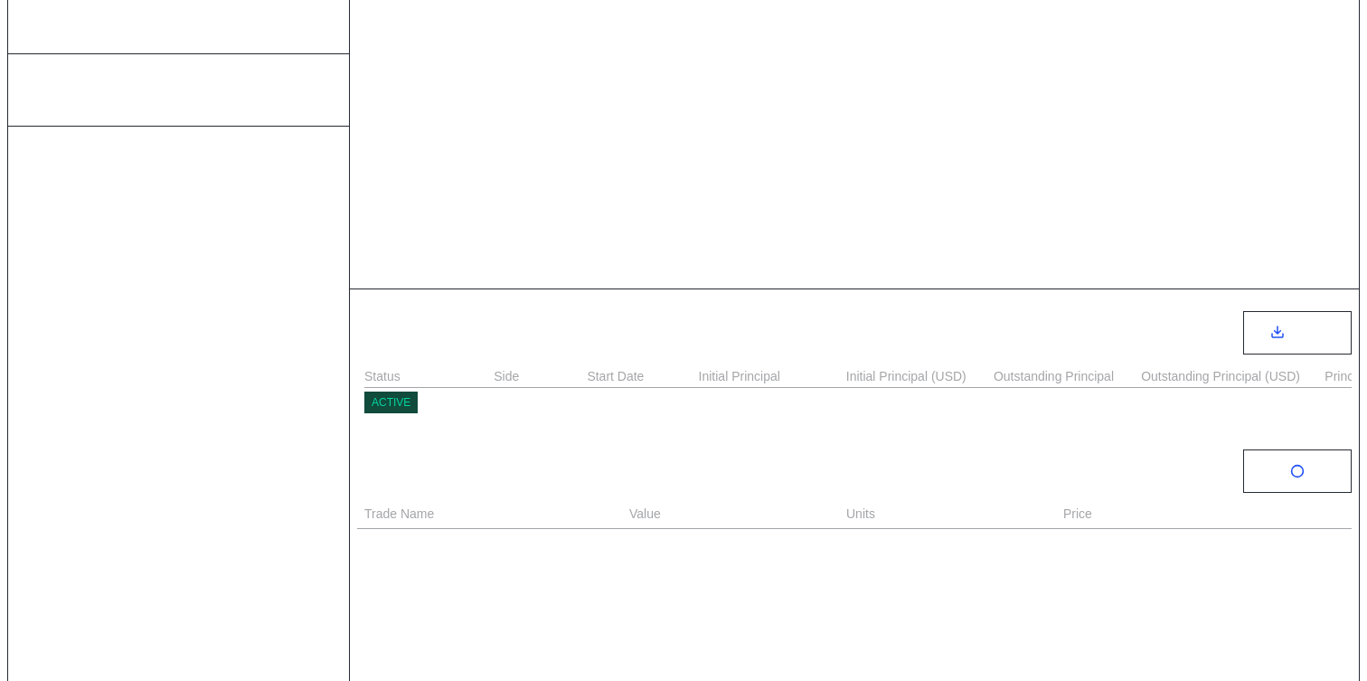
scroll to position [638, 0]
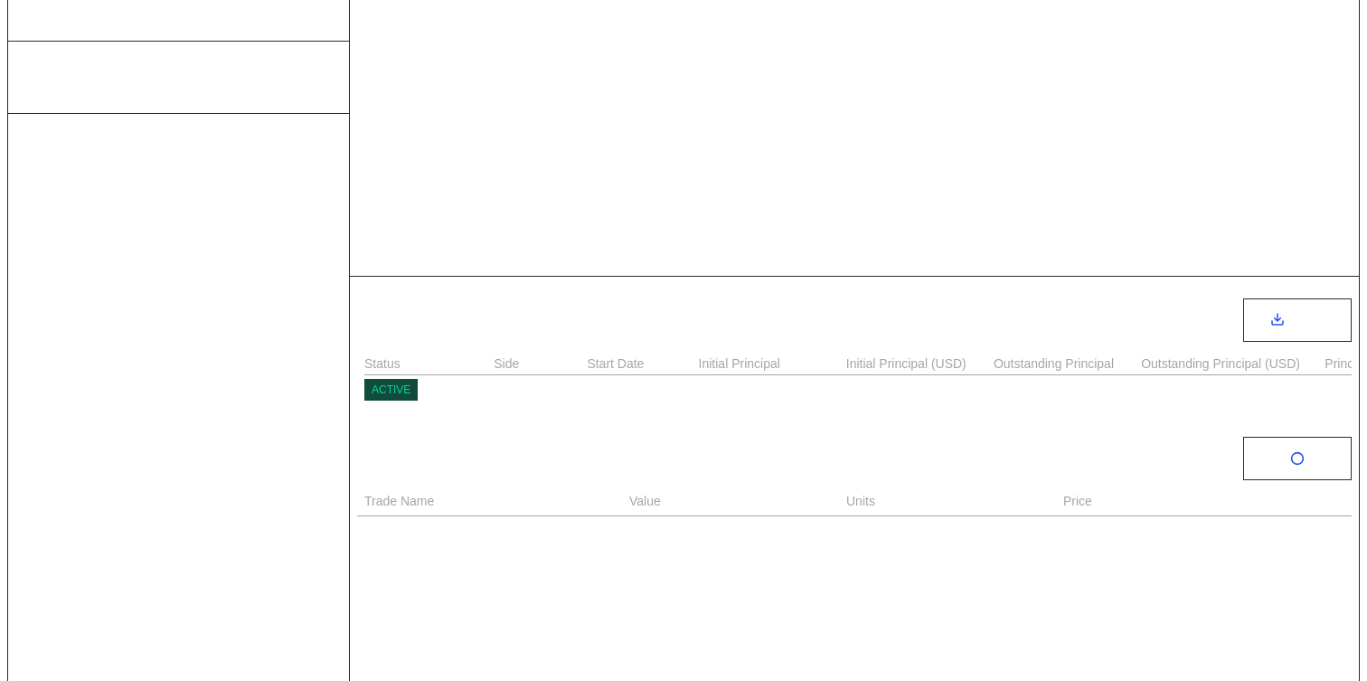
select select "*"
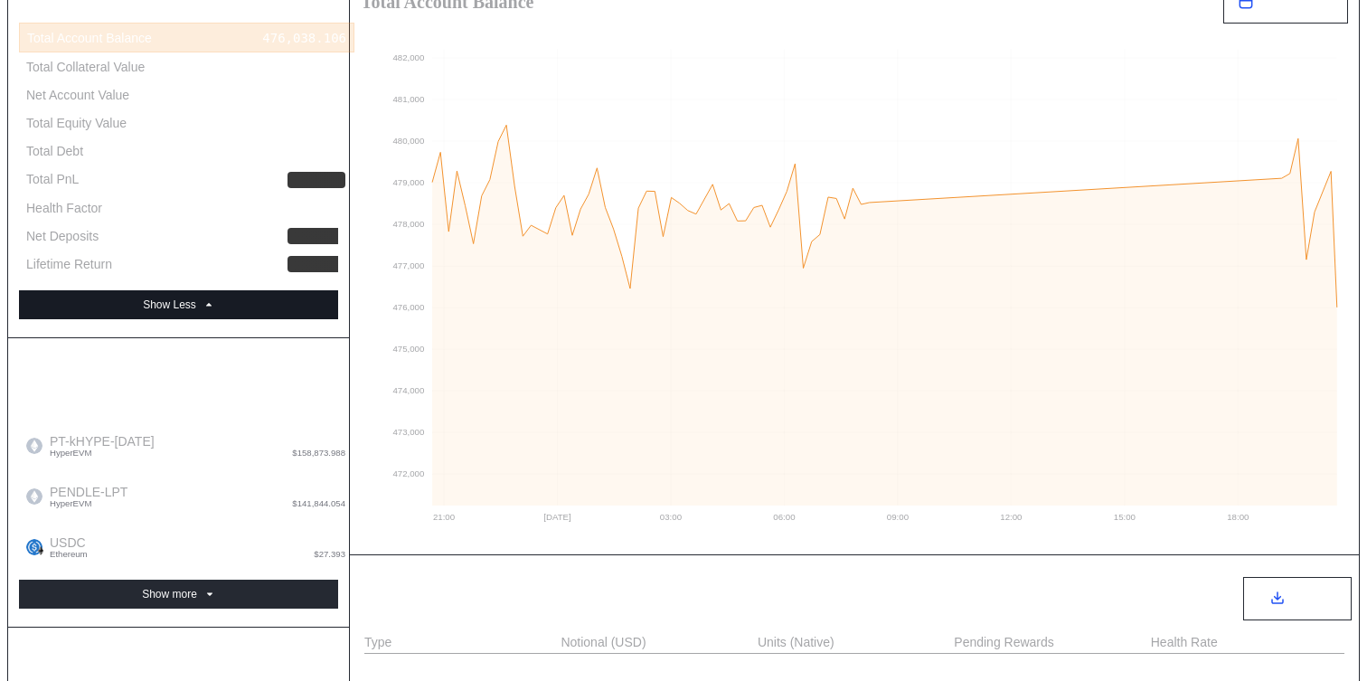
scroll to position [352, 0]
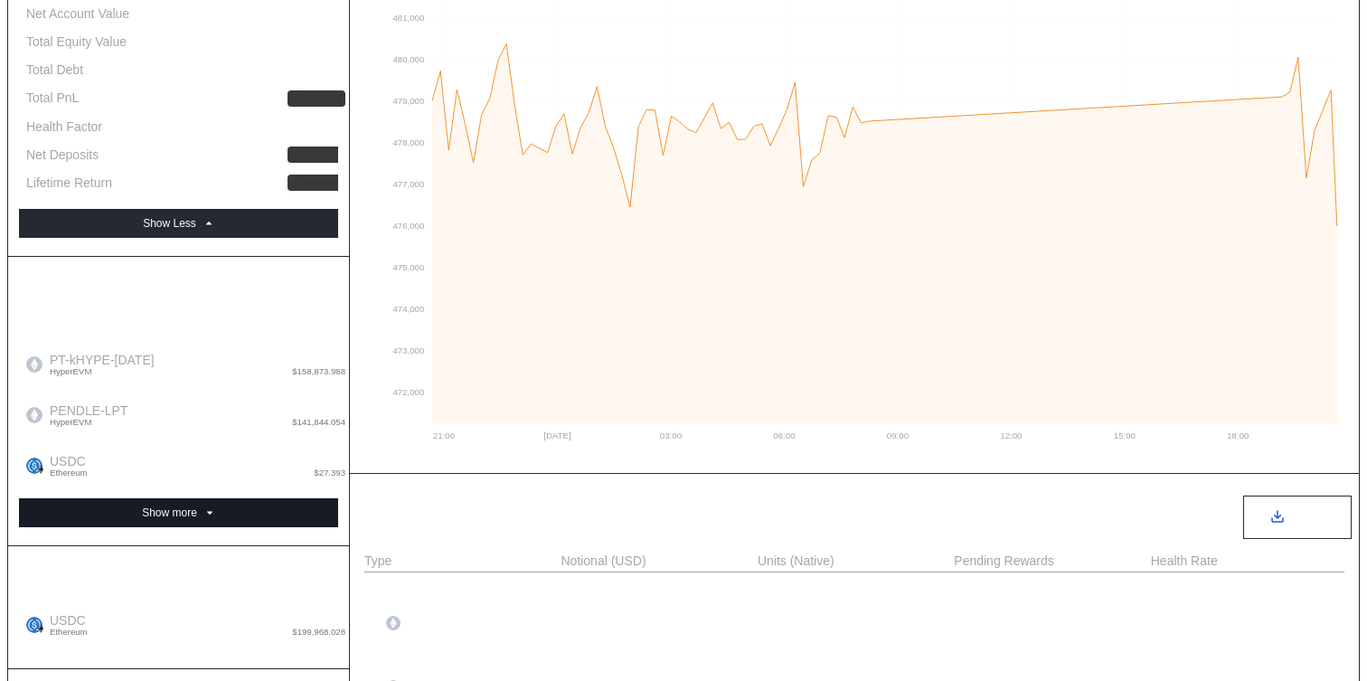
click at [229, 498] on button "Show more" at bounding box center [178, 512] width 319 height 29
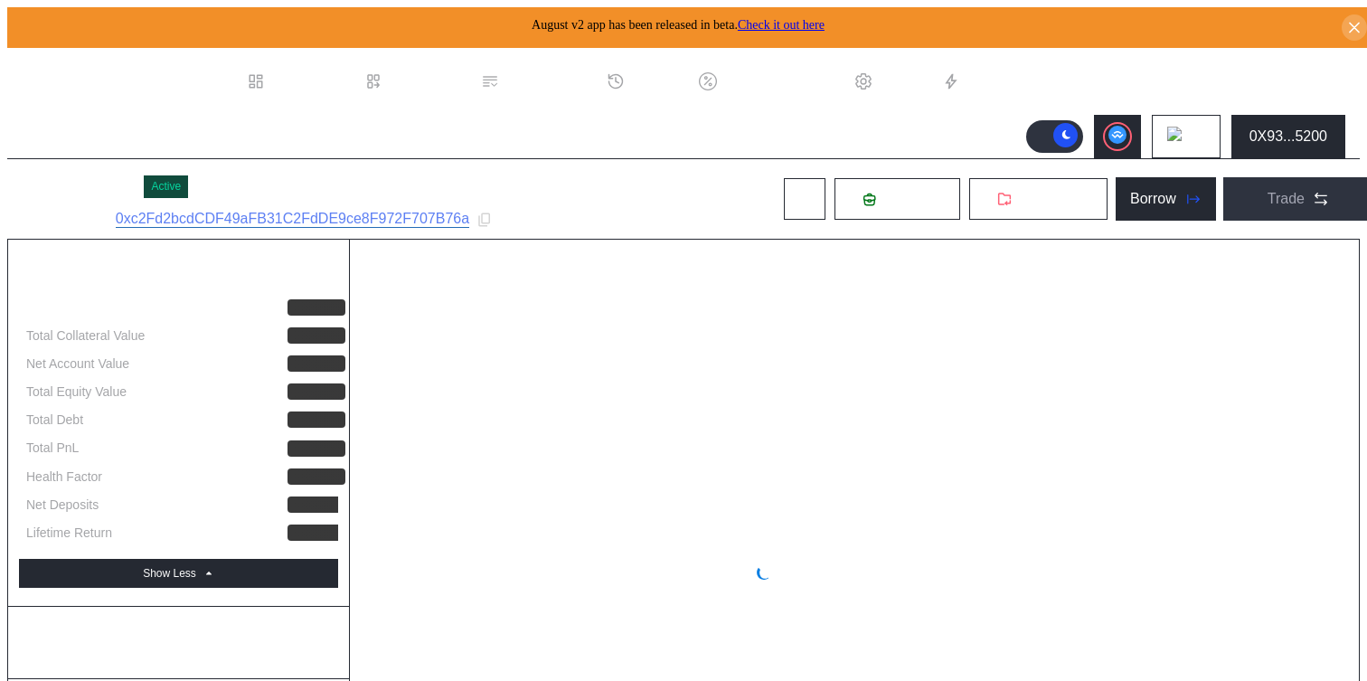
select select "*"
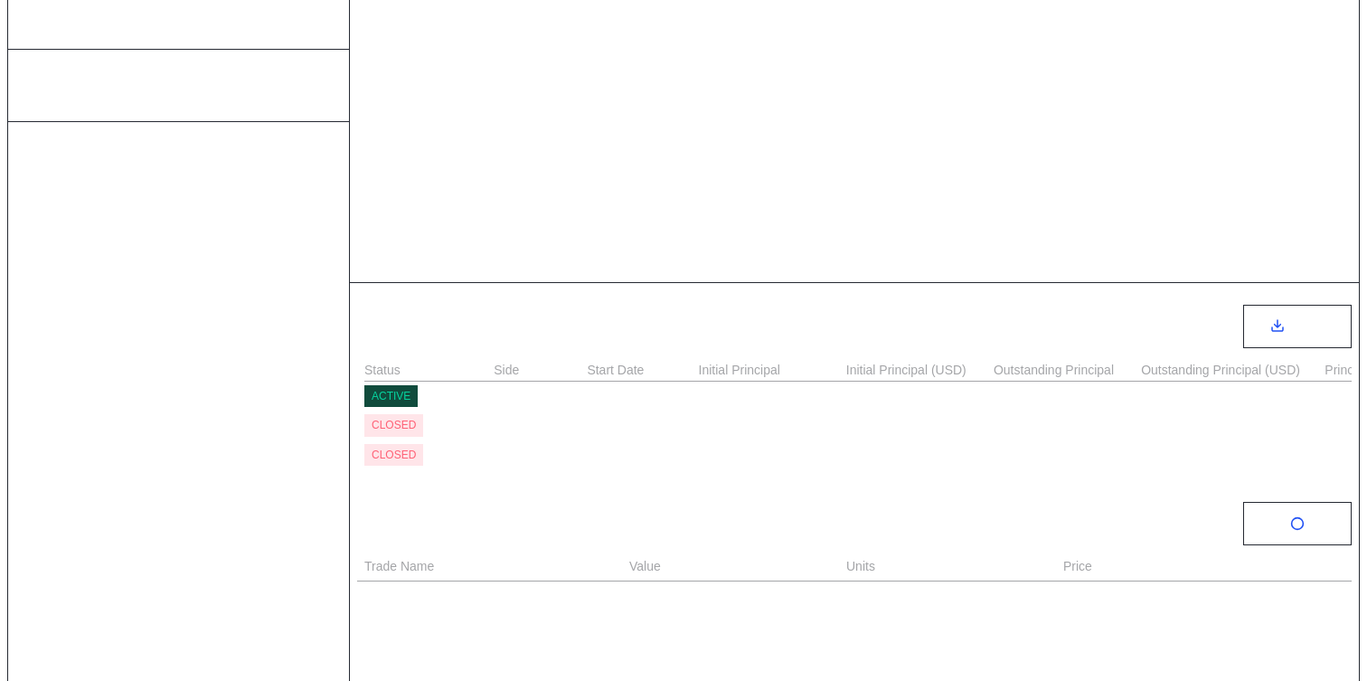
scroll to position [653, 0]
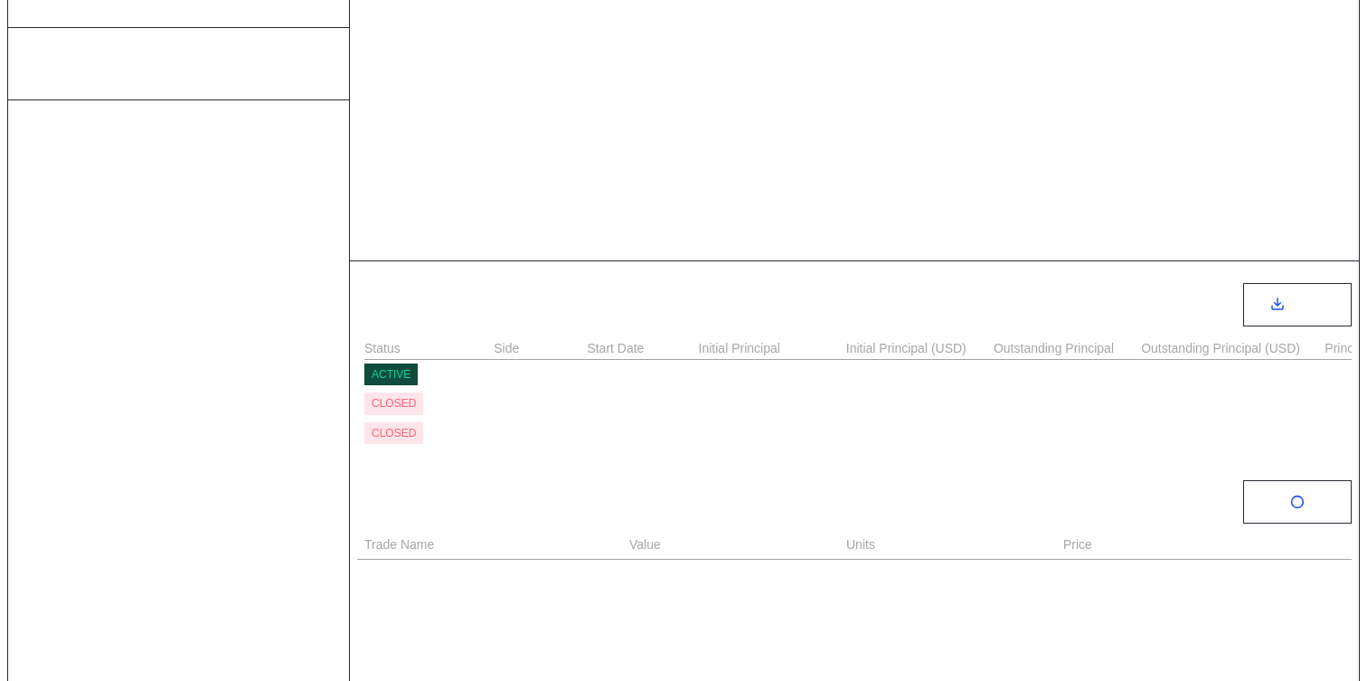
select select "*"
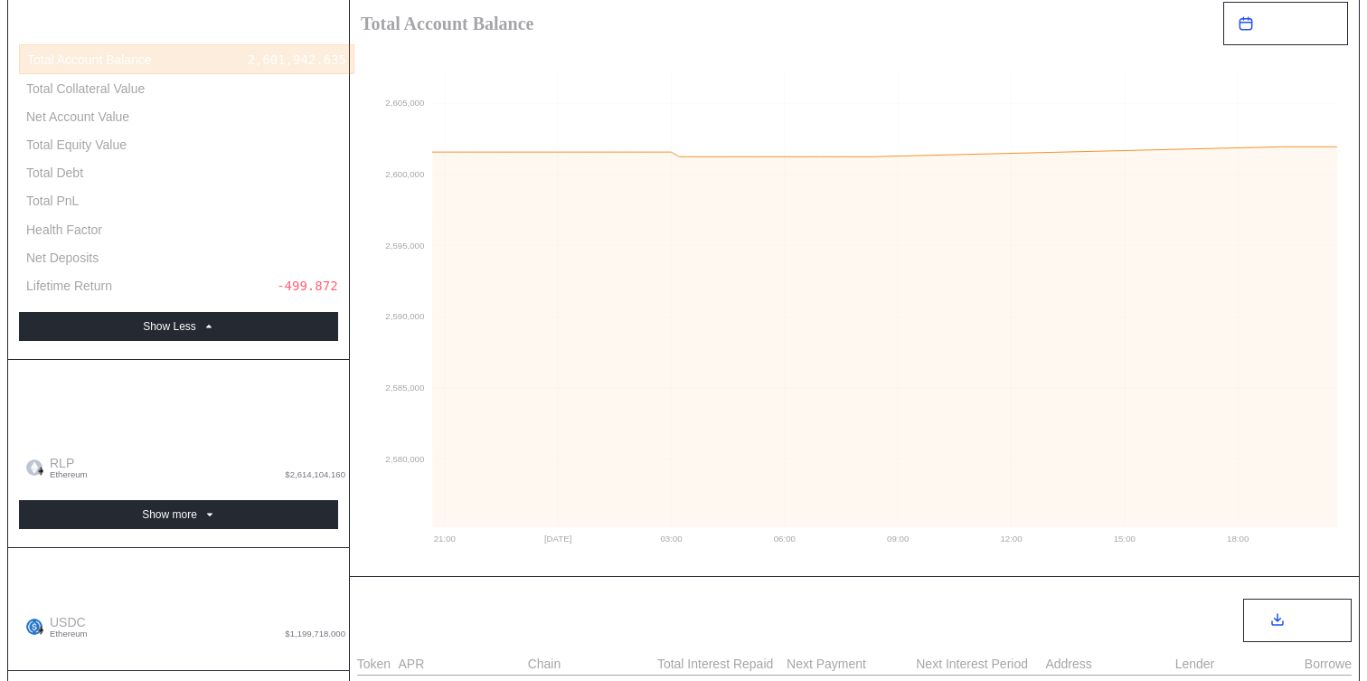
scroll to position [163, 0]
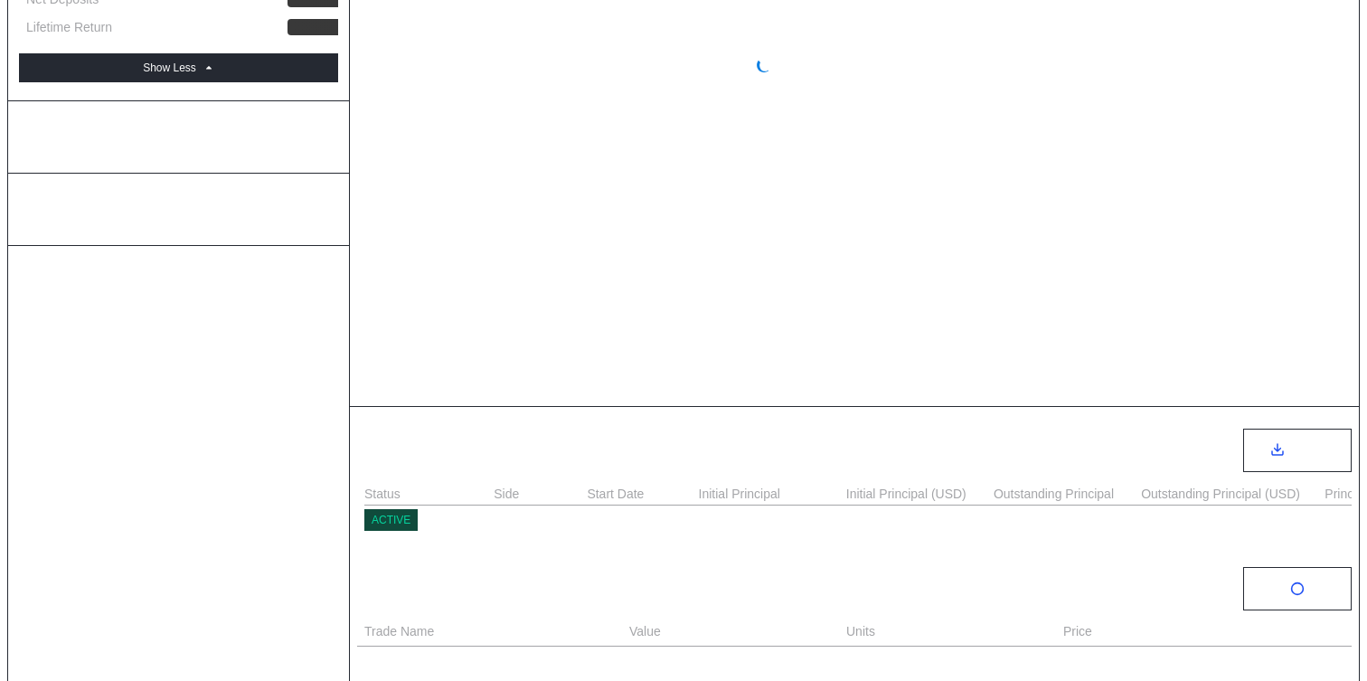
select select "*"
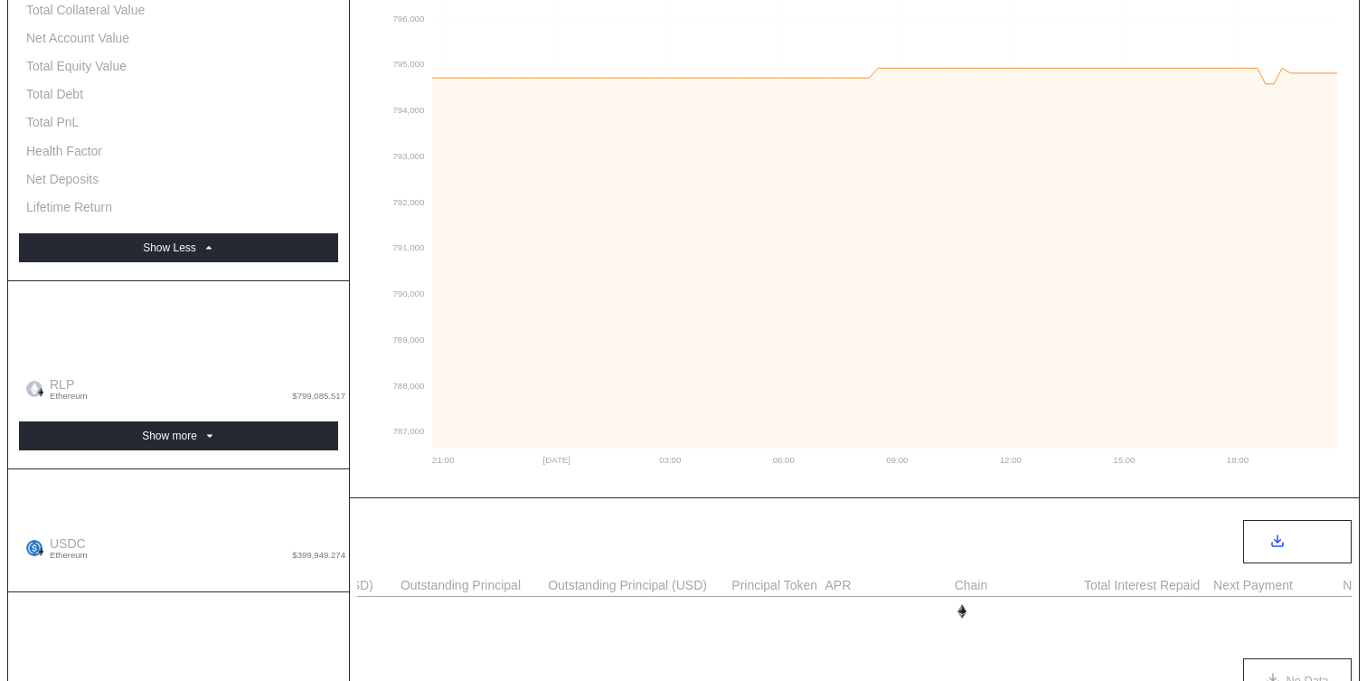
scroll to position [285, 0]
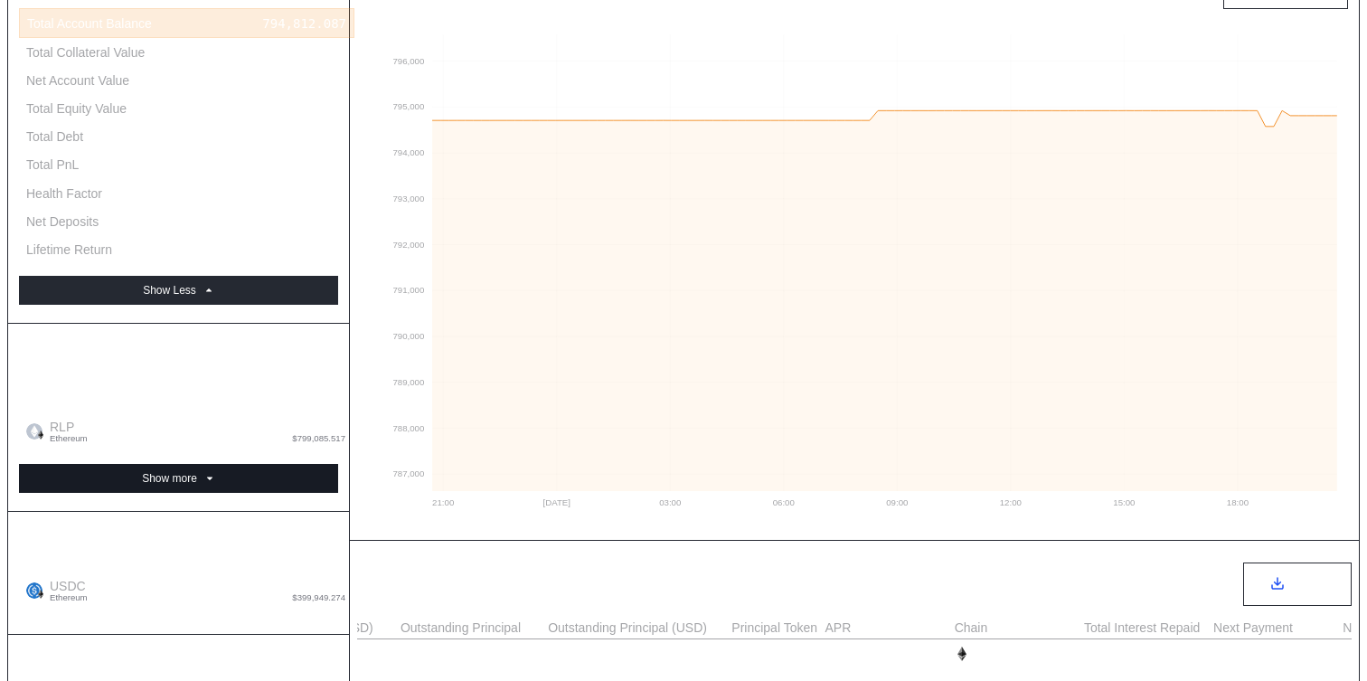
click at [290, 464] on button "Show more" at bounding box center [178, 478] width 319 height 29
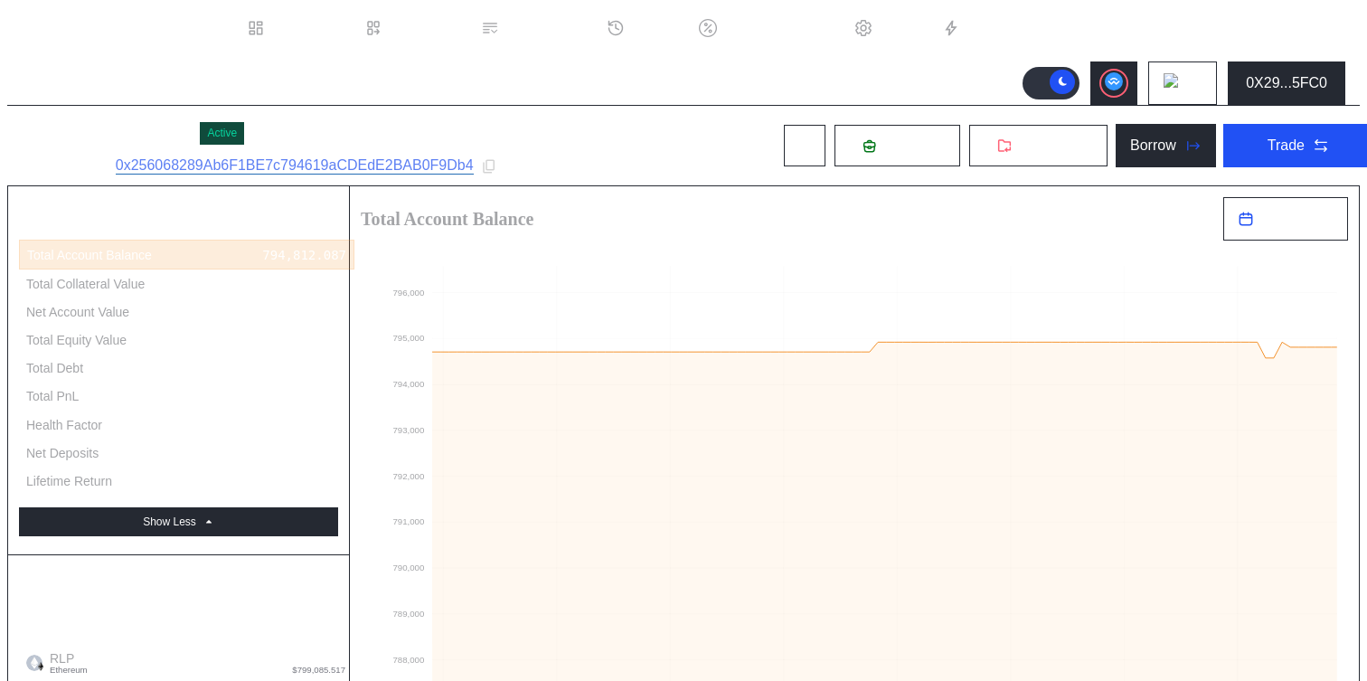
scroll to position [0, 0]
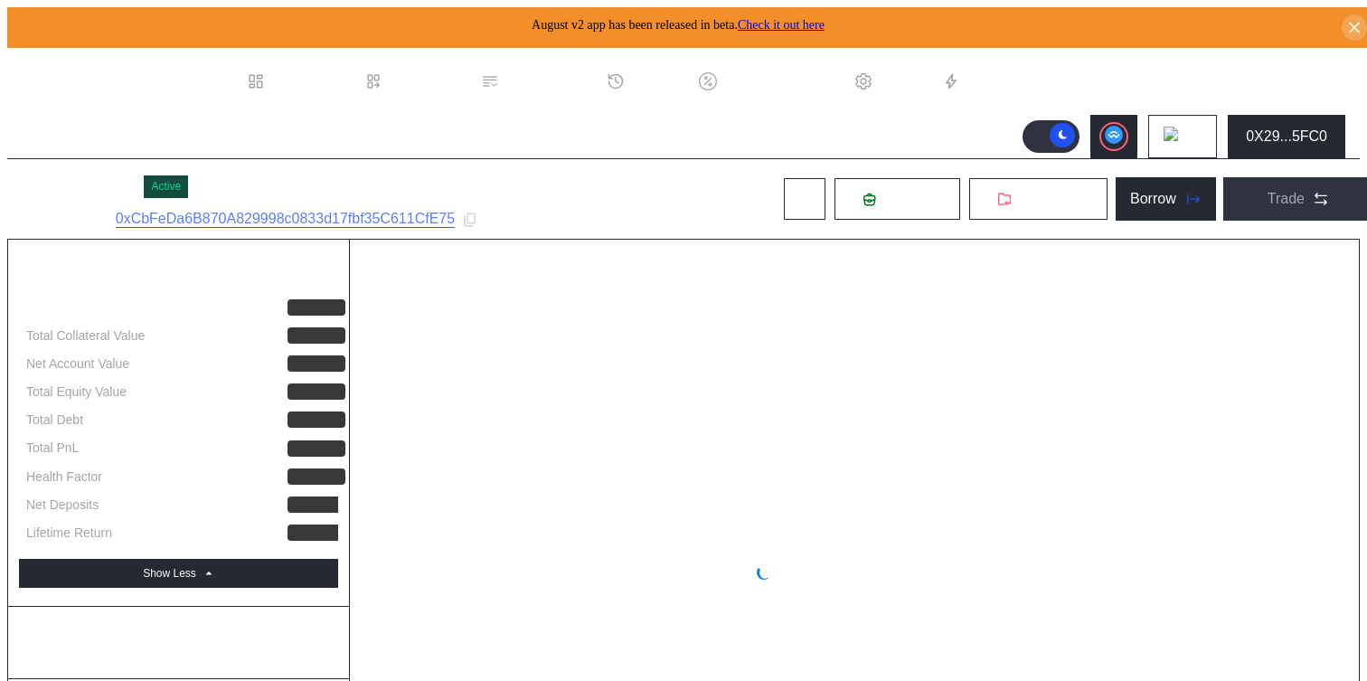
select select "*"
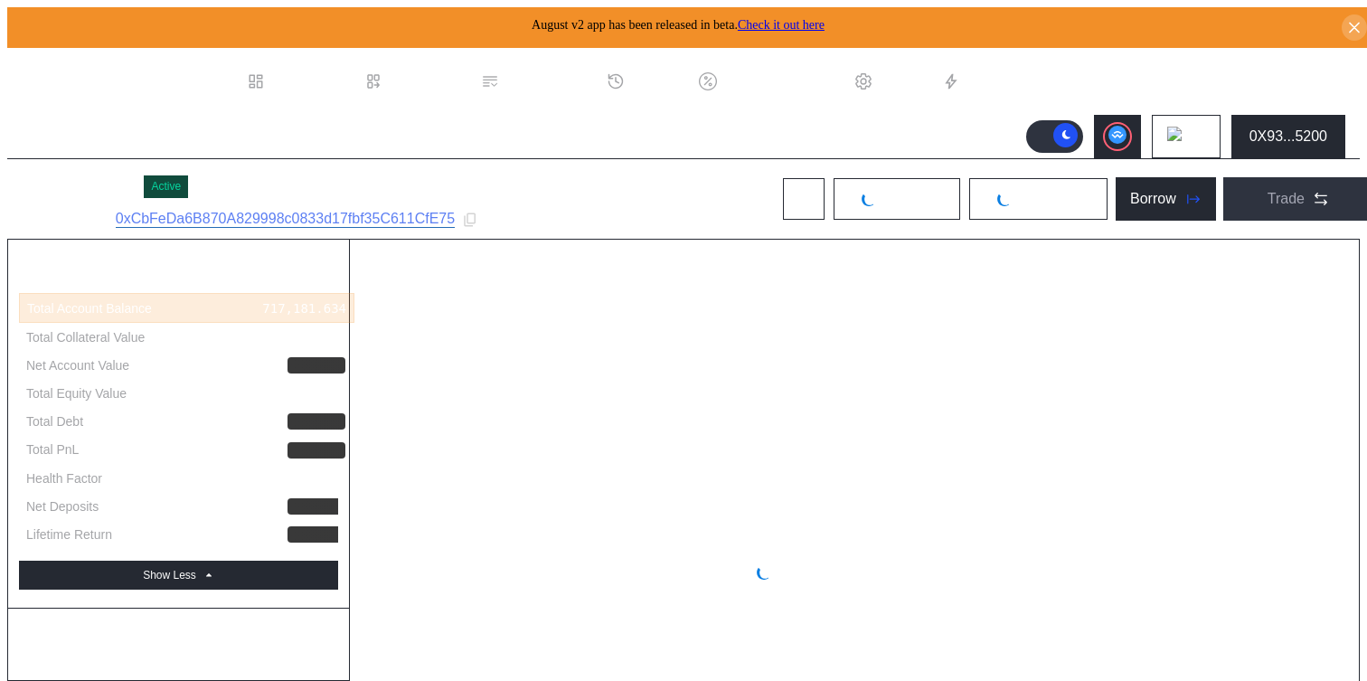
select select "*"
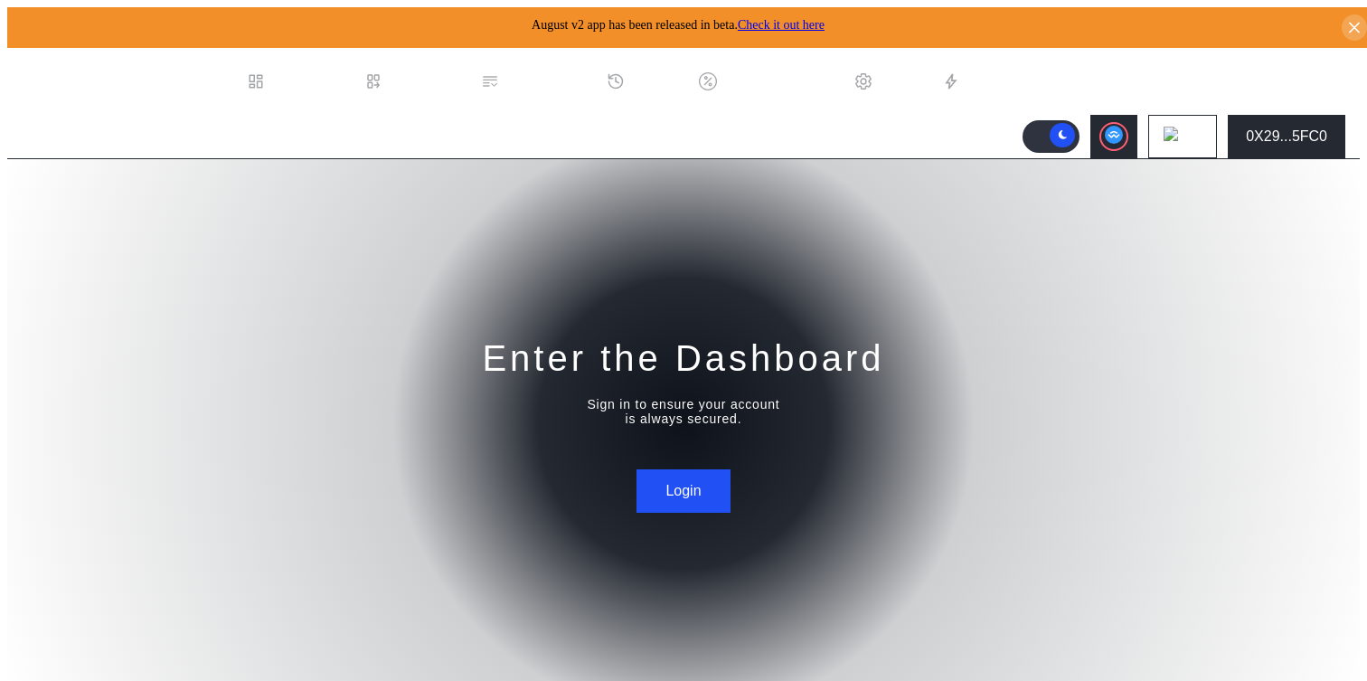
click at [249, 326] on div "Enter the Dashboard Sign in to ensure your account is always secured. Login" at bounding box center [683, 423] width 1353 height 529
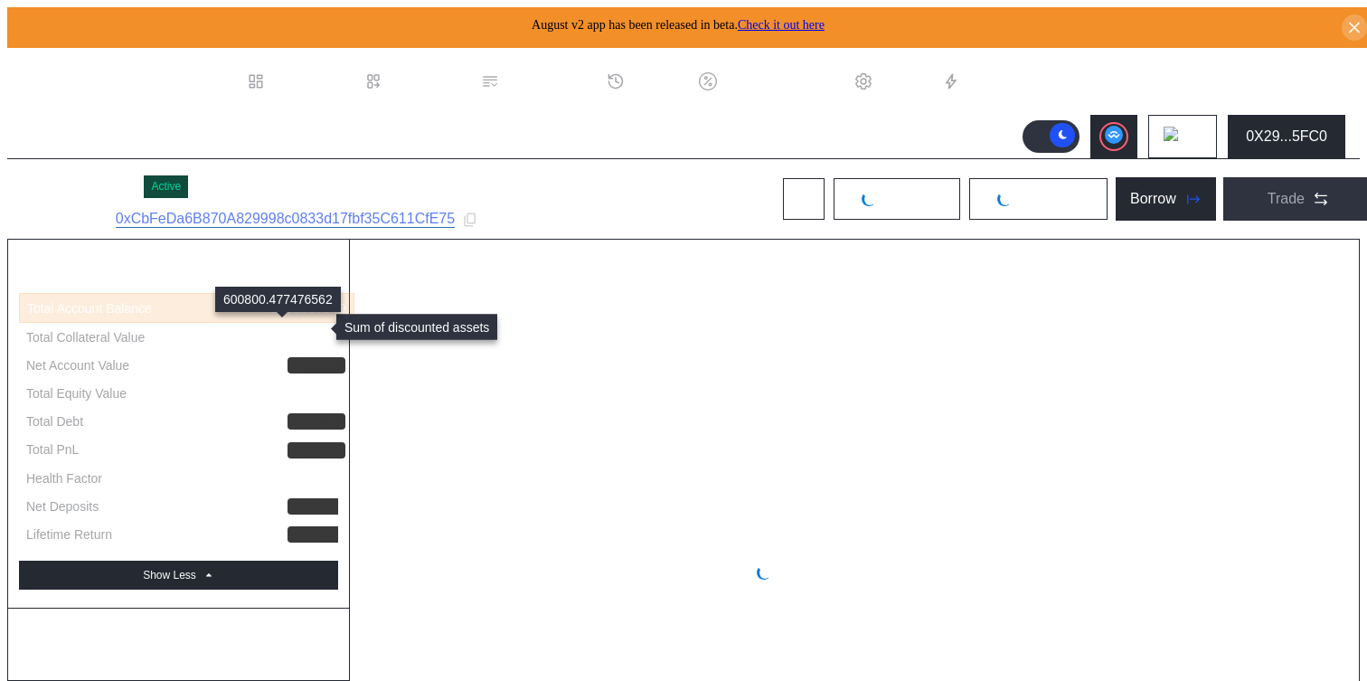
select select "*"
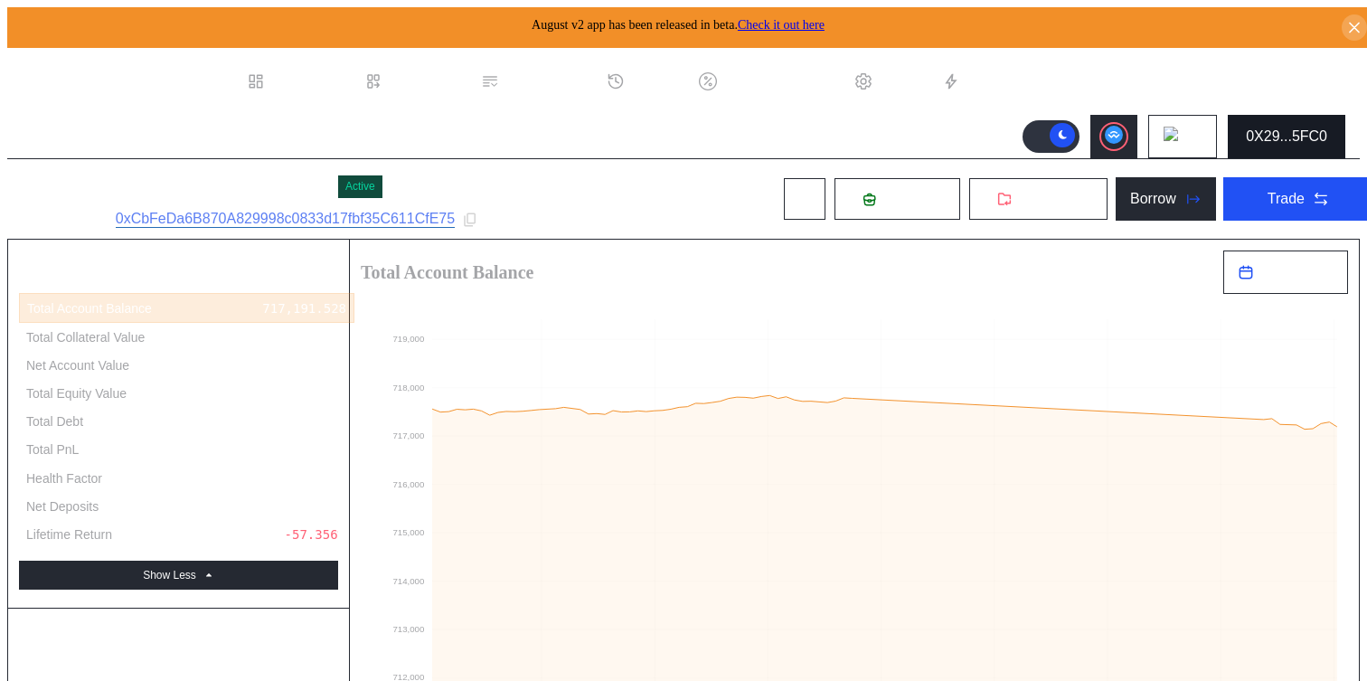
click at [1310, 128] on div "0X29...5FC0" at bounding box center [1286, 136] width 81 height 16
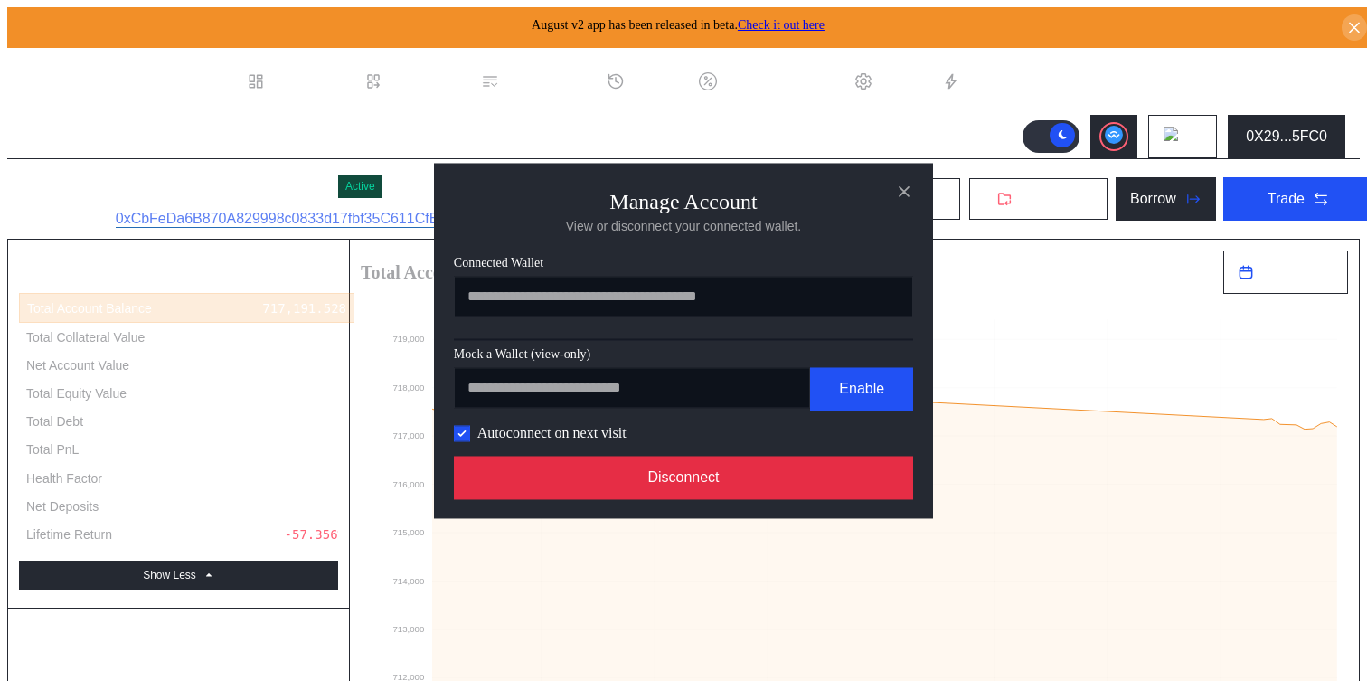
click at [809, 497] on button "Disconnect" at bounding box center [683, 477] width 459 height 43
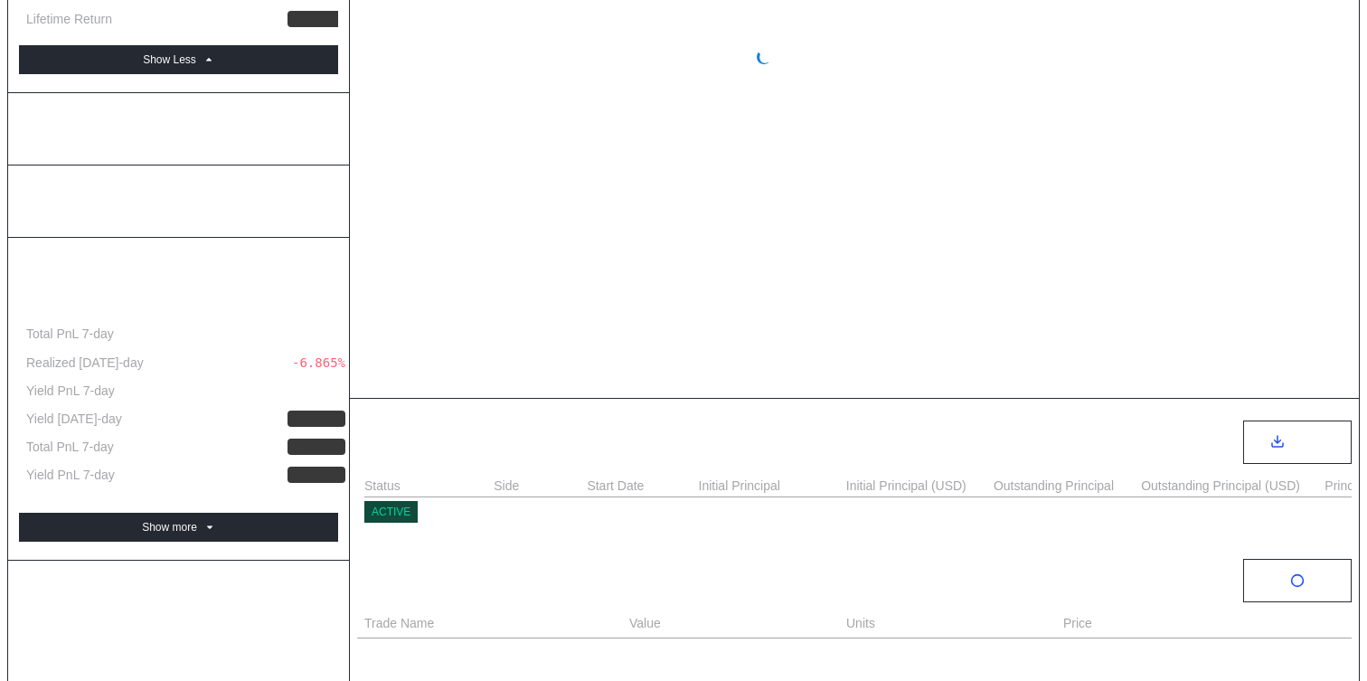
scroll to position [667, 0]
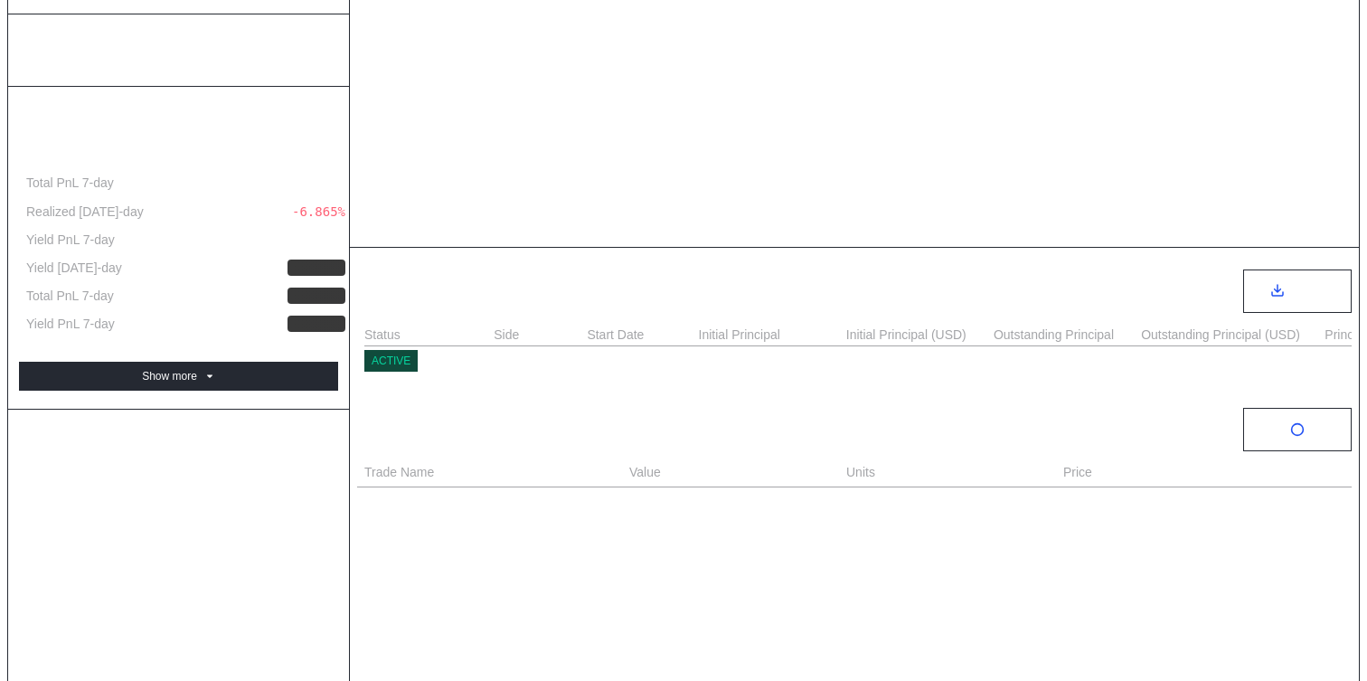
select select "*"
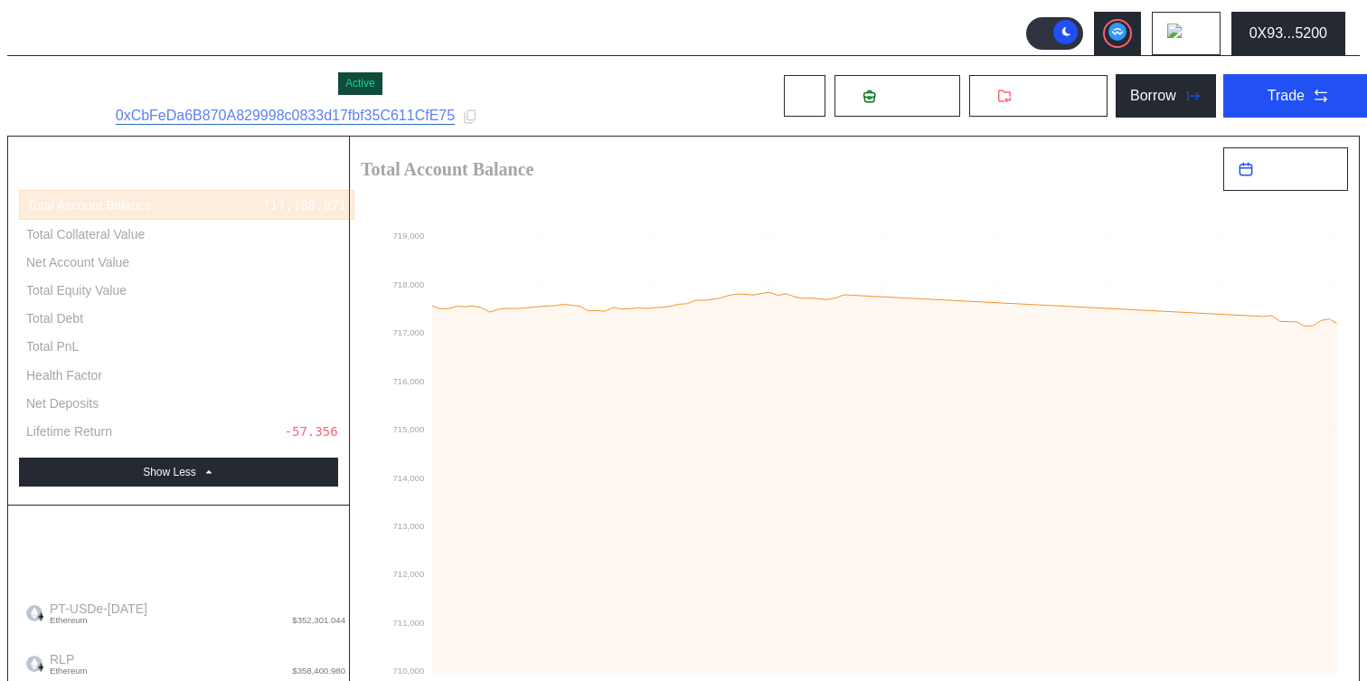
scroll to position [1, 0]
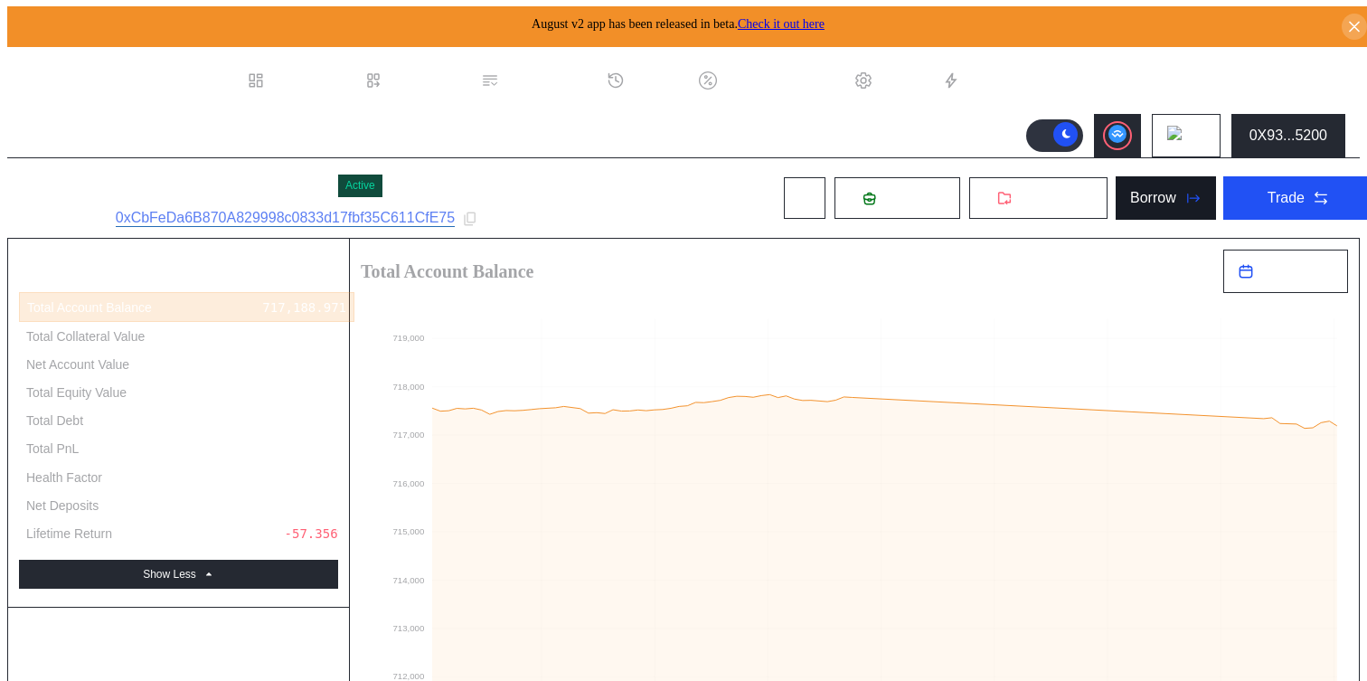
click at [1178, 182] on button "Borrow" at bounding box center [1166, 197] width 100 height 43
click at [1287, 202] on button "Trade" at bounding box center [1299, 197] width 151 height 43
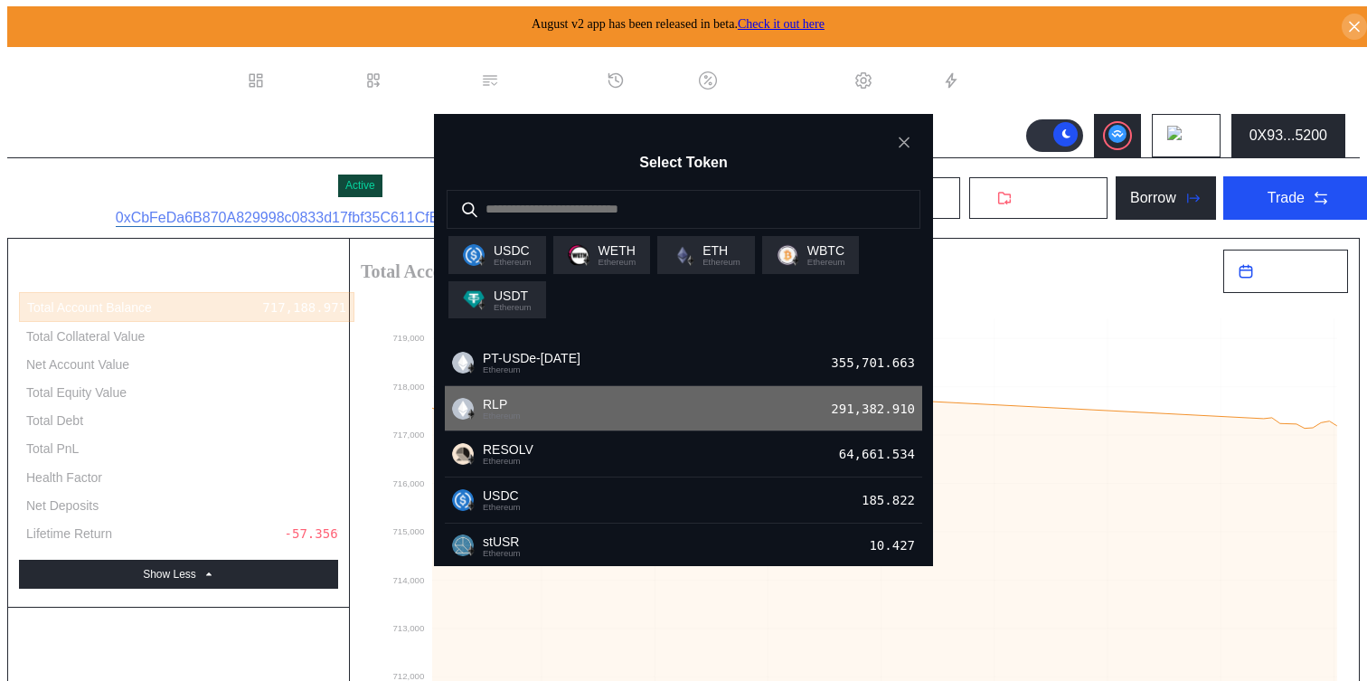
click at [621, 421] on div "RLP Ethereum 291,382.910" at bounding box center [684, 409] width 478 height 46
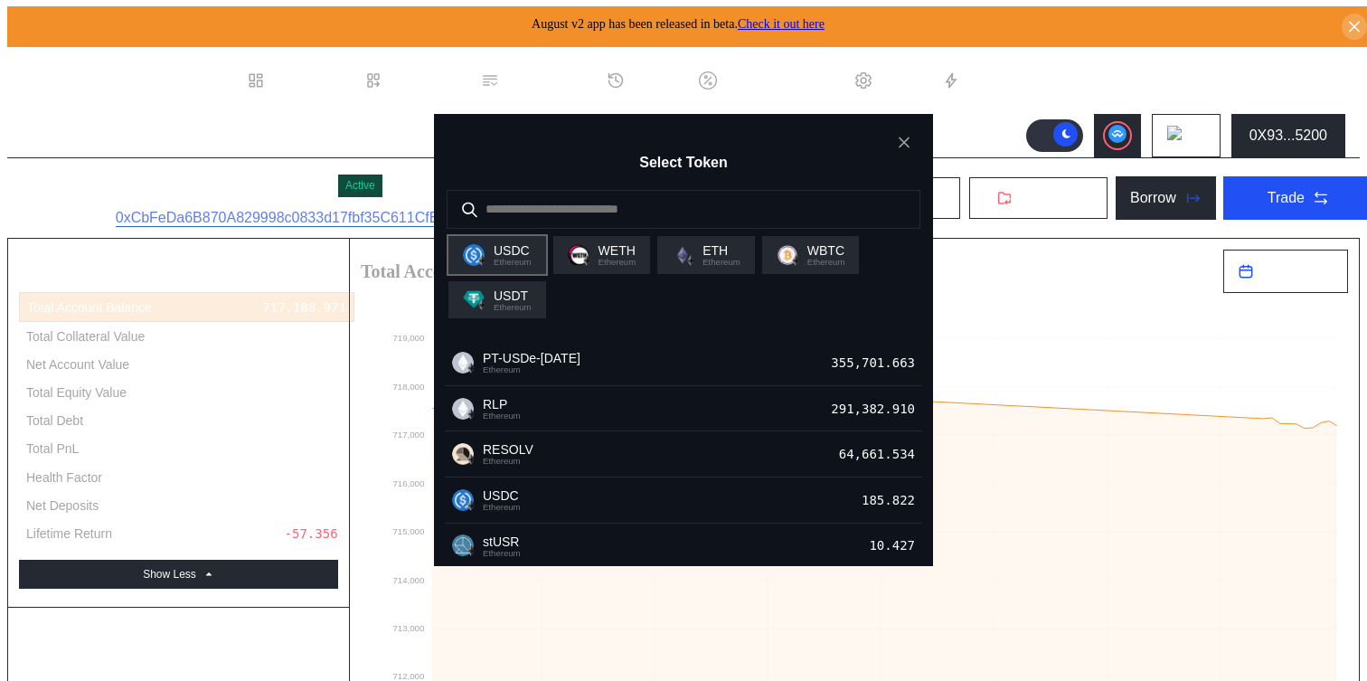
click at [528, 258] on span "USDC" at bounding box center [513, 250] width 38 height 14
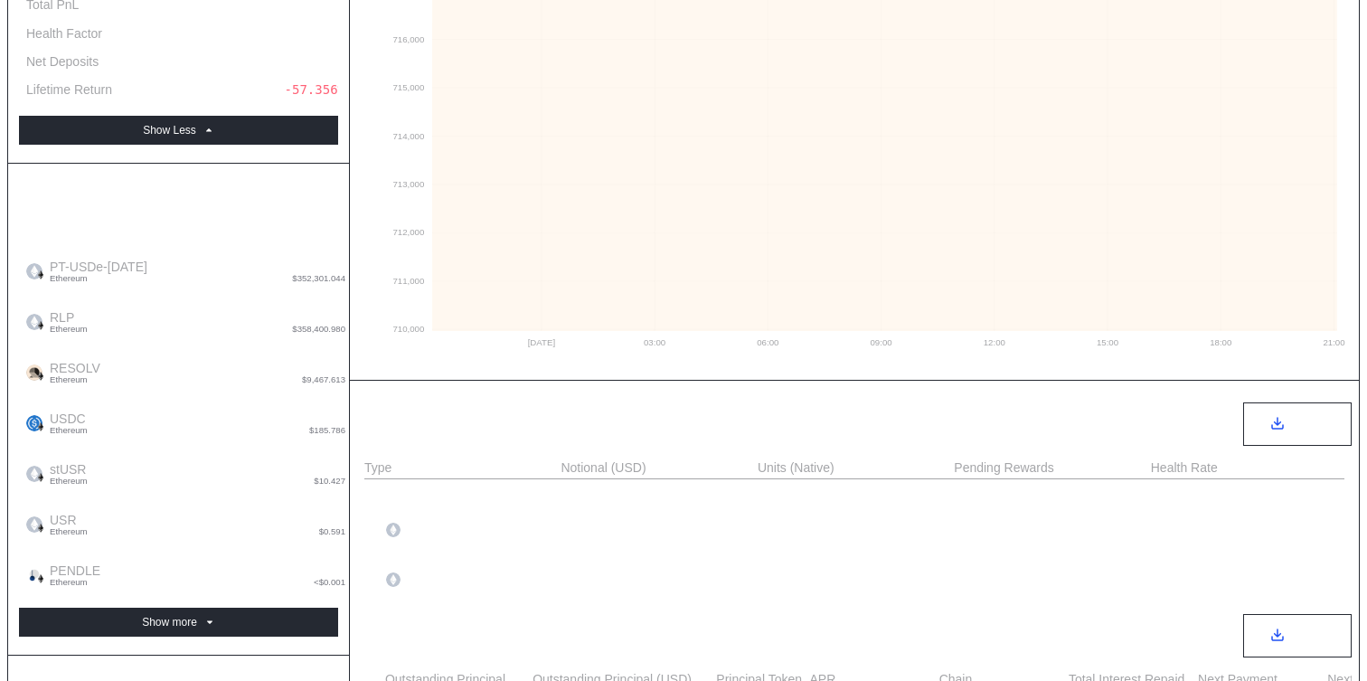
scroll to position [648, 0]
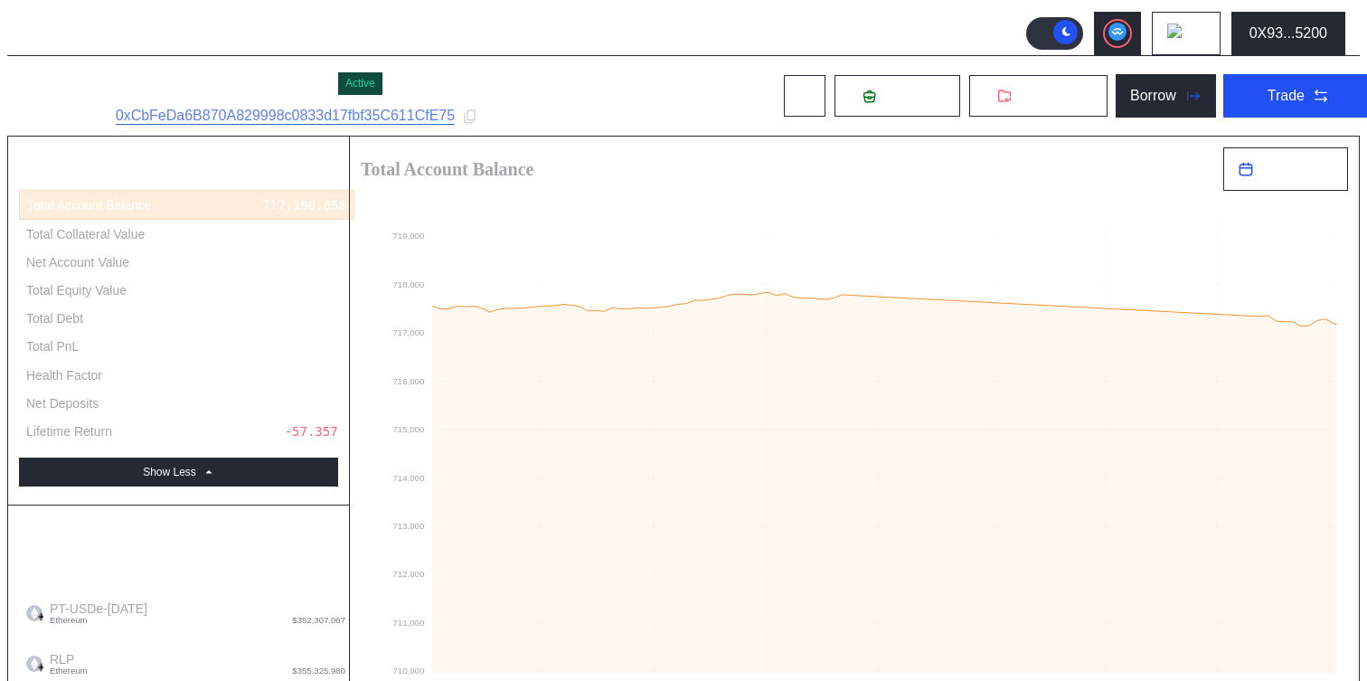
scroll to position [0, 0]
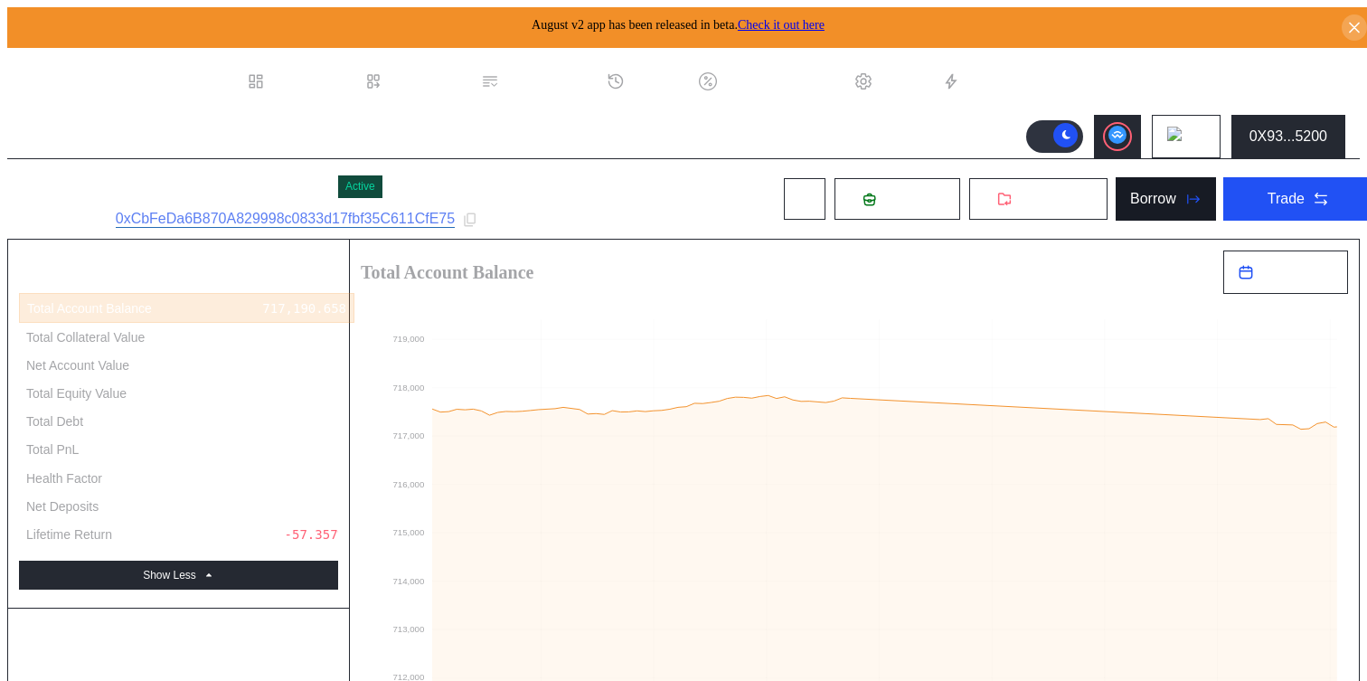
click at [1145, 191] on div "Borrow" at bounding box center [1154, 199] width 46 height 16
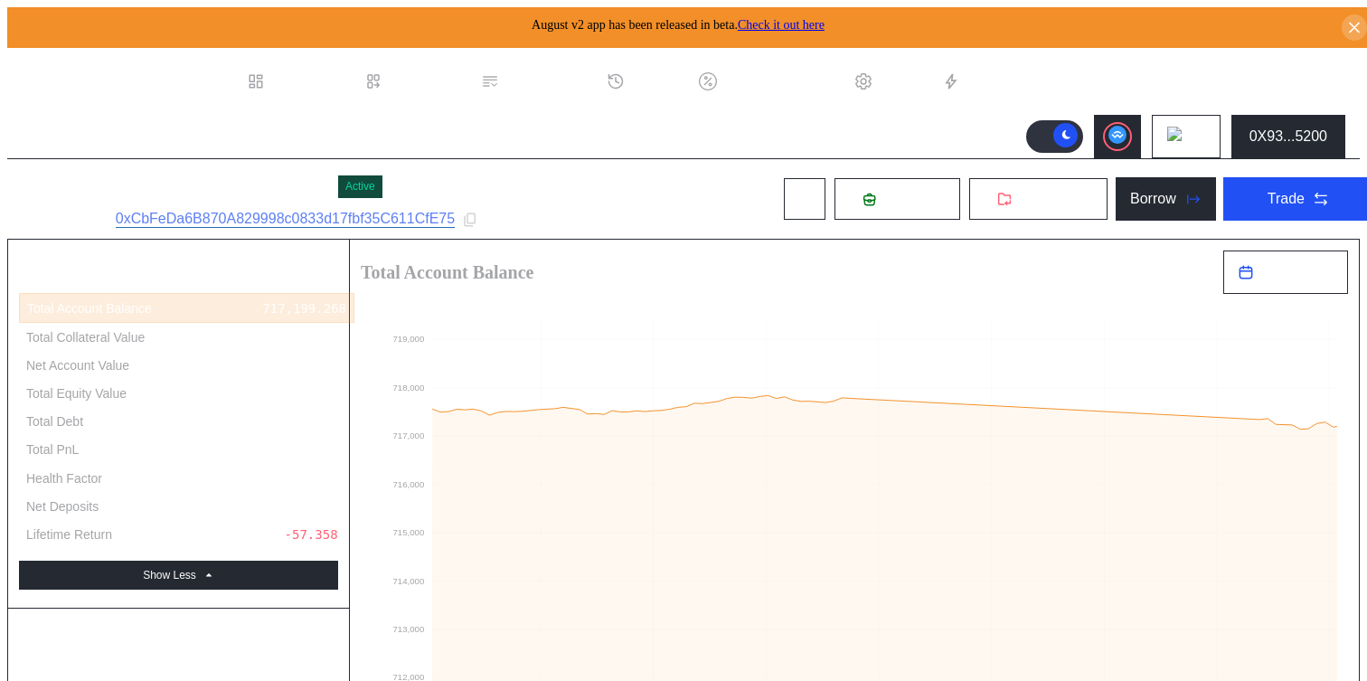
type input "**********"
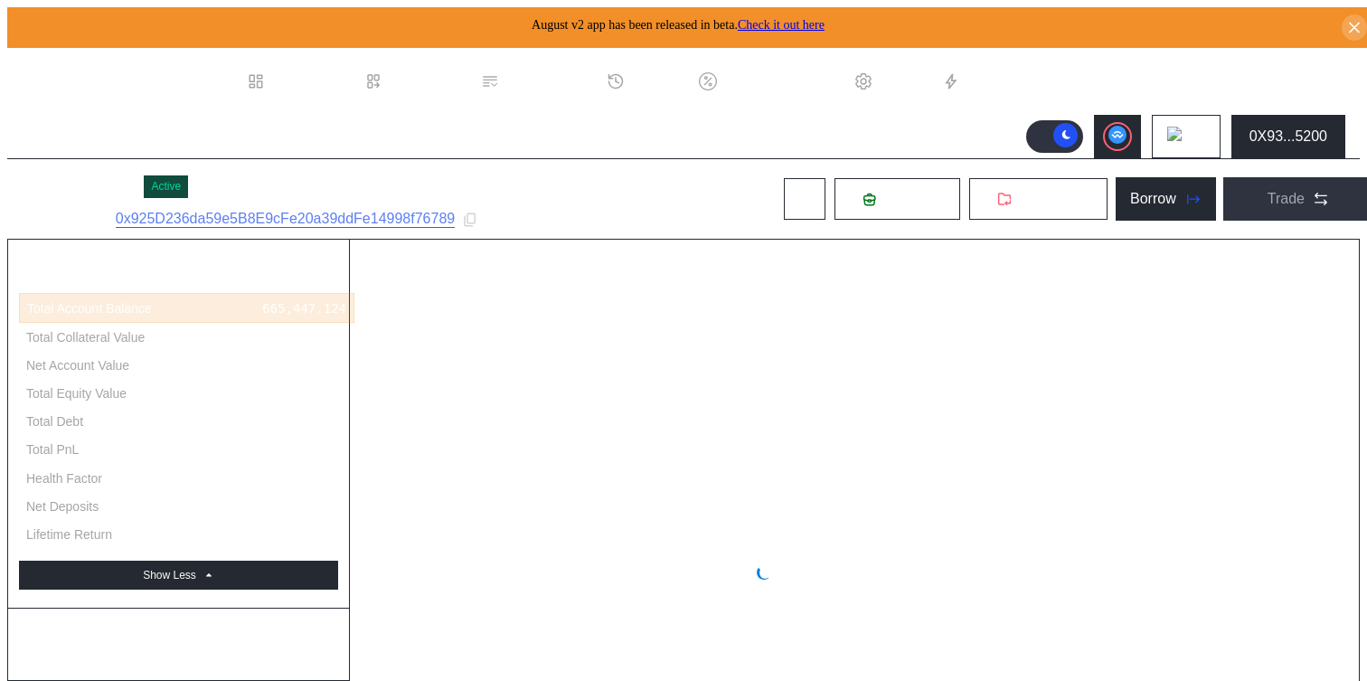
select select "*"
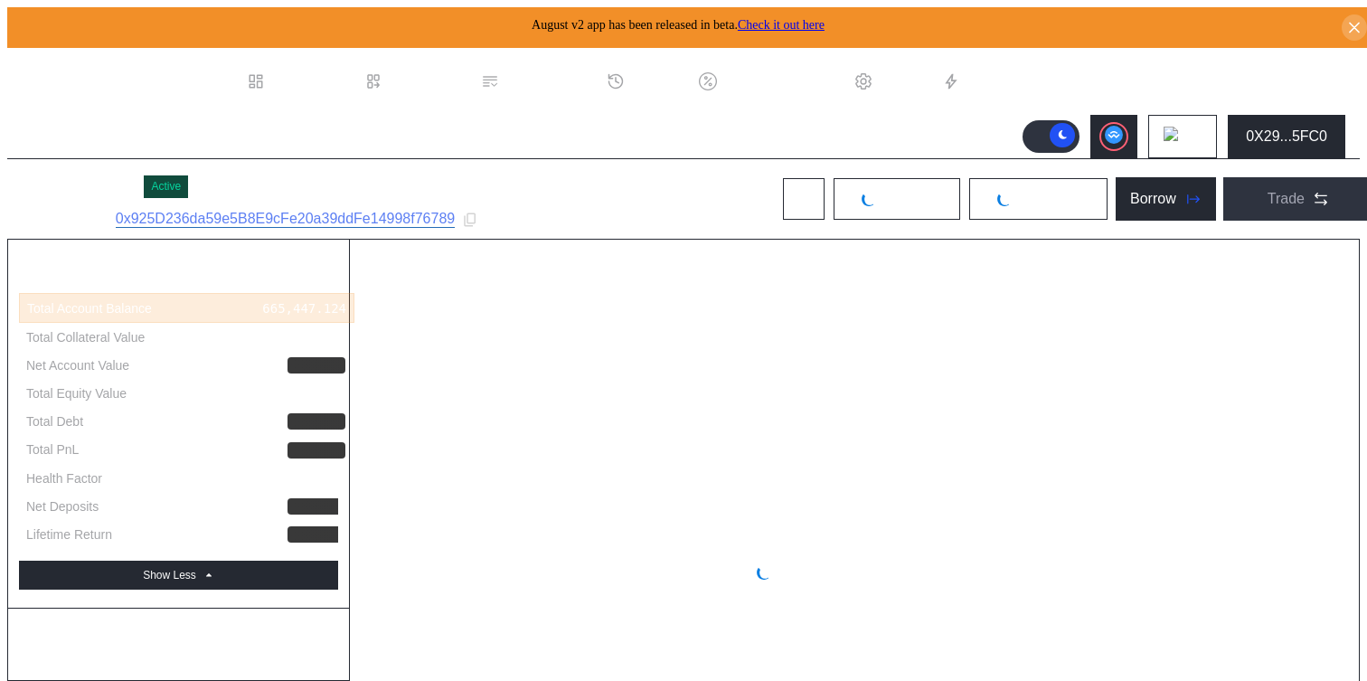
select select "*"
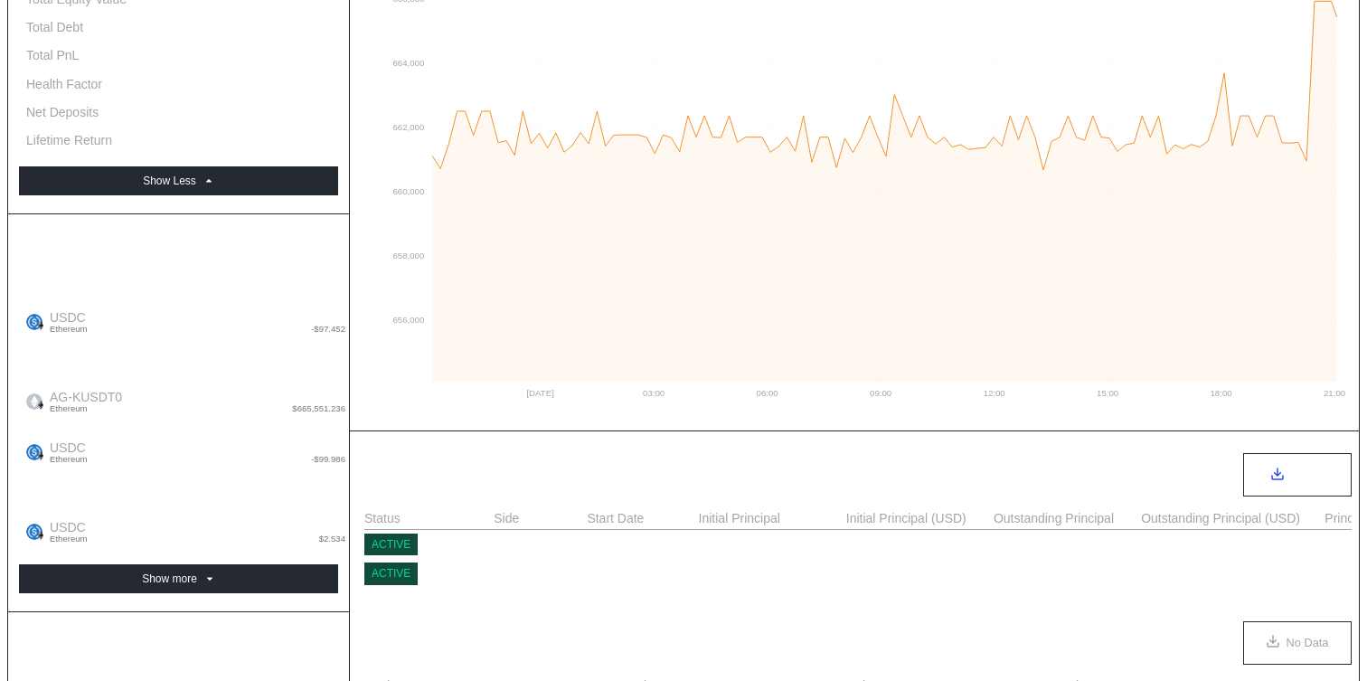
scroll to position [580, 0]
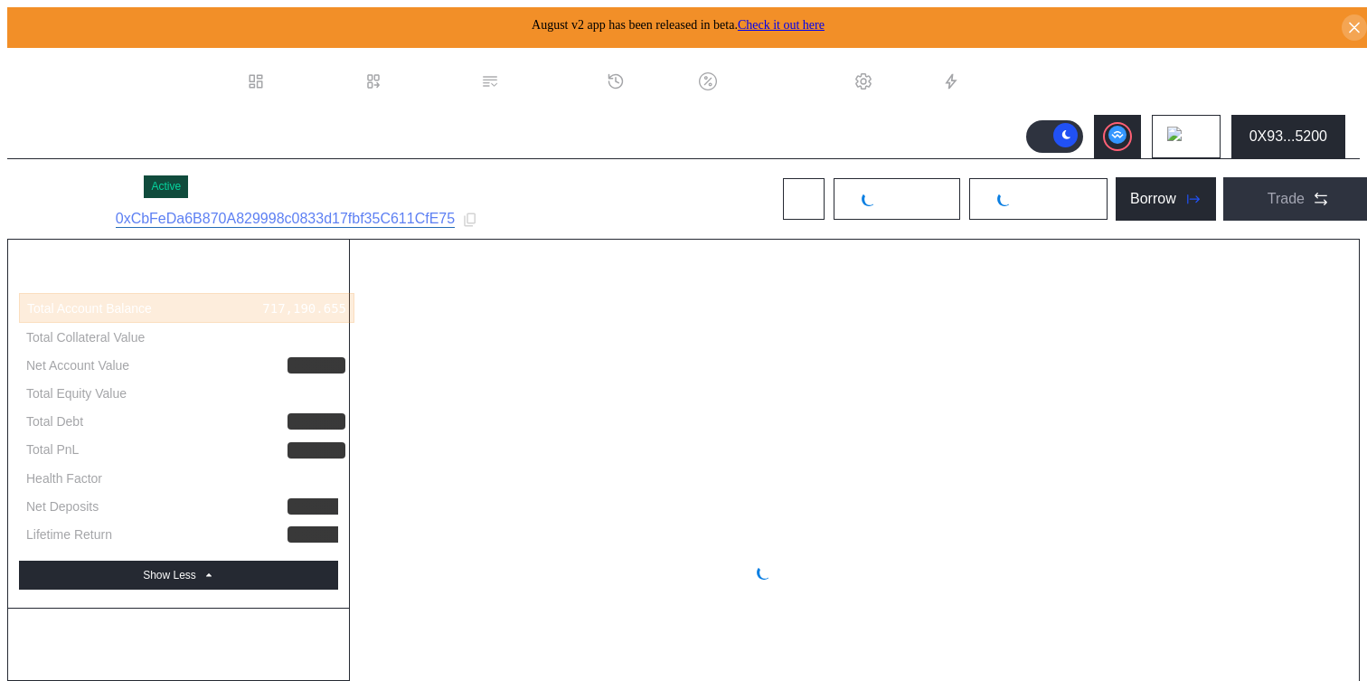
select select "*"
